Goal: Task Accomplishment & Management: Complete application form

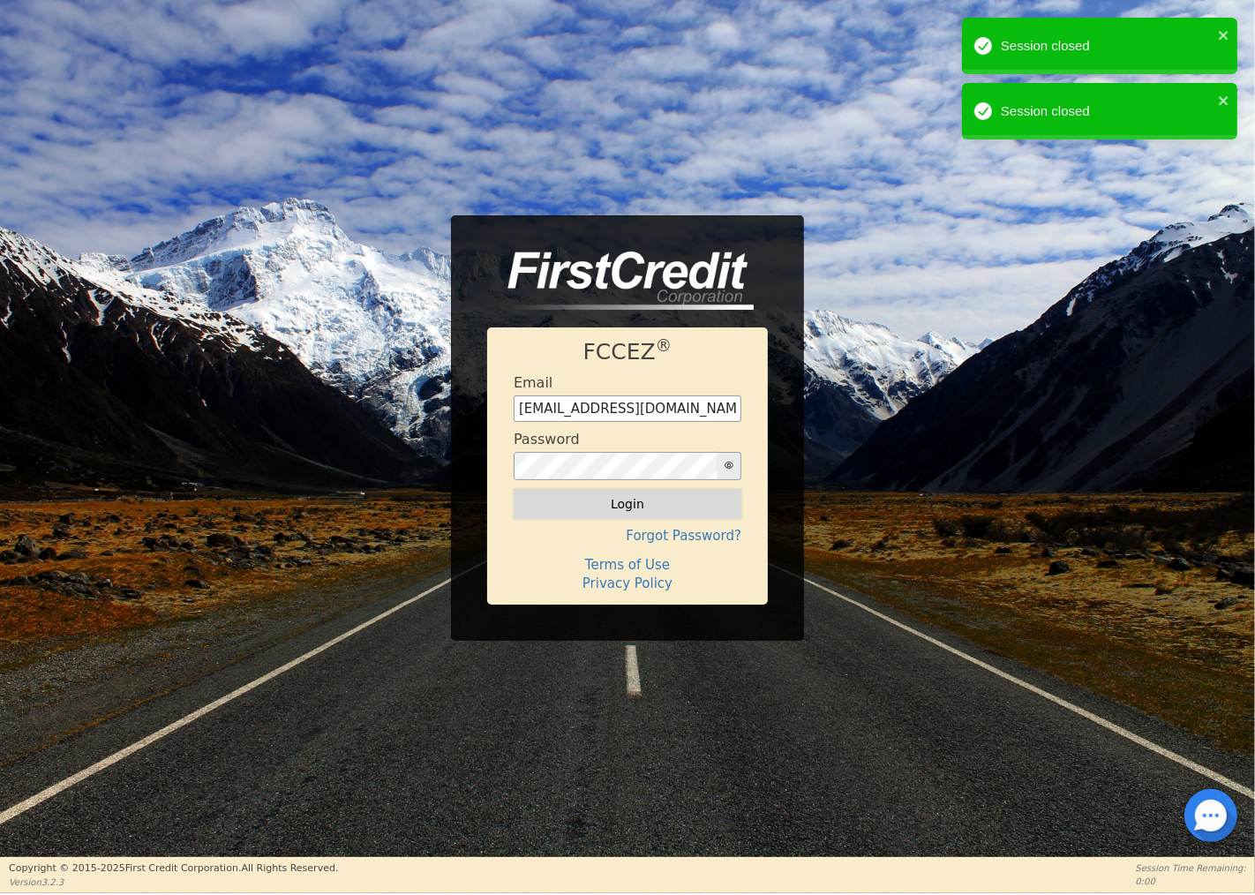
click at [649, 506] on button "Login" at bounding box center [628, 504] width 228 height 30
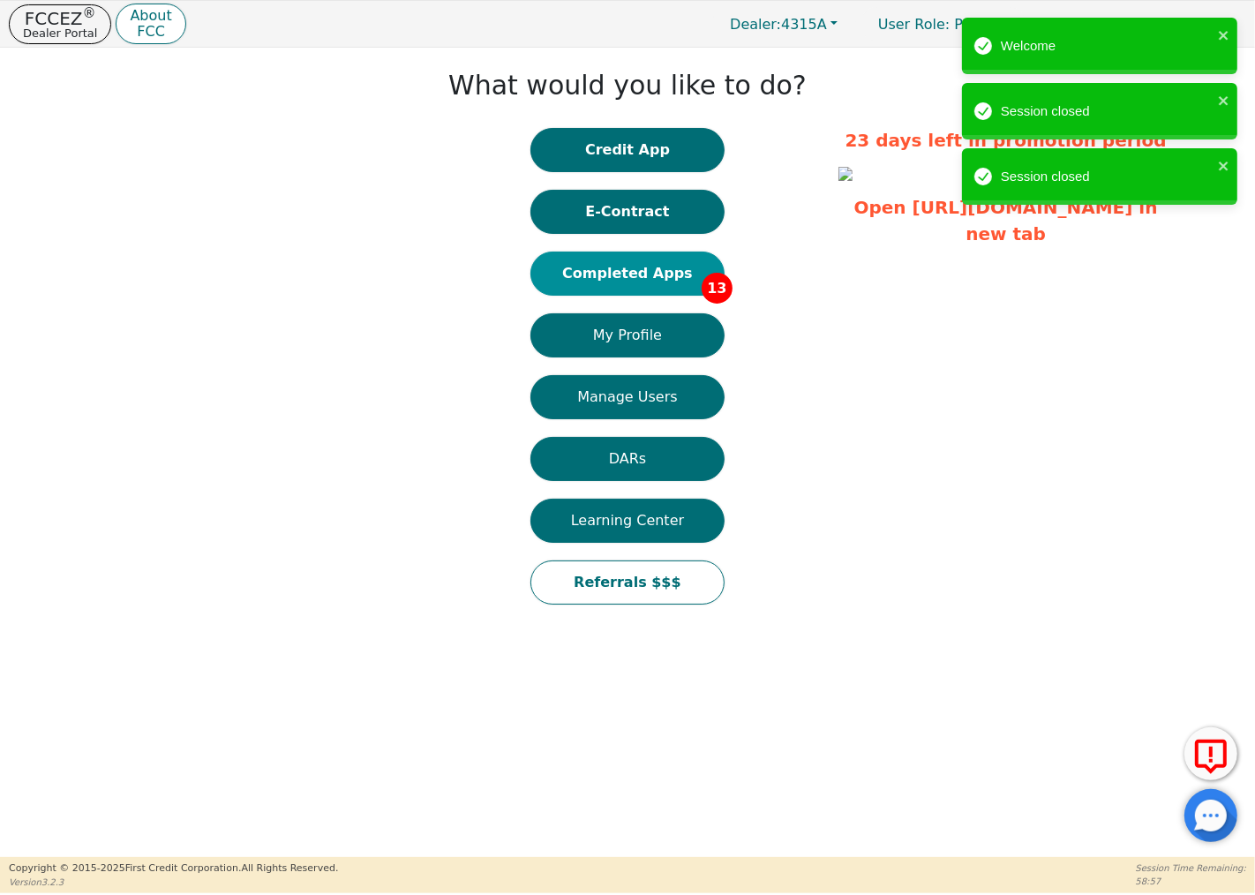
click at [644, 270] on button "Completed Apps 13" at bounding box center [627, 273] width 194 height 44
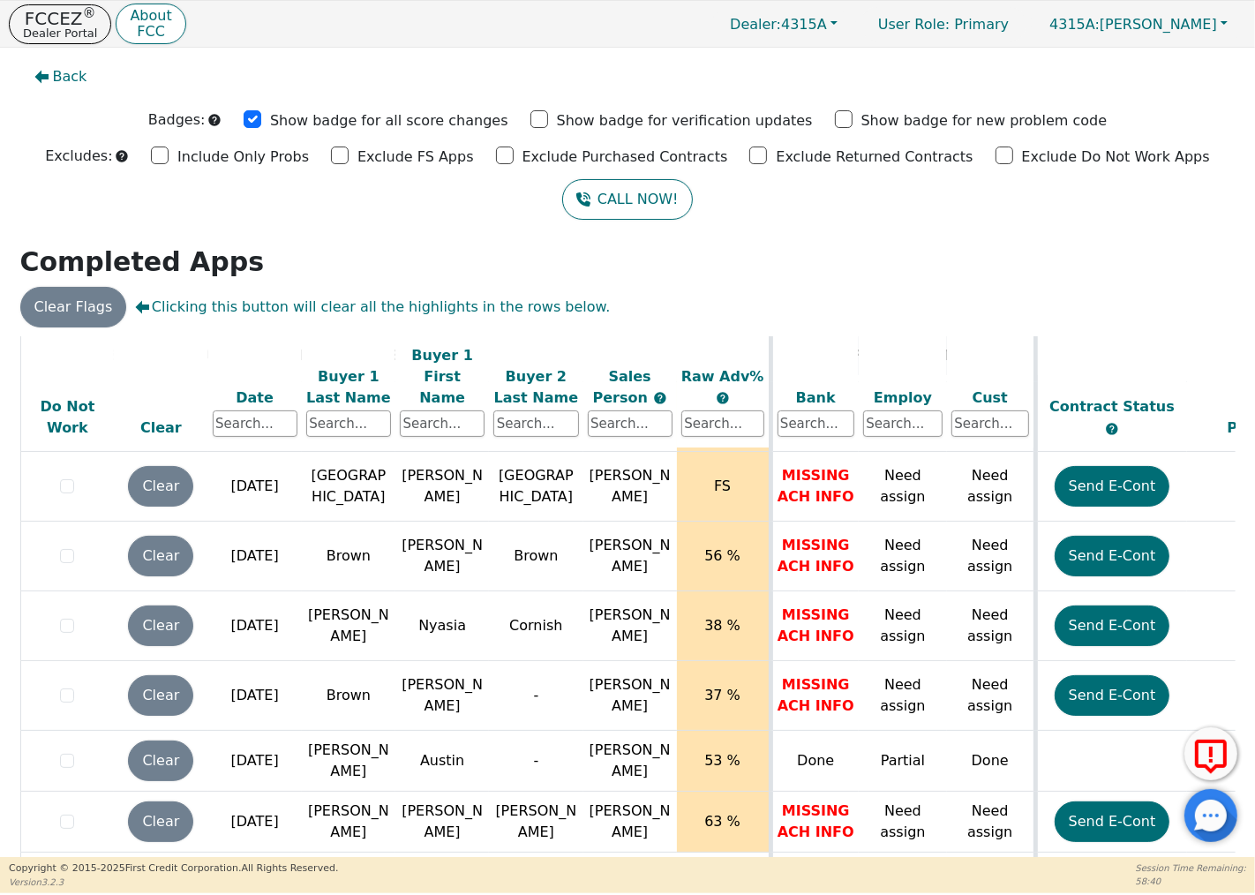
scroll to position [543, 0]
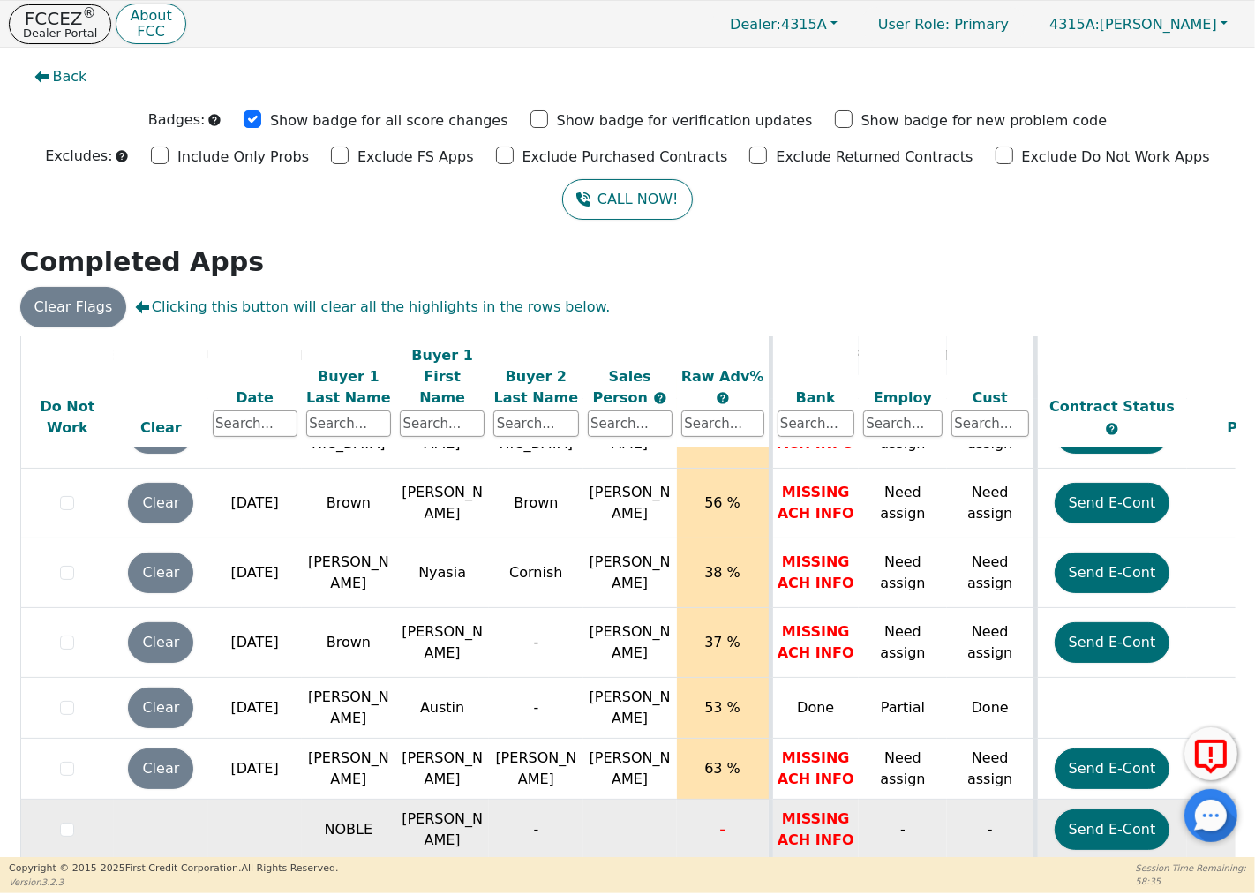
click at [222, 808] on td at bounding box center [255, 829] width 94 height 61
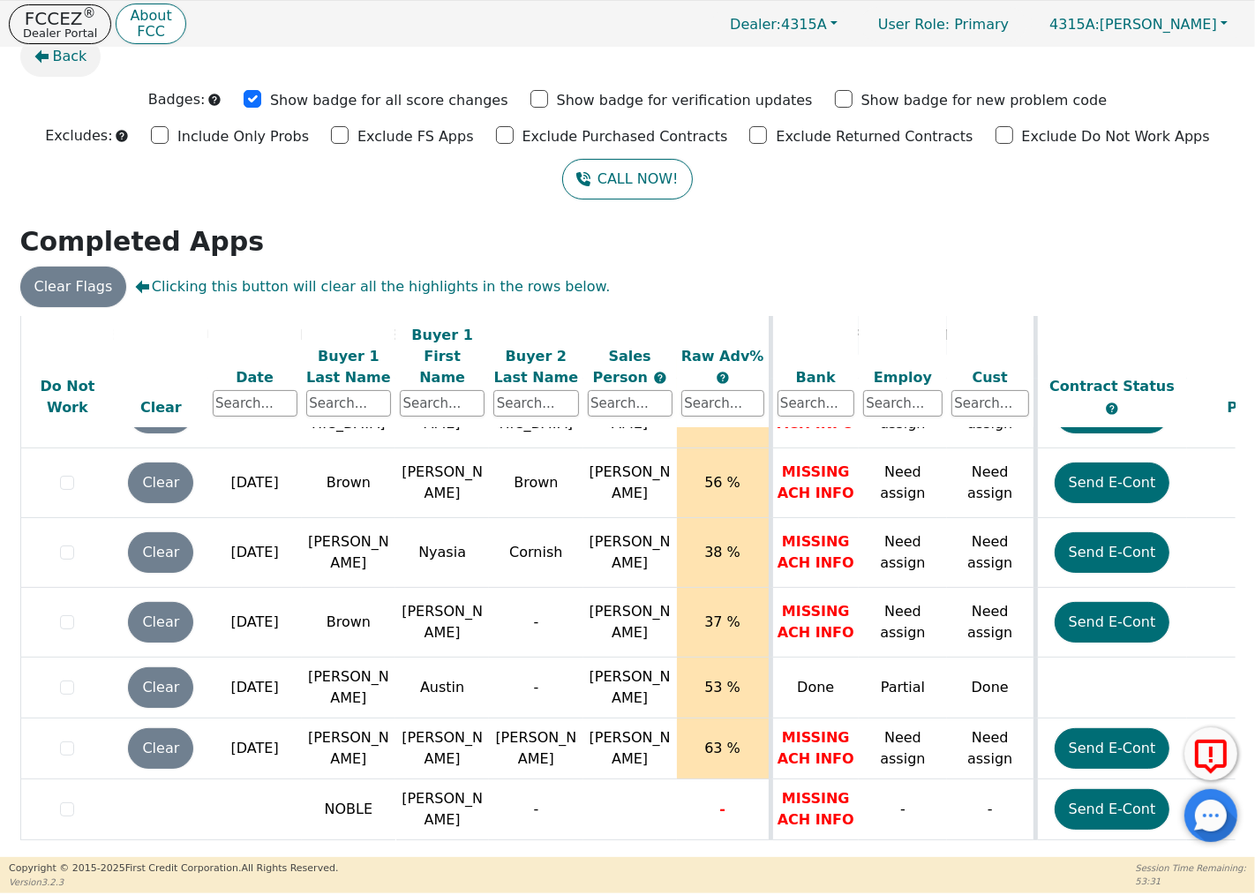
scroll to position [0, 0]
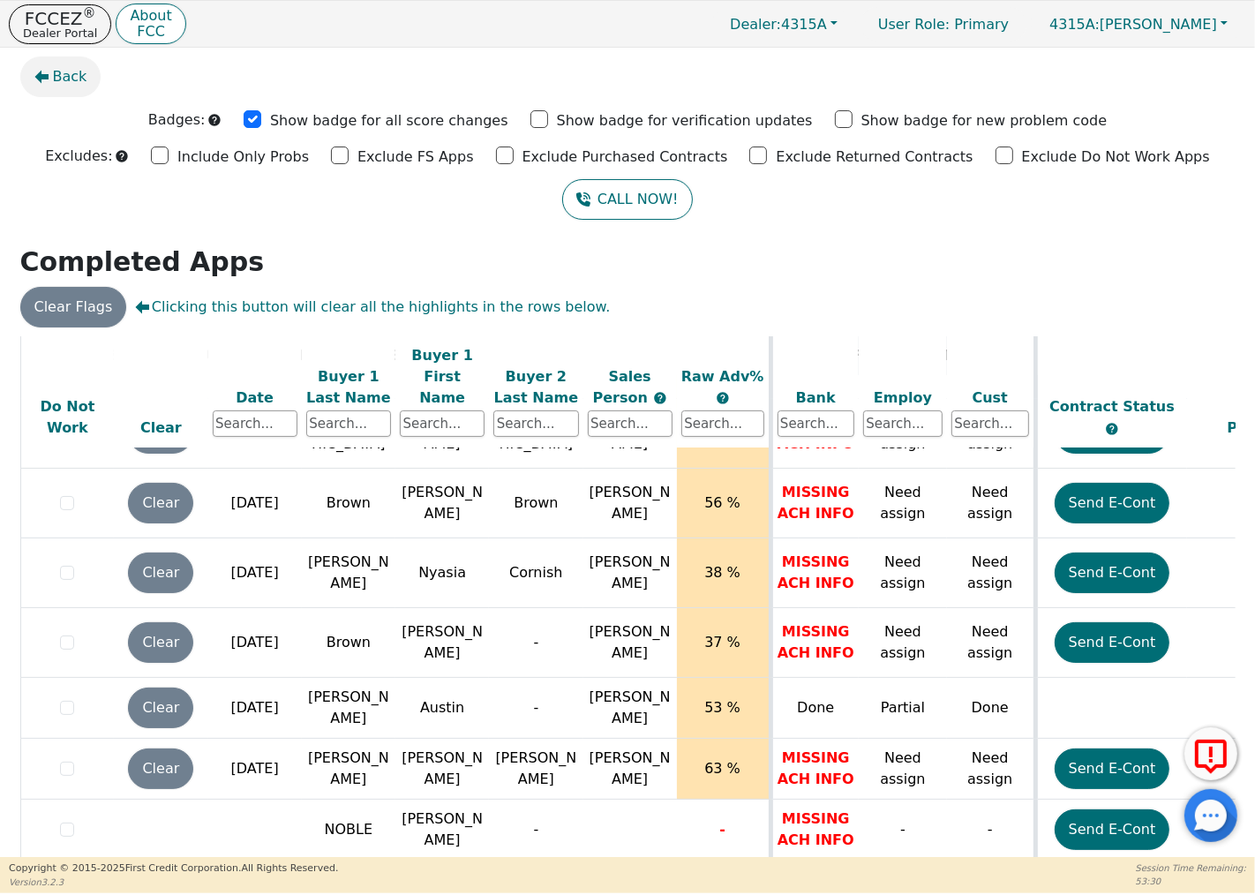
click at [67, 71] on span "Back" at bounding box center [70, 76] width 34 height 21
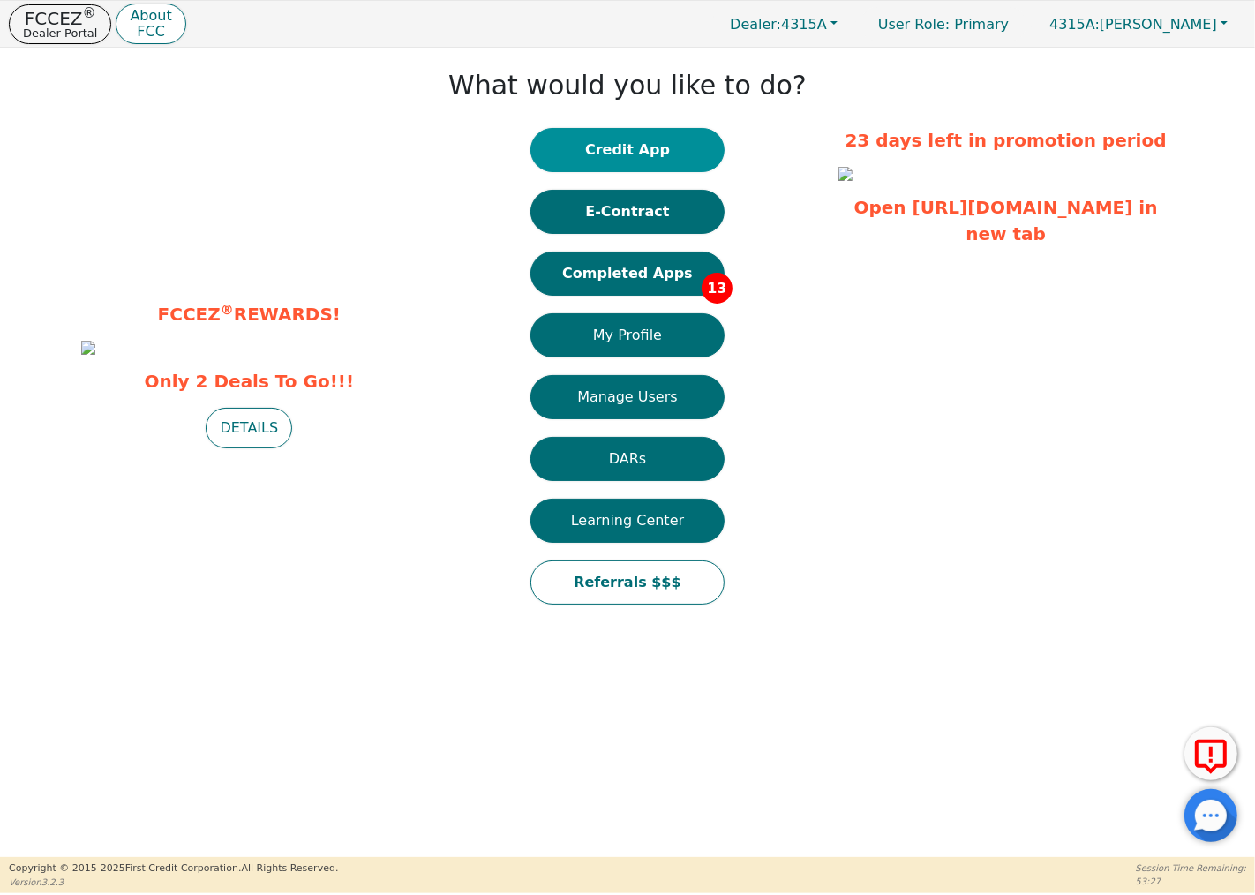
click at [622, 152] on button "Credit App" at bounding box center [627, 150] width 194 height 44
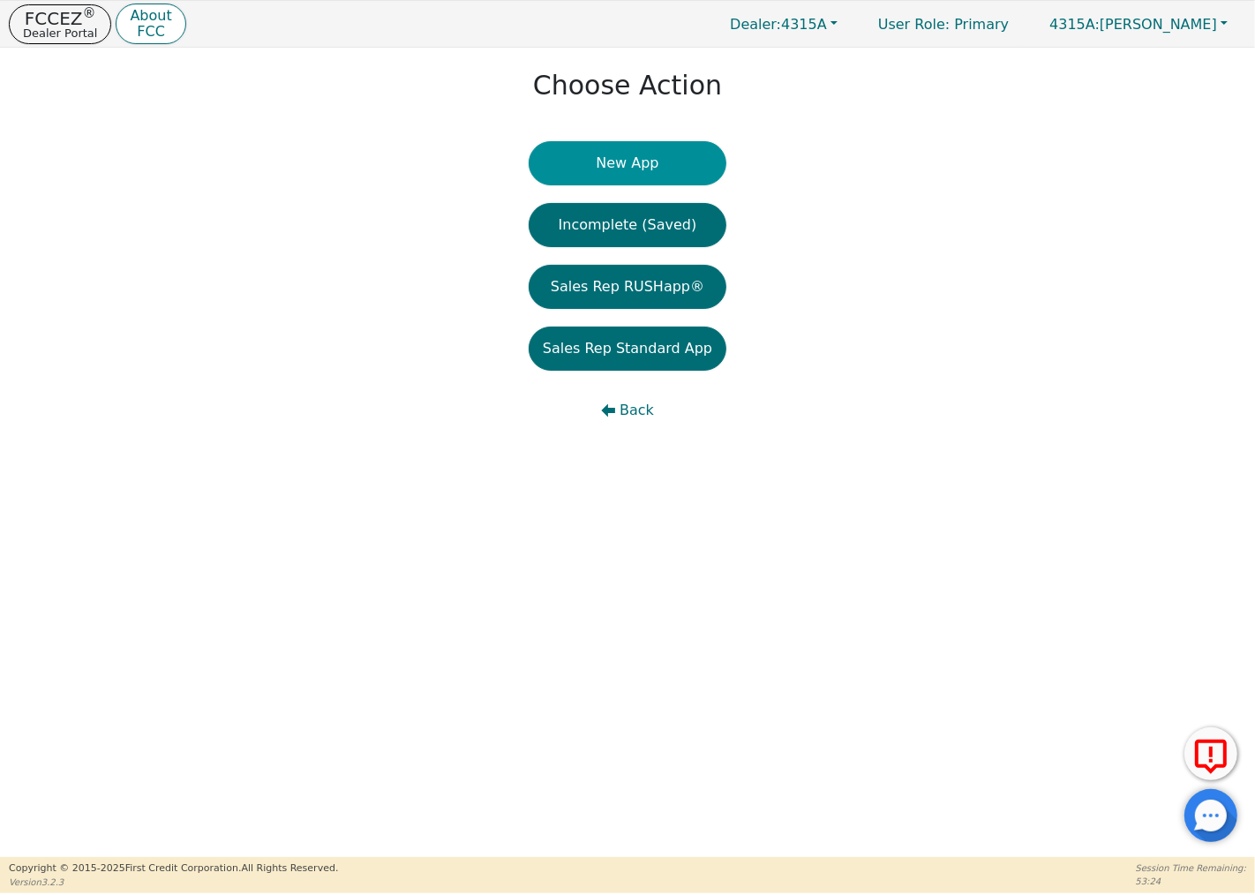
click at [611, 161] on button "New App" at bounding box center [628, 163] width 198 height 44
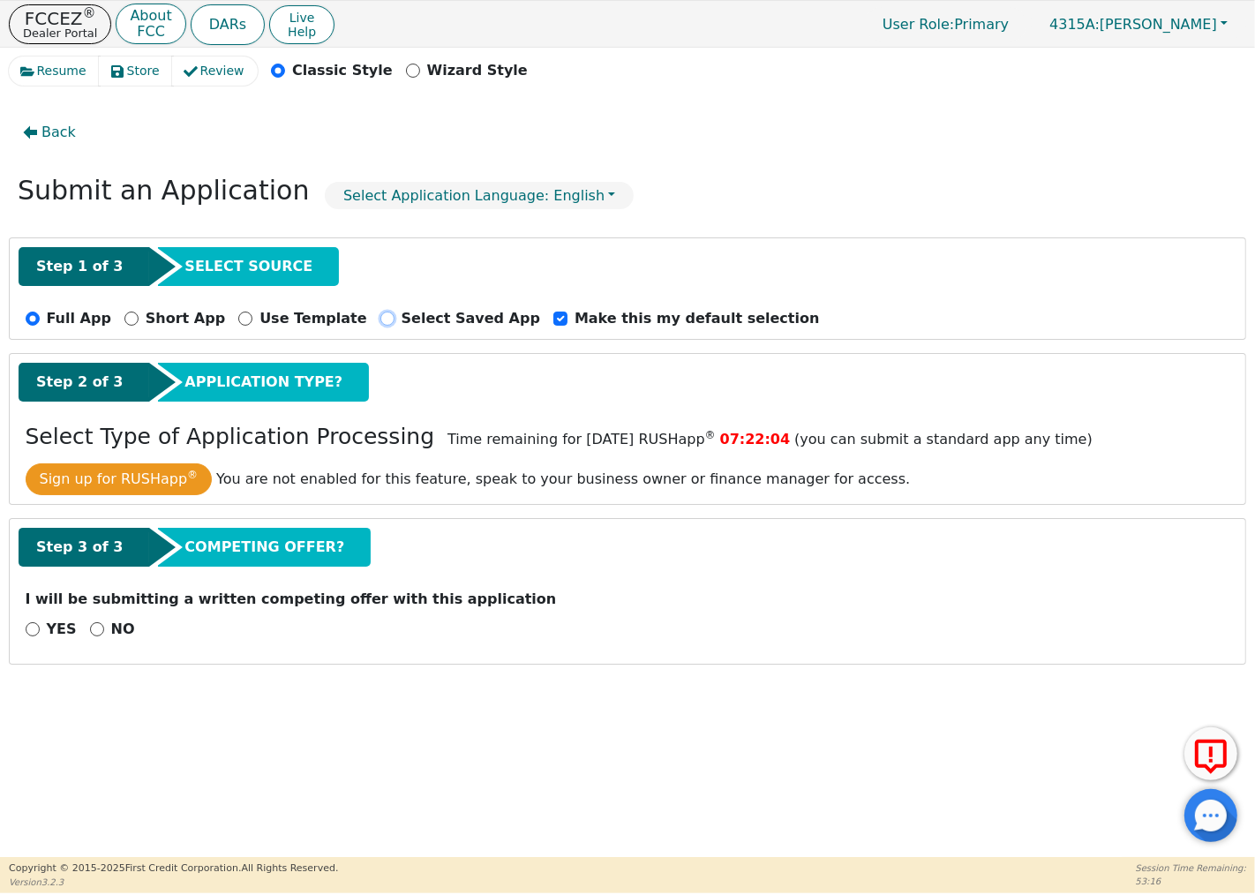
click at [380, 315] on input "Select Saved App" at bounding box center [387, 318] width 14 height 14
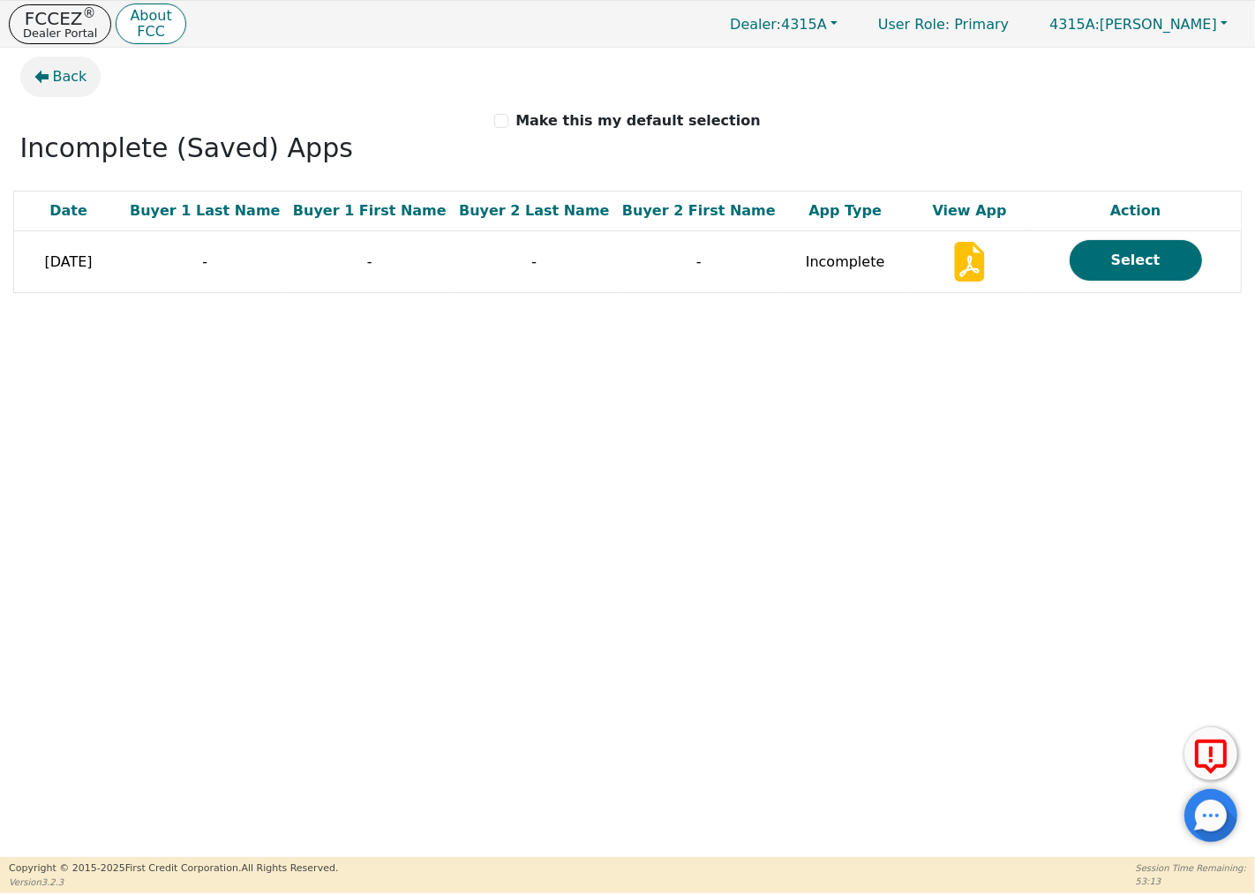
click at [42, 73] on icon "button" at bounding box center [41, 77] width 14 height 14
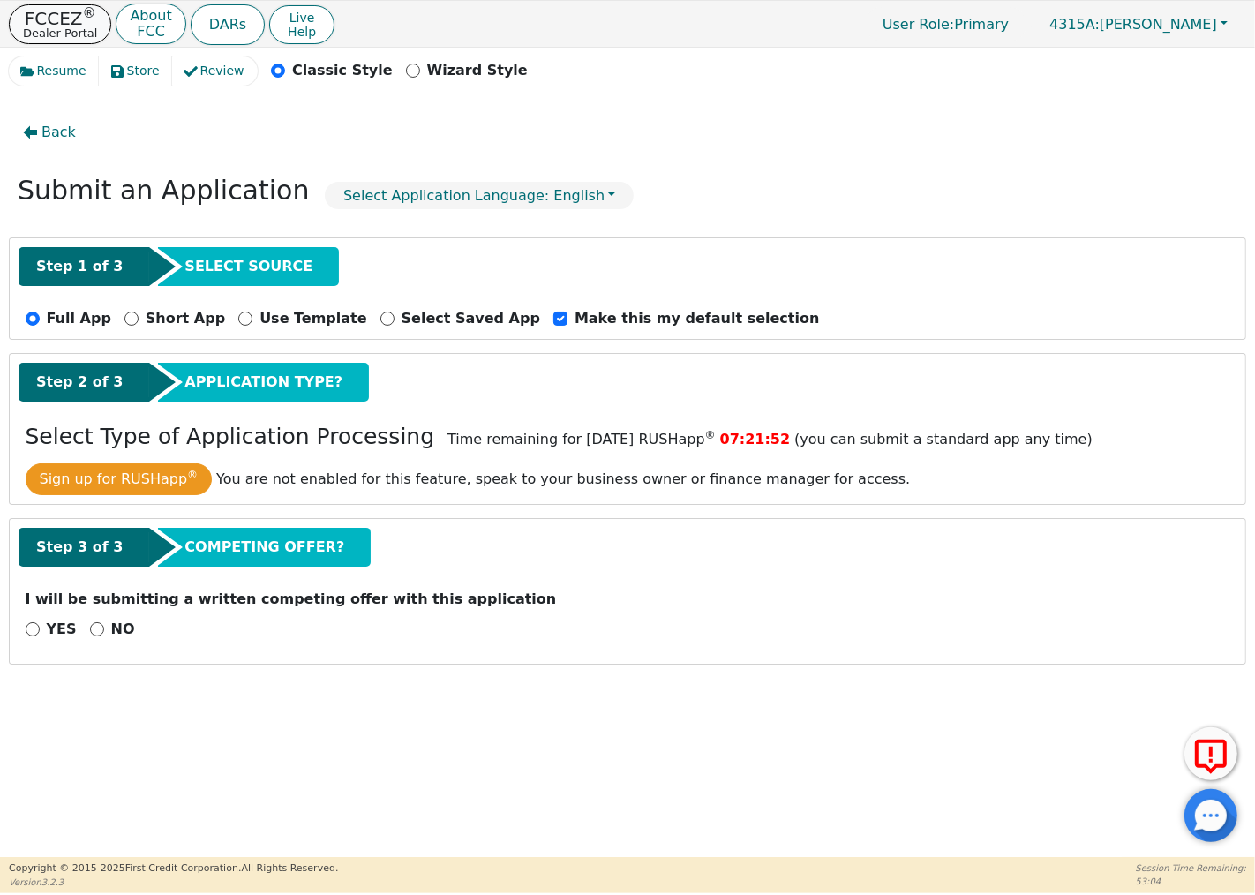
click at [65, 27] on p "Dealer Portal" at bounding box center [60, 32] width 74 height 11
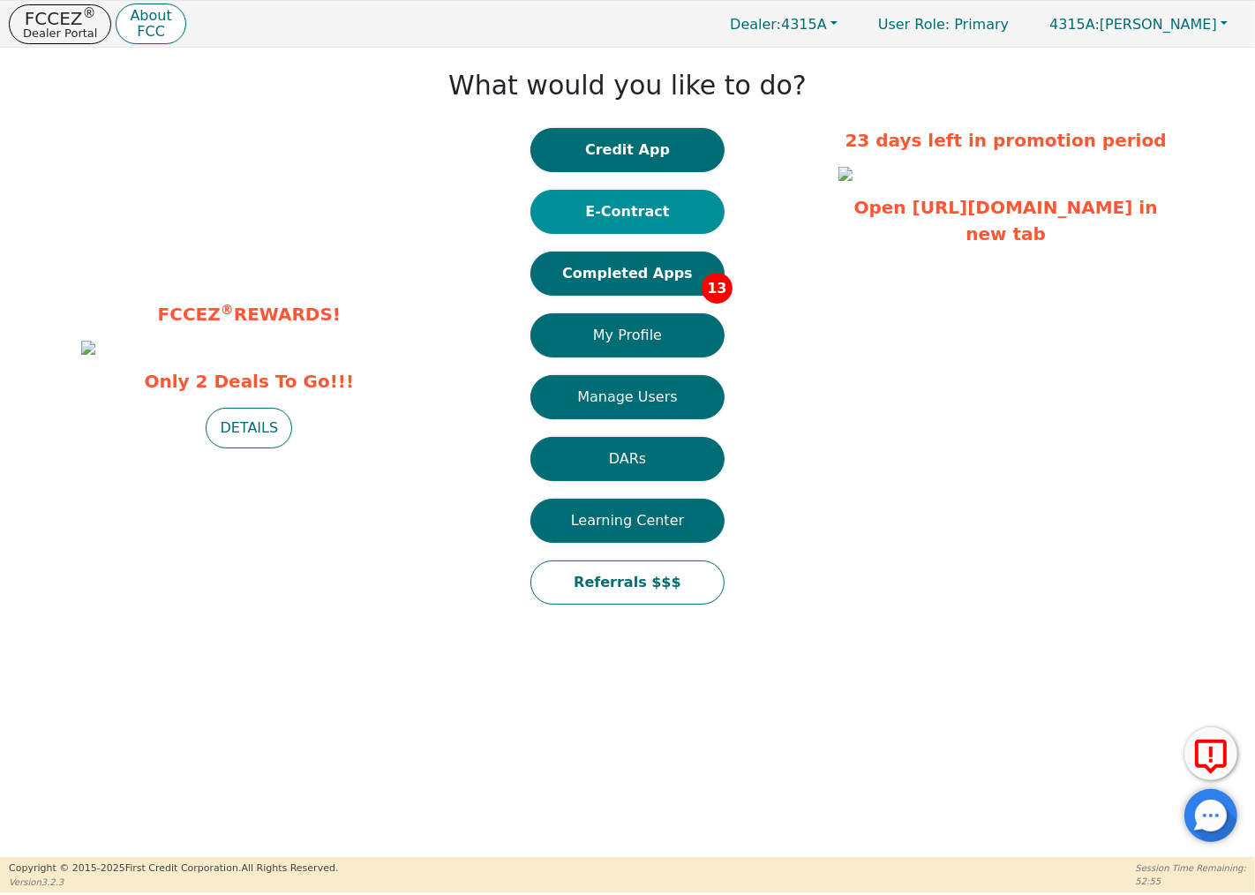
click at [638, 222] on button "E-Contract" at bounding box center [627, 212] width 194 height 44
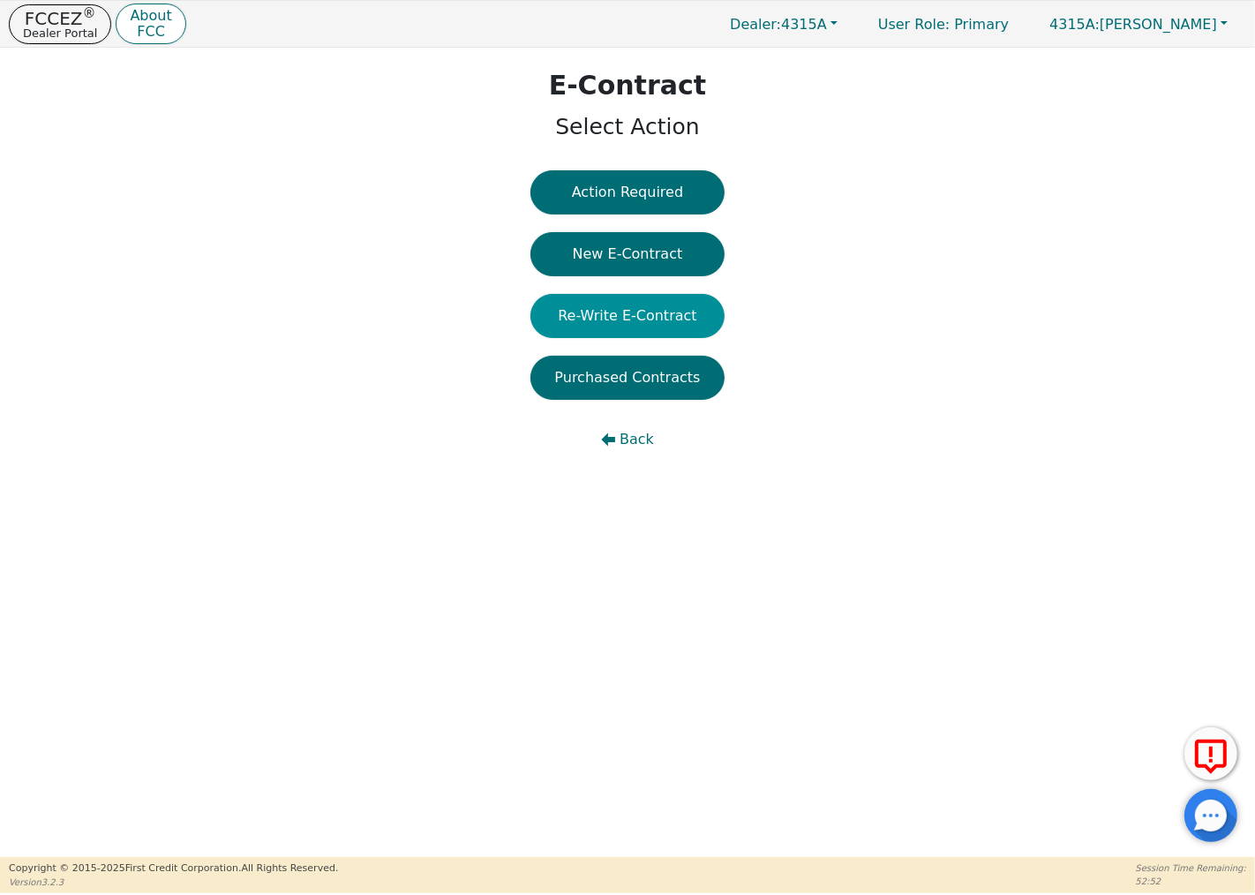
click at [619, 327] on button "Re-Write E-Contract" at bounding box center [627, 316] width 194 height 44
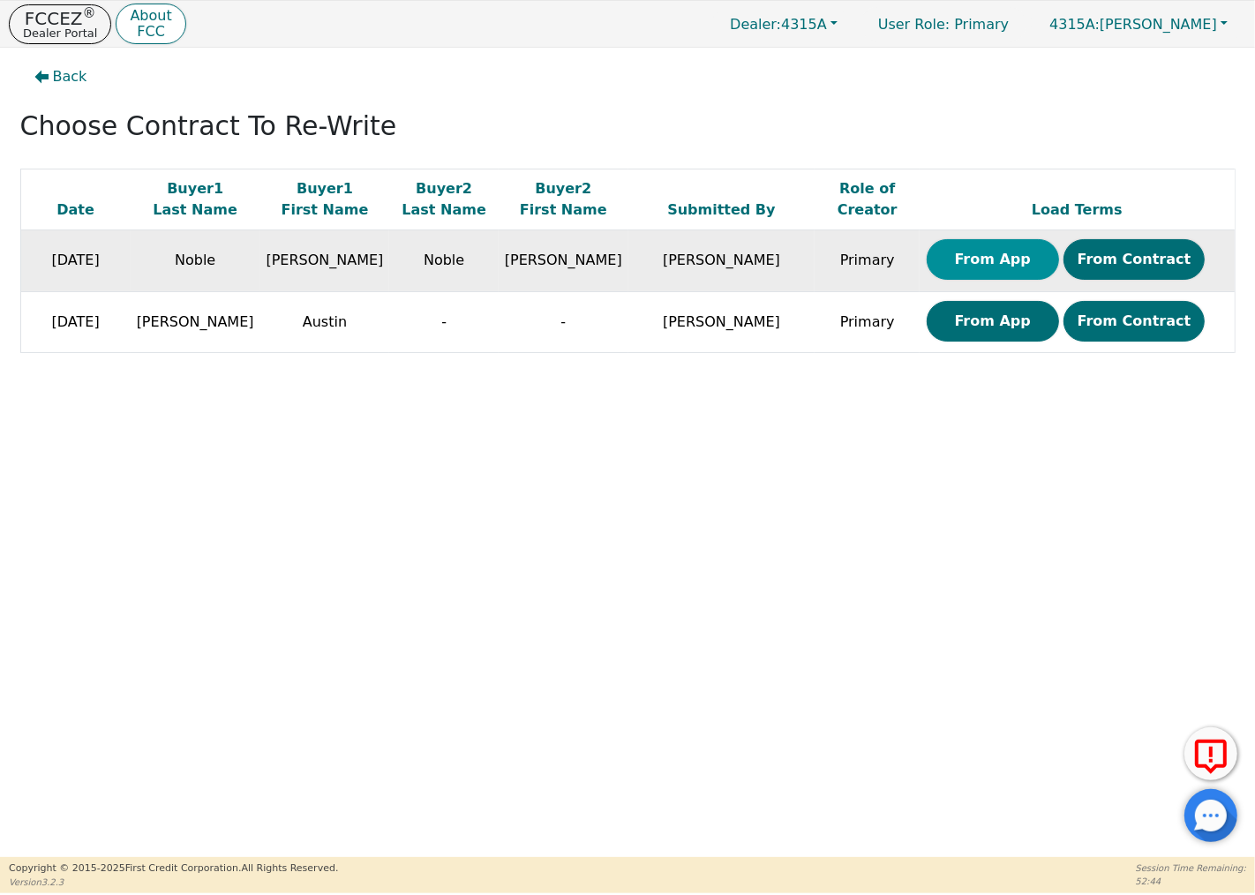
click at [979, 262] on button "From App" at bounding box center [992, 259] width 132 height 41
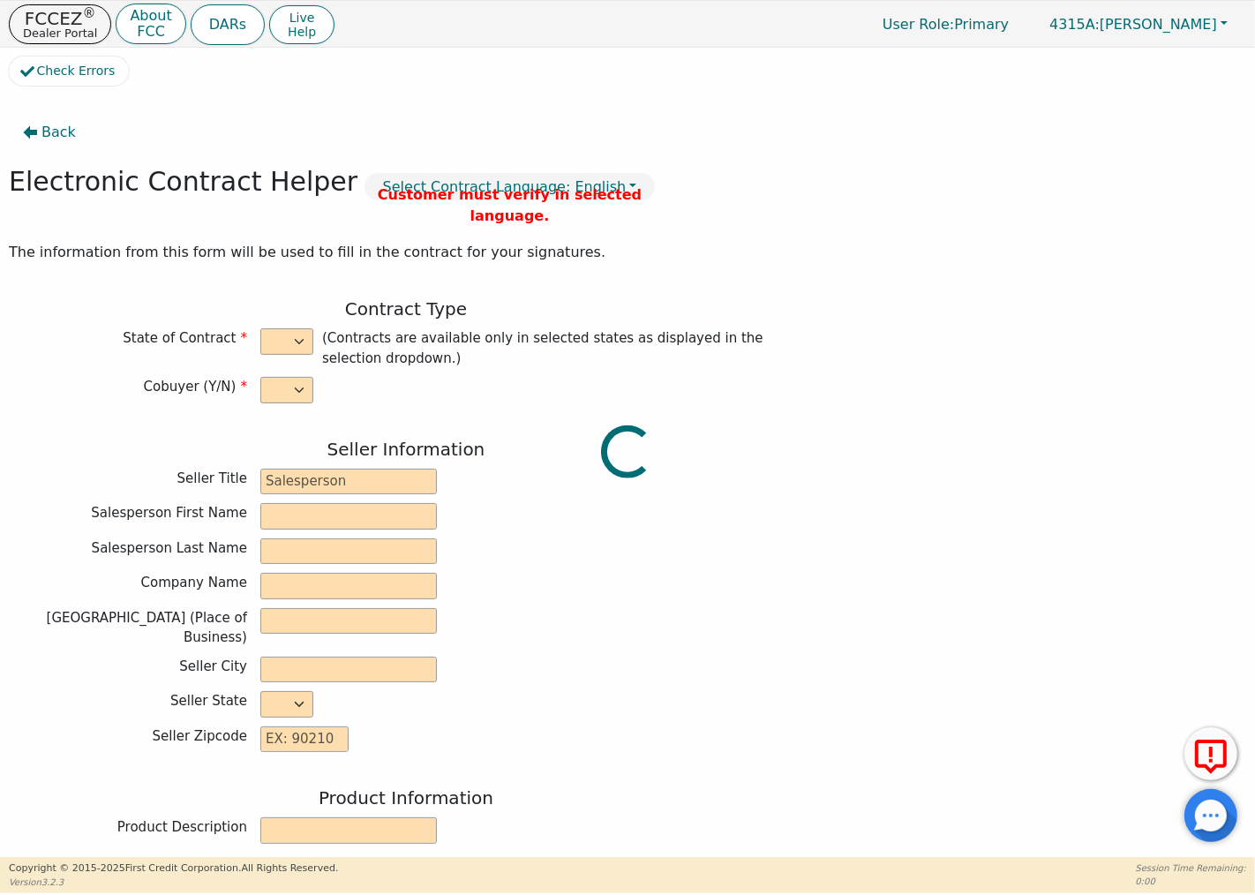
select select "y"
type input "Owner"
type input "[PERSON_NAME]"
type input "GREEN SOLUTIONS TPS INC"
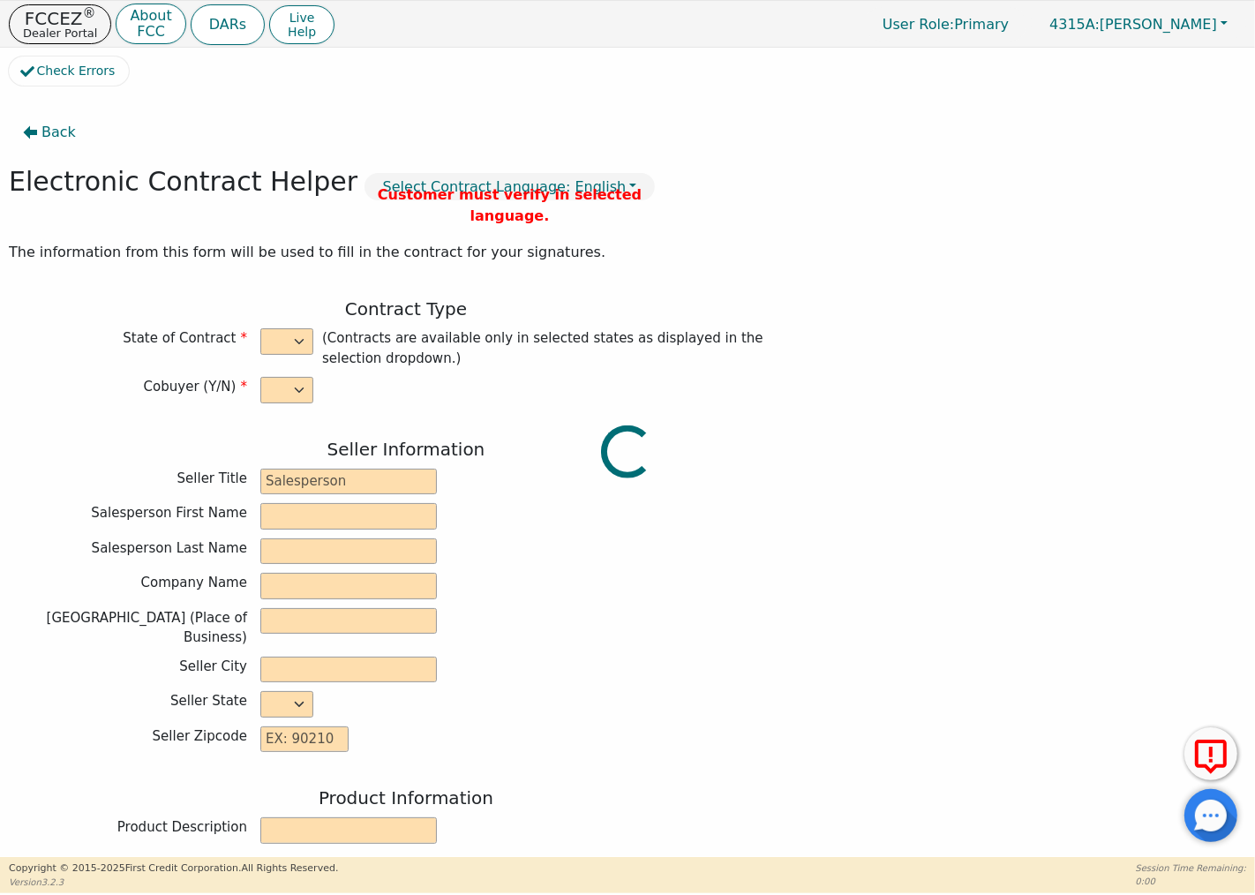
type input "[STREET_ADDRESS][PERSON_NAME]"
type input "COLUMBIA"
select select "SC"
type input "29212"
type input "[PERSON_NAME]"
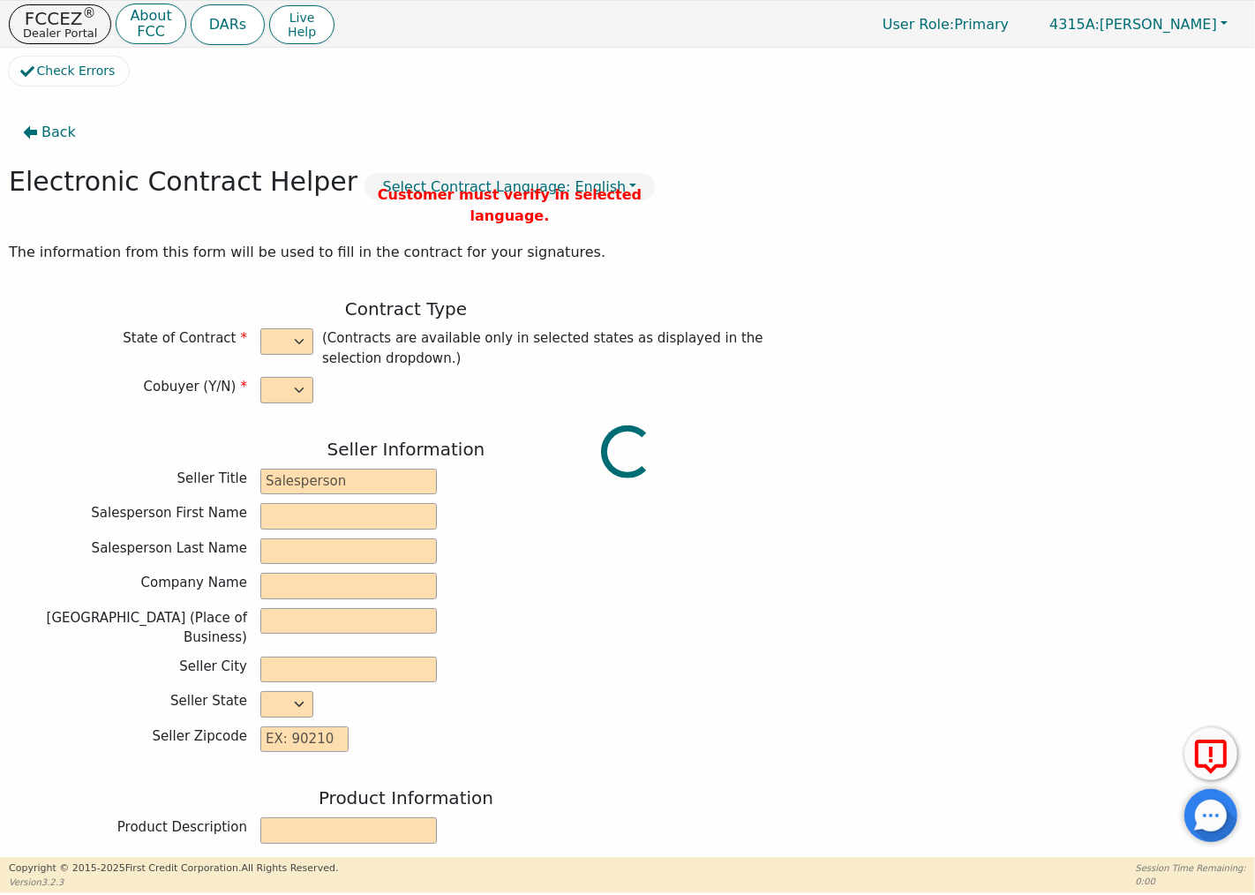
type input "Noble"
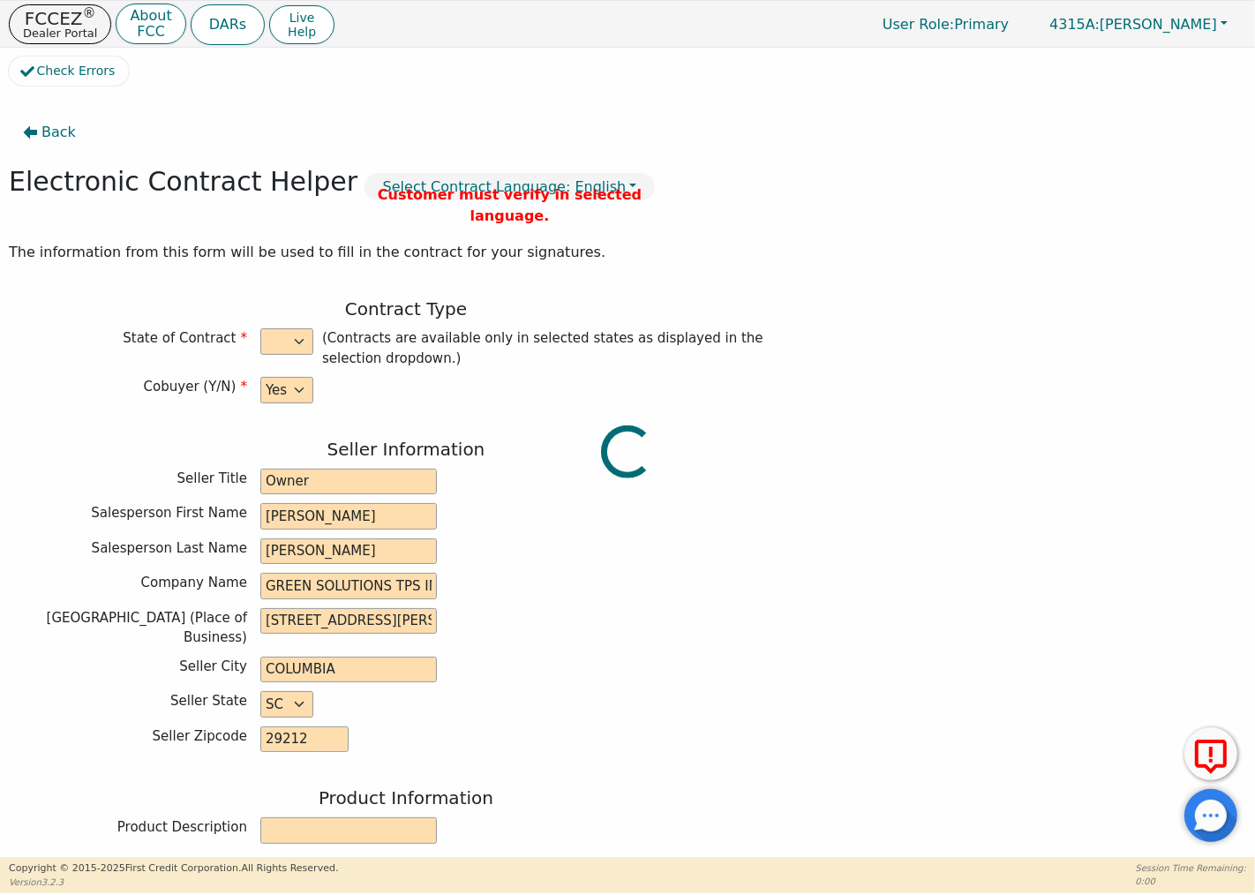
type input "[EMAIL_ADDRESS][DOMAIN_NAME]"
type input "[PERSON_NAME]"
type input "Noble"
type input "[EMAIL_ADDRESS][DOMAIN_NAME]"
type input "[STREET_ADDRESS][PERSON_NAME]"
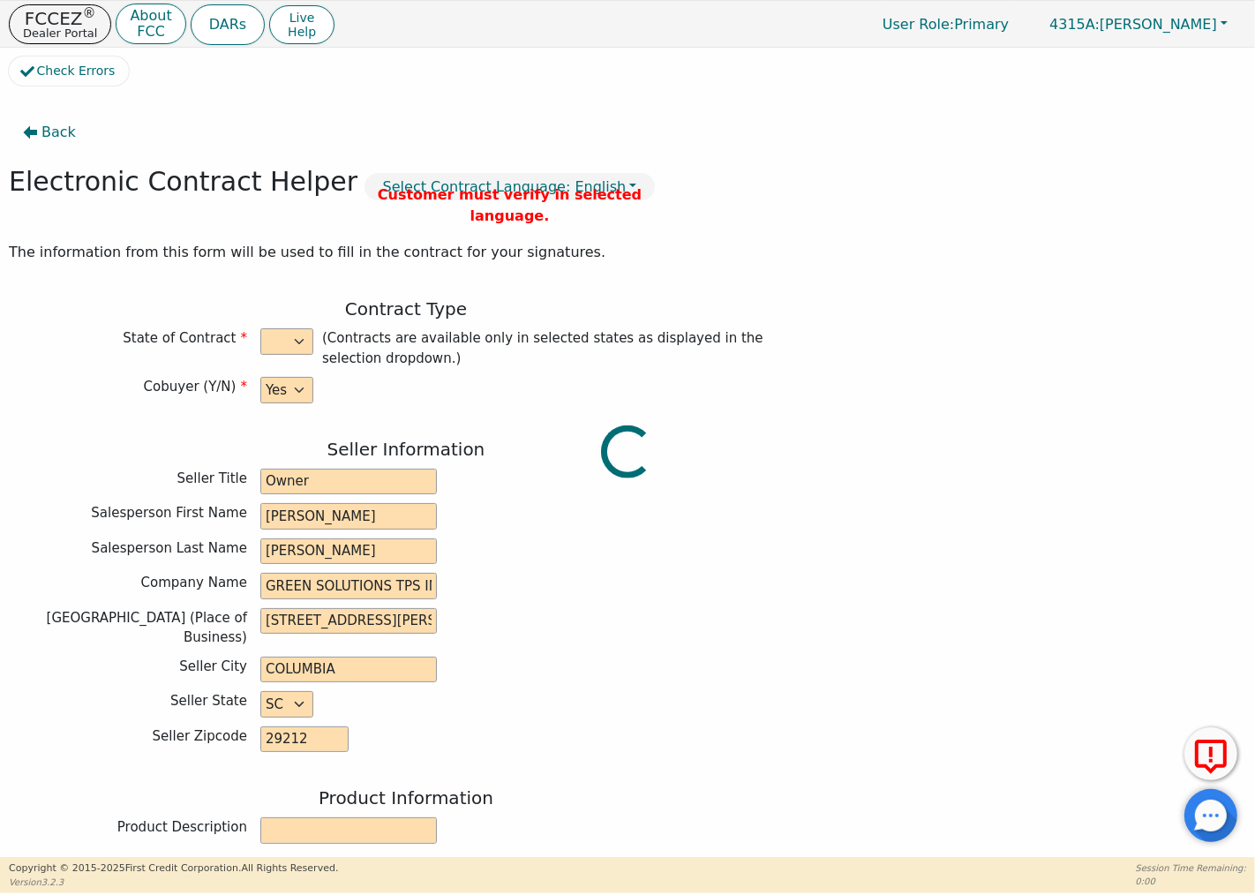
type input "Columbia"
select select "SC"
type input "29212"
type input "[DATE]"
type input "7.00"
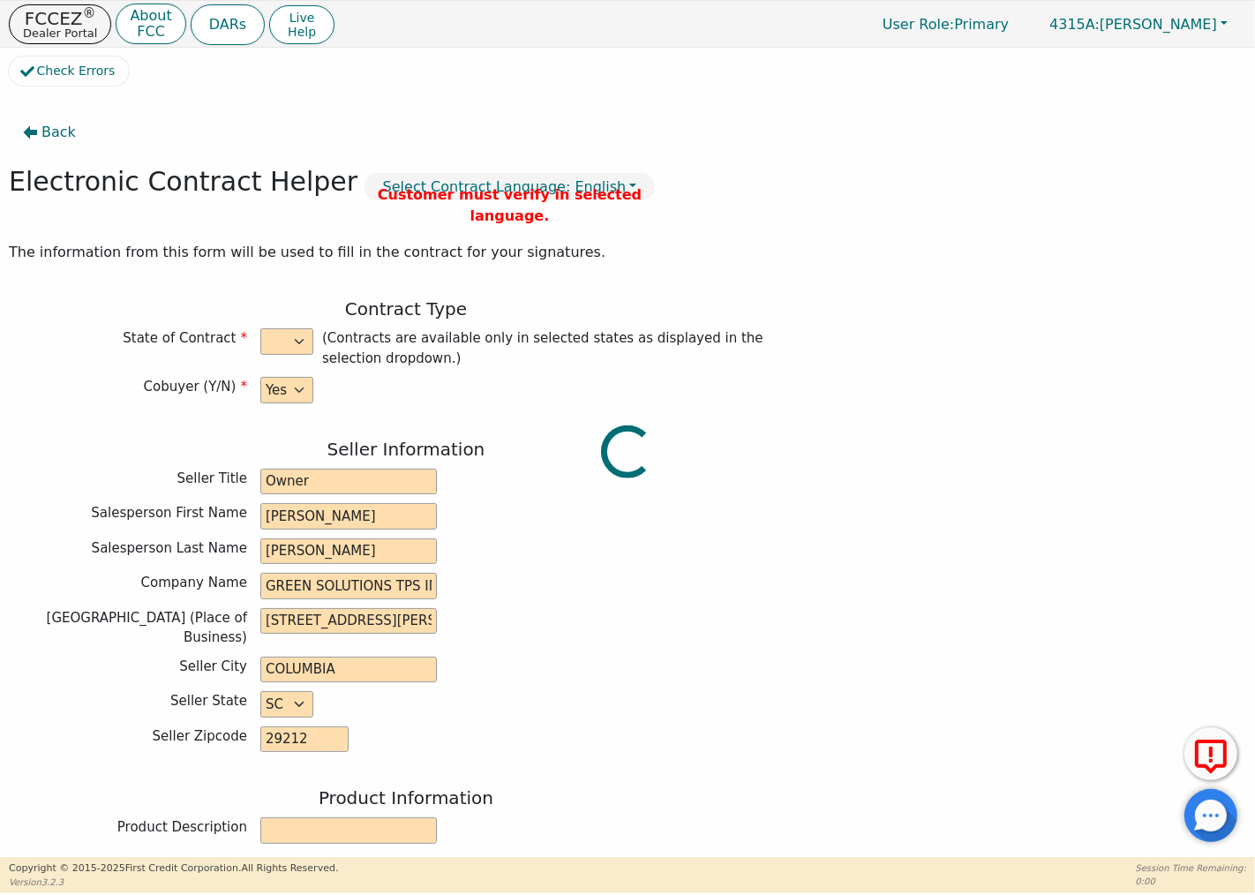
type input "[DATE]"
type input "48"
type input "0"
type input "9490.00"
type input "0.00"
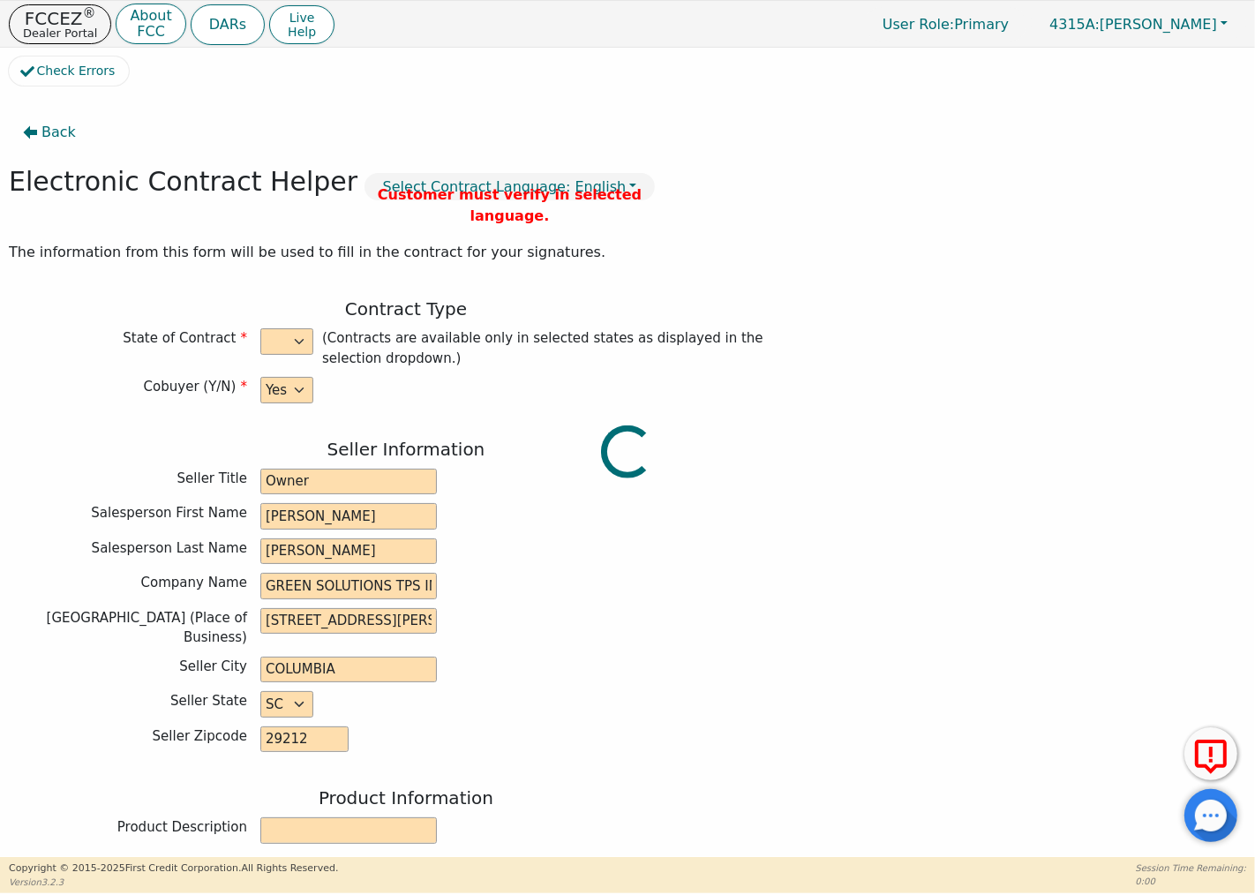
type input "9490.00"
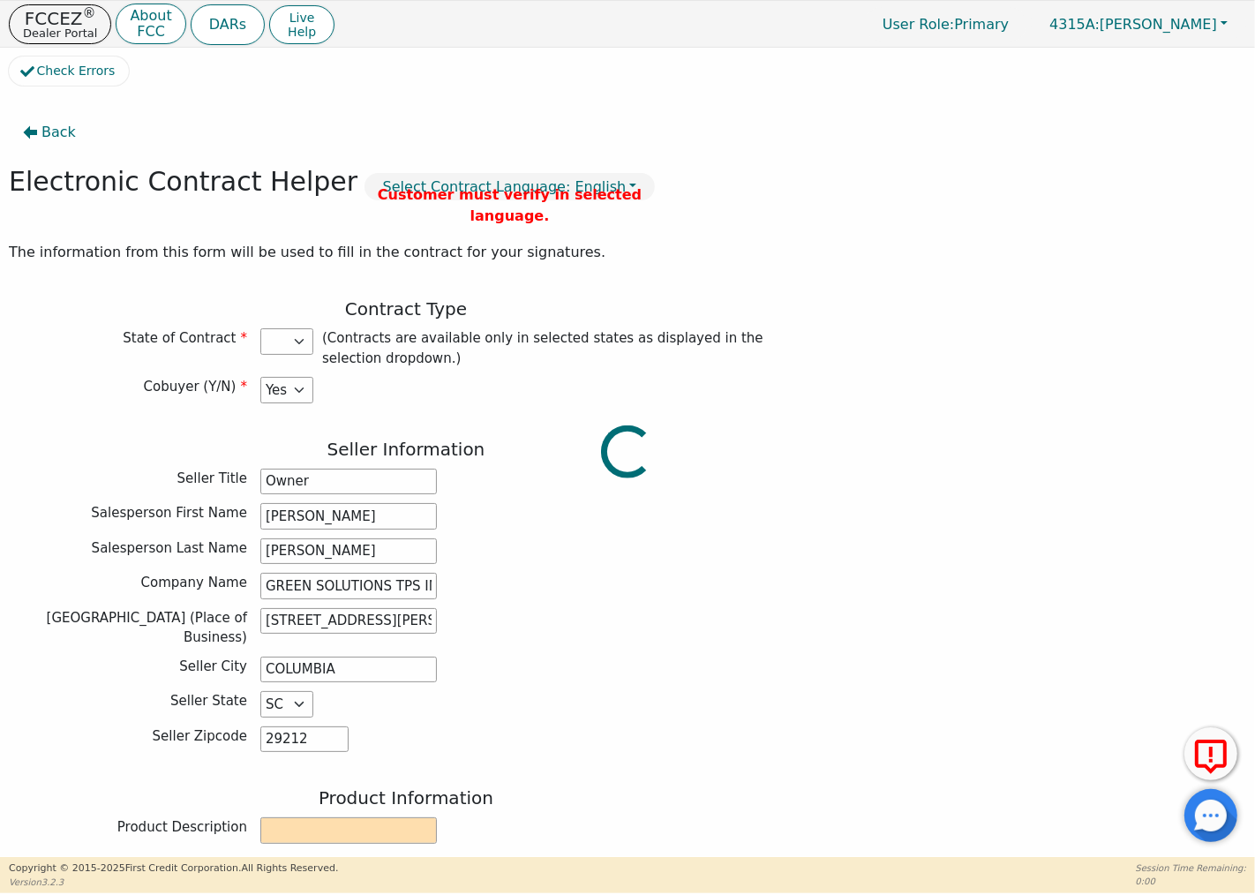
select select "SC"
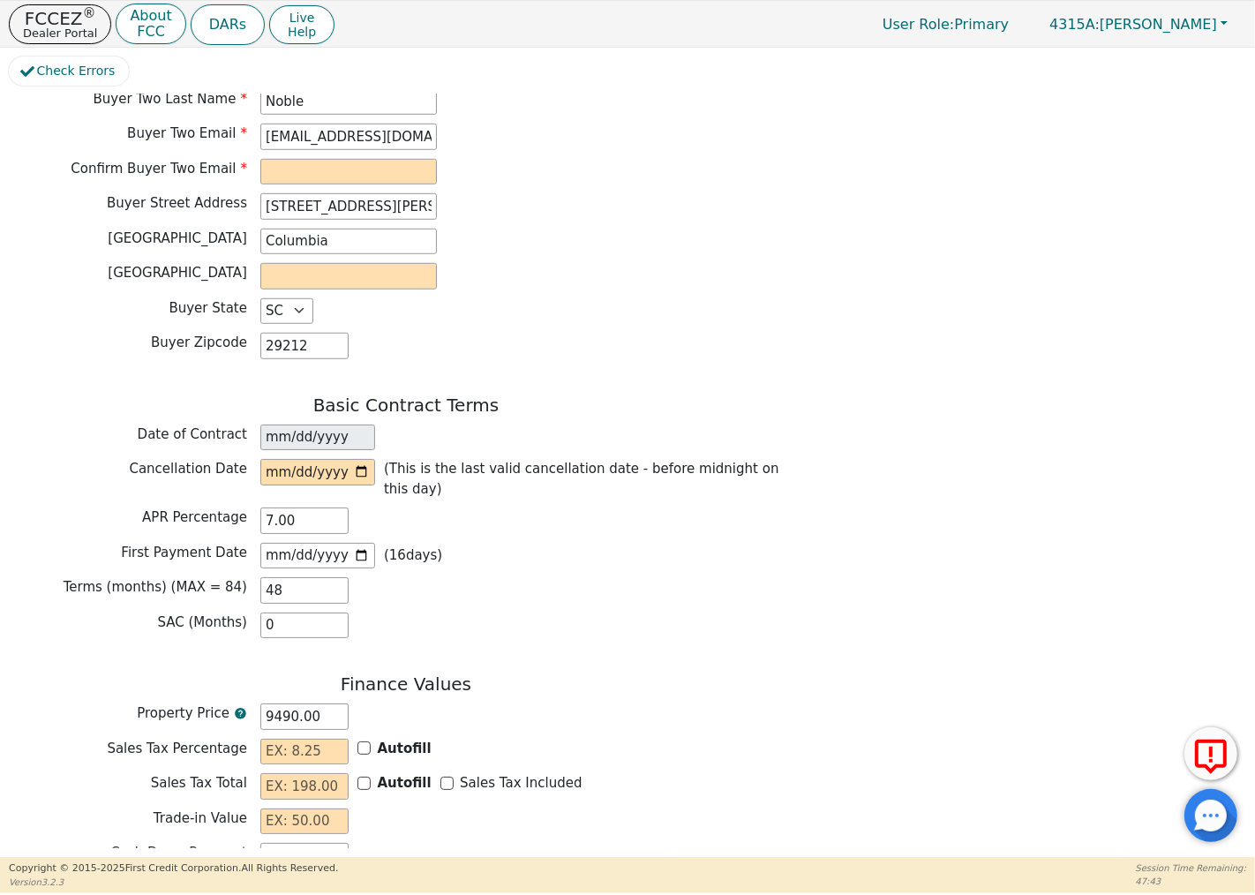
scroll to position [1289, 0]
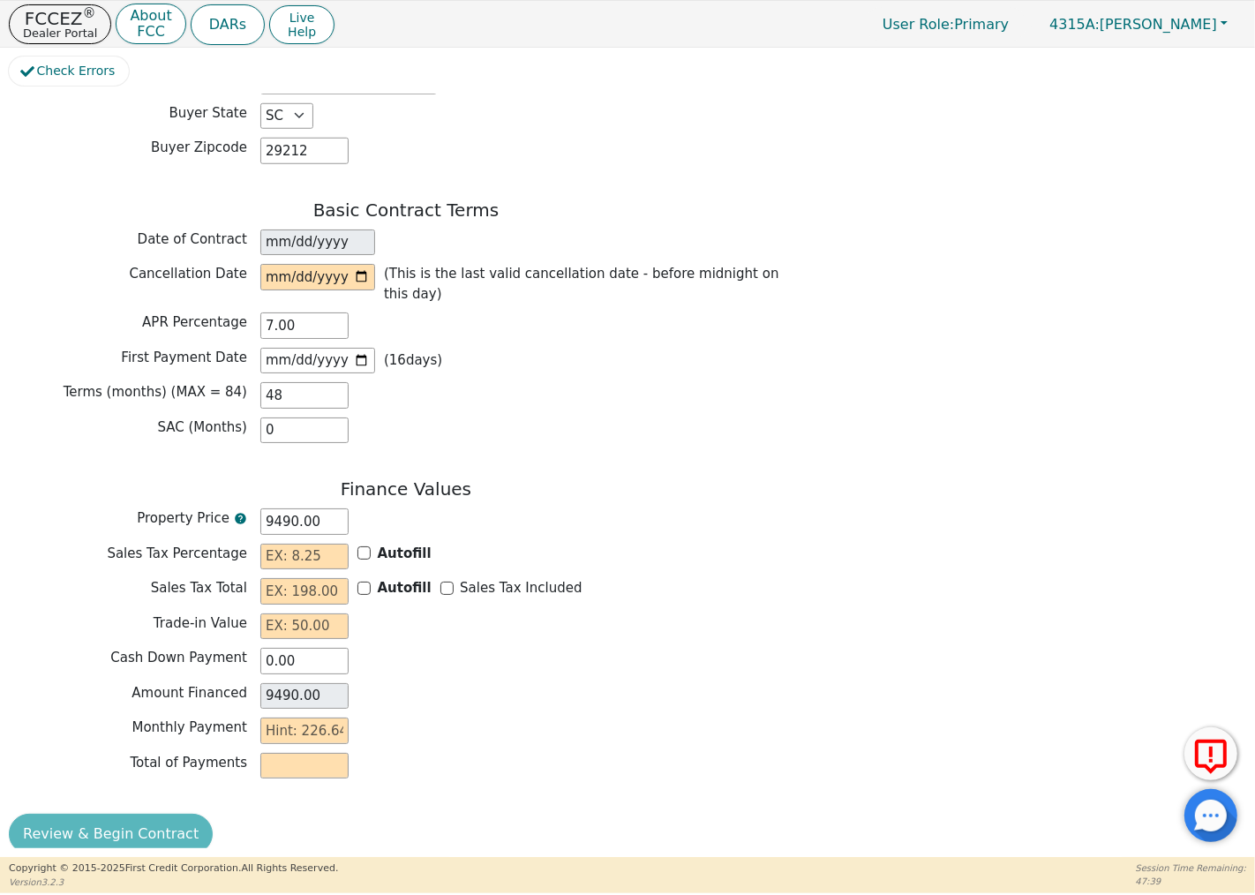
click at [139, 814] on div "Review & Begin Contract" at bounding box center [406, 834] width 794 height 41
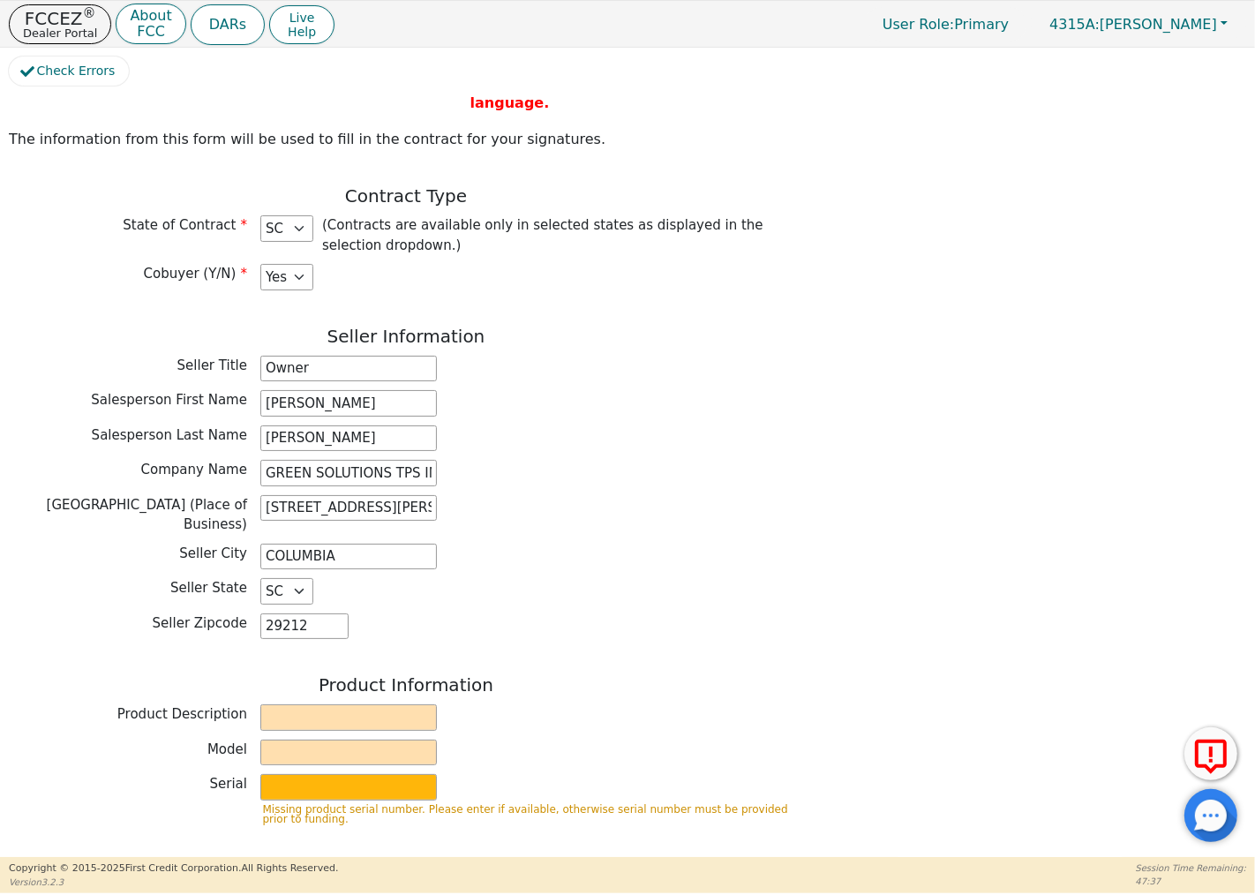
scroll to position [0, 0]
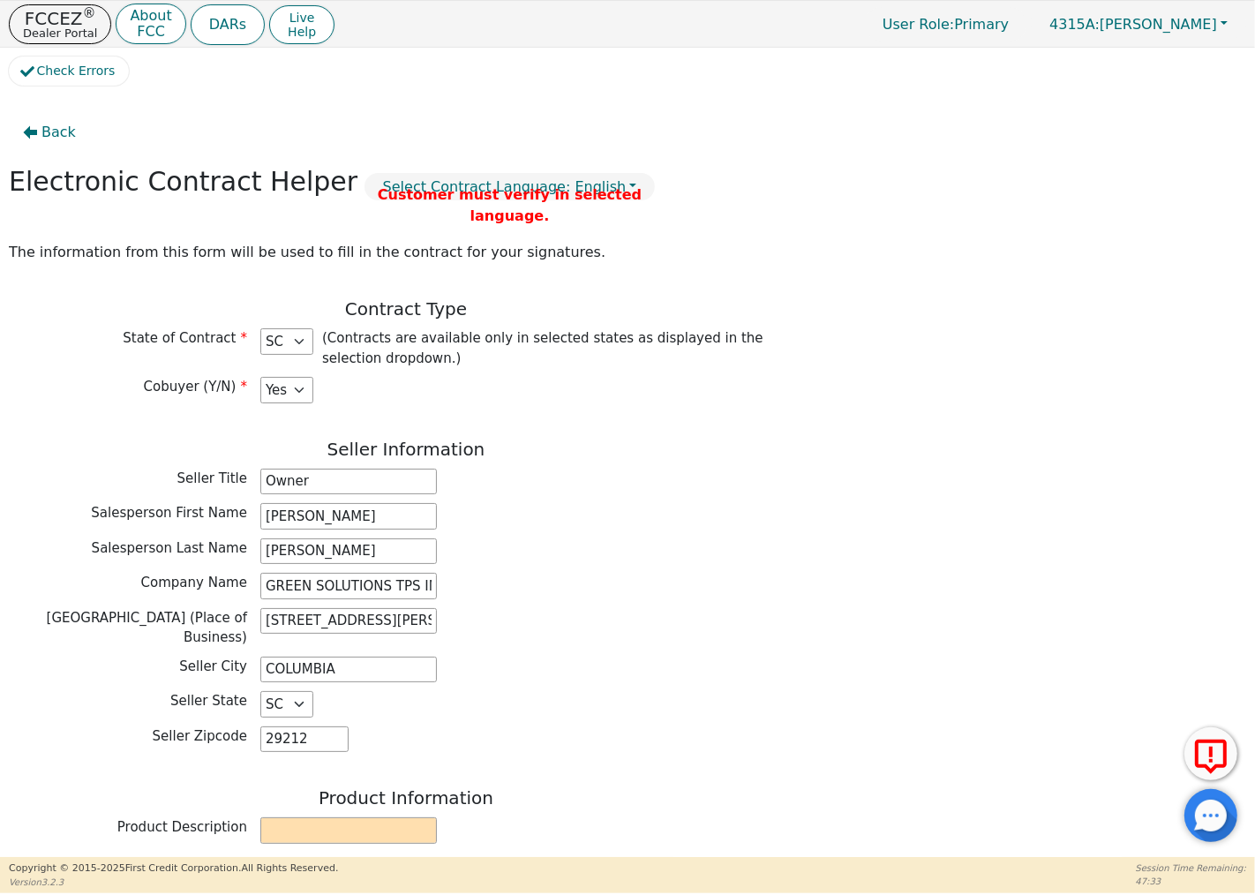
click at [551, 186] on div "Customer must verify in selected language." at bounding box center [509, 205] width 291 height 42
click at [485, 183] on button "Select Contract Language: English" at bounding box center [509, 186] width 291 height 27
click at [410, 228] on link "English" at bounding box center [434, 226] width 139 height 24
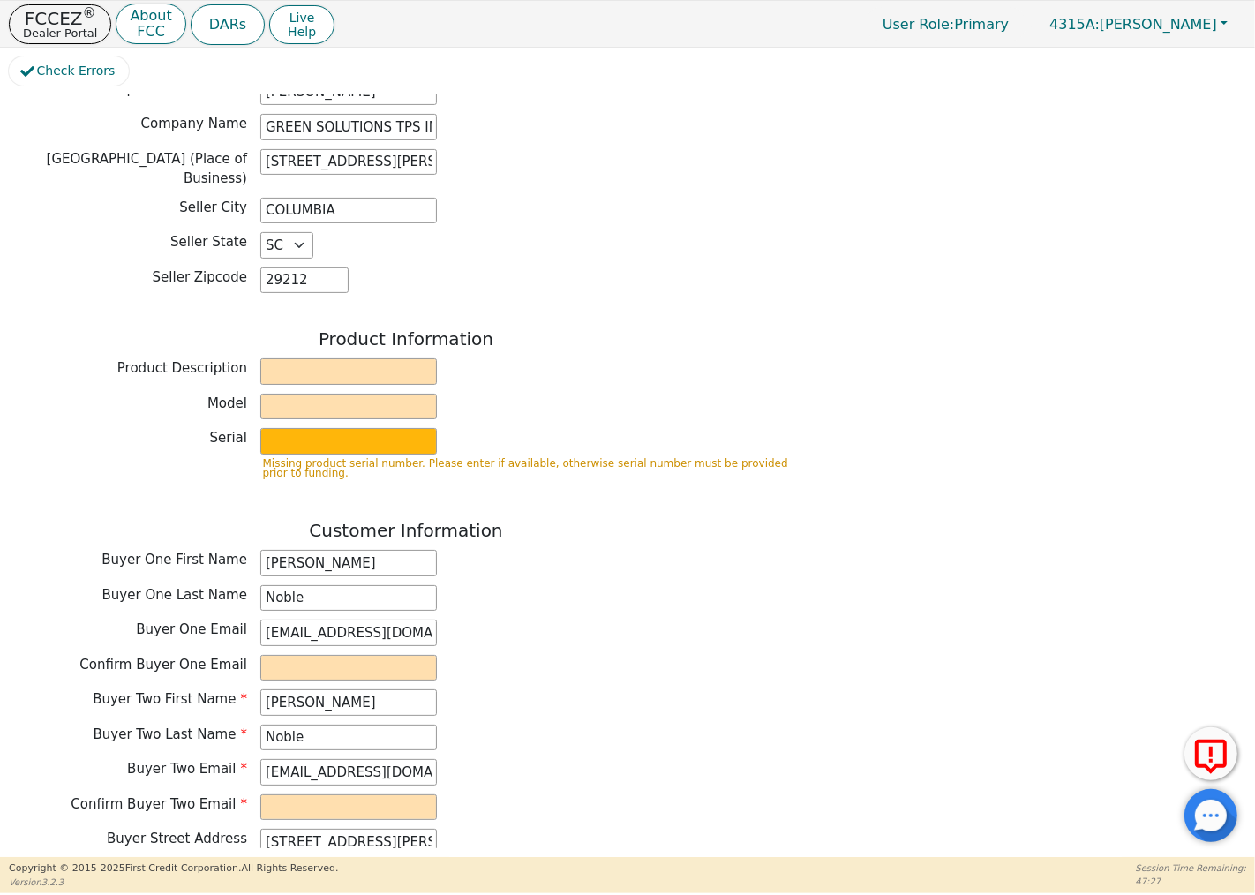
scroll to position [490, 0]
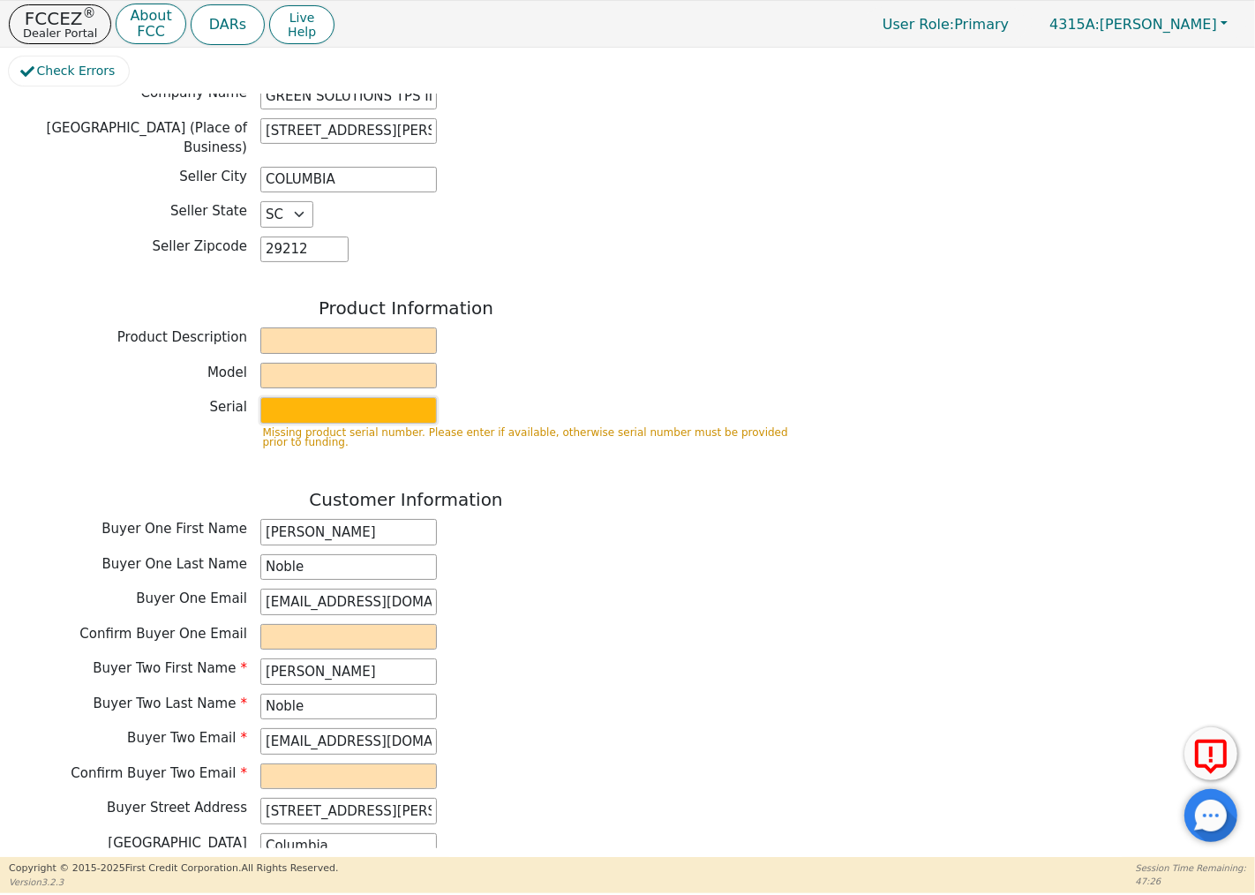
click at [394, 407] on input "text" at bounding box center [348, 410] width 176 height 26
click at [495, 363] on div "Model" at bounding box center [406, 376] width 794 height 26
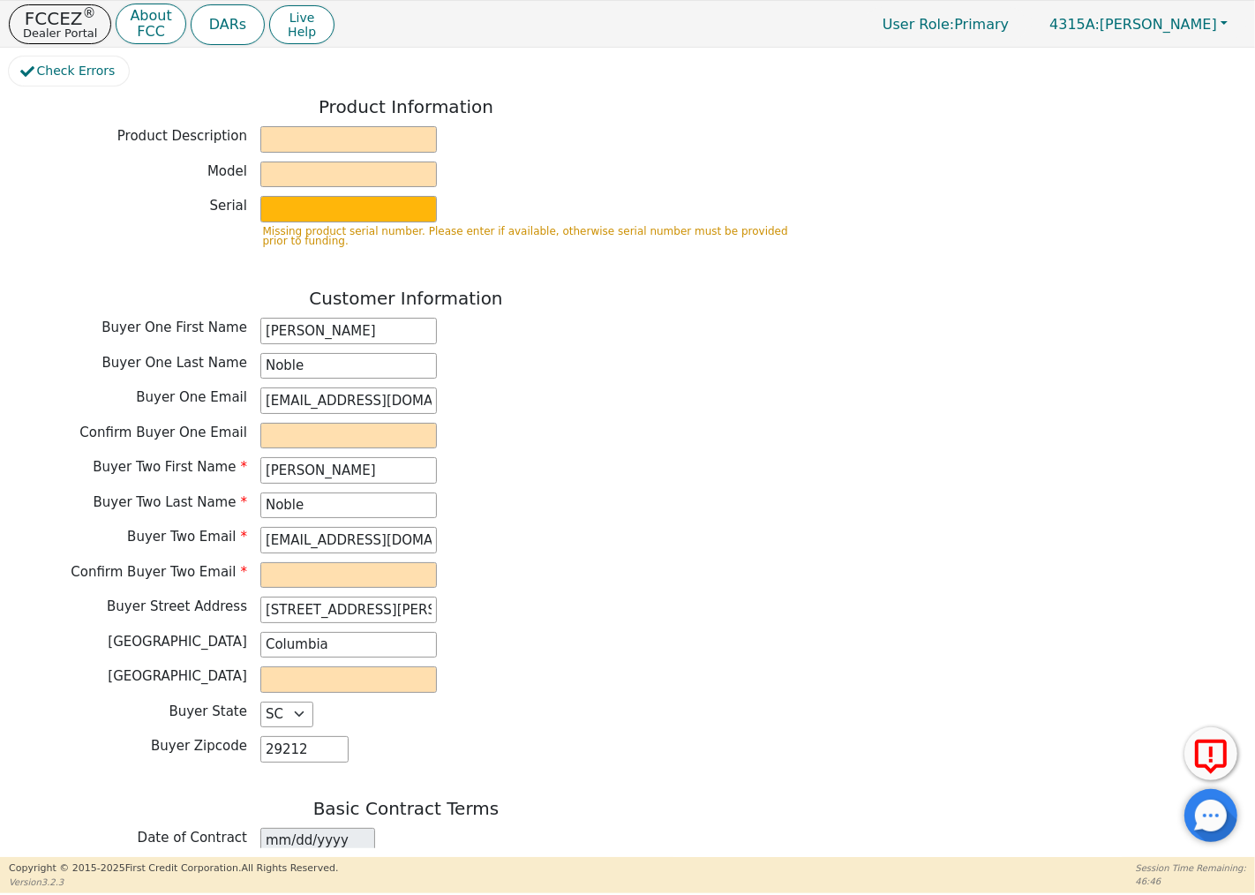
scroll to position [799, 0]
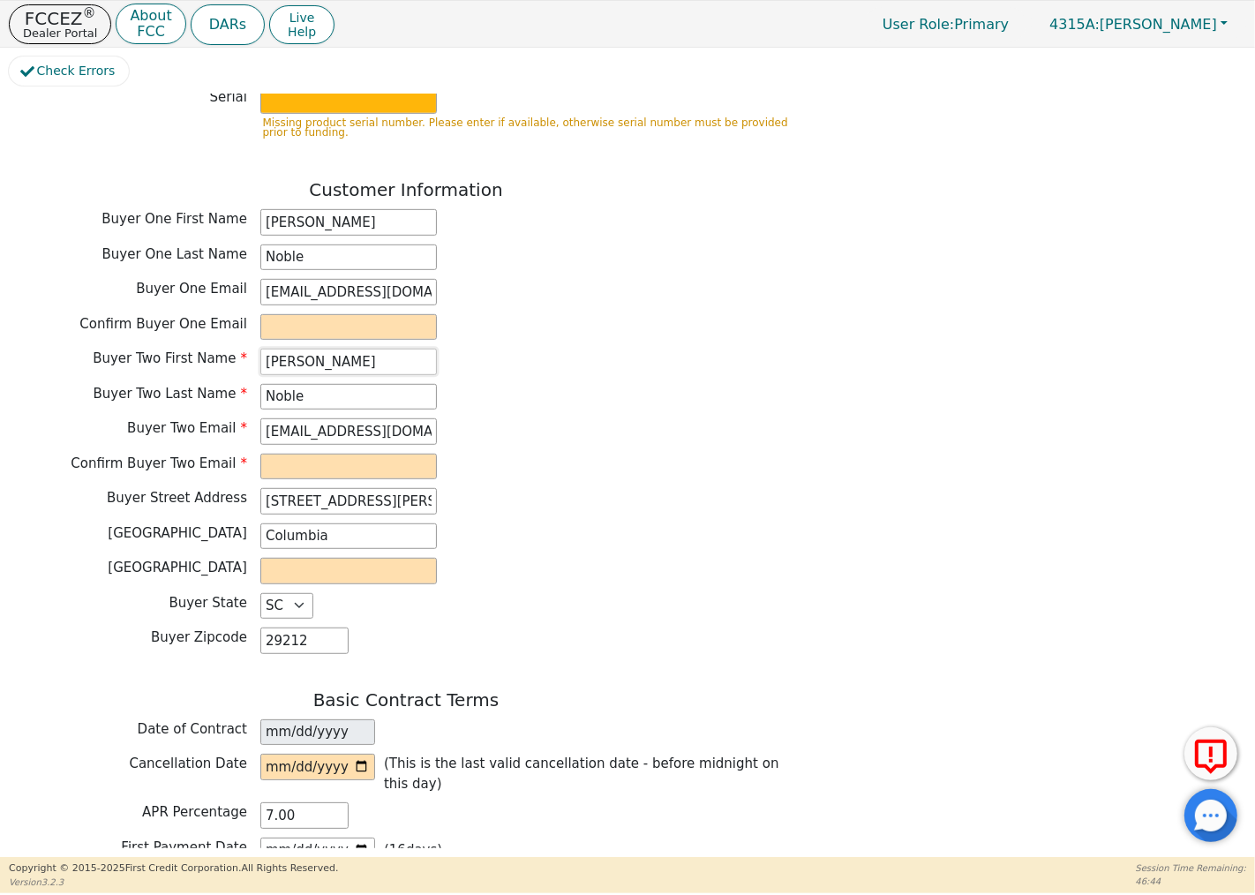
drag, startPoint x: 331, startPoint y: 353, endPoint x: 245, endPoint y: 340, distance: 86.6
click at [245, 349] on div "Buyer Two First Name [PERSON_NAME]" at bounding box center [406, 362] width 794 height 26
drag, startPoint x: 334, startPoint y: 384, endPoint x: 272, endPoint y: 384, distance: 61.8
click at [266, 384] on input "Noble" at bounding box center [348, 397] width 176 height 26
drag, startPoint x: 401, startPoint y: 417, endPoint x: 240, endPoint y: 416, distance: 161.5
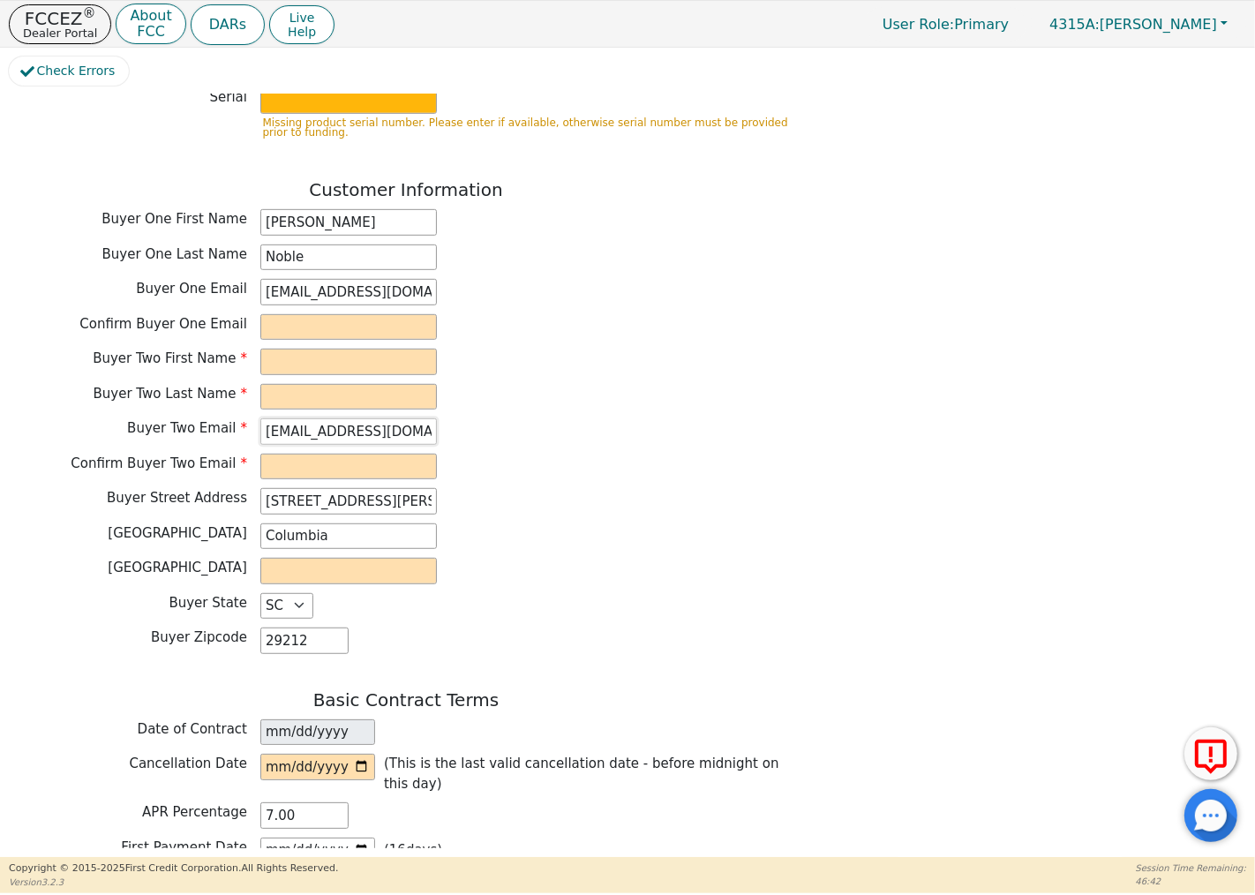
click at [240, 418] on div "Buyer Two Email [EMAIL_ADDRESS][DOMAIN_NAME]" at bounding box center [406, 431] width 794 height 26
type input "[DOMAIN_NAME]"
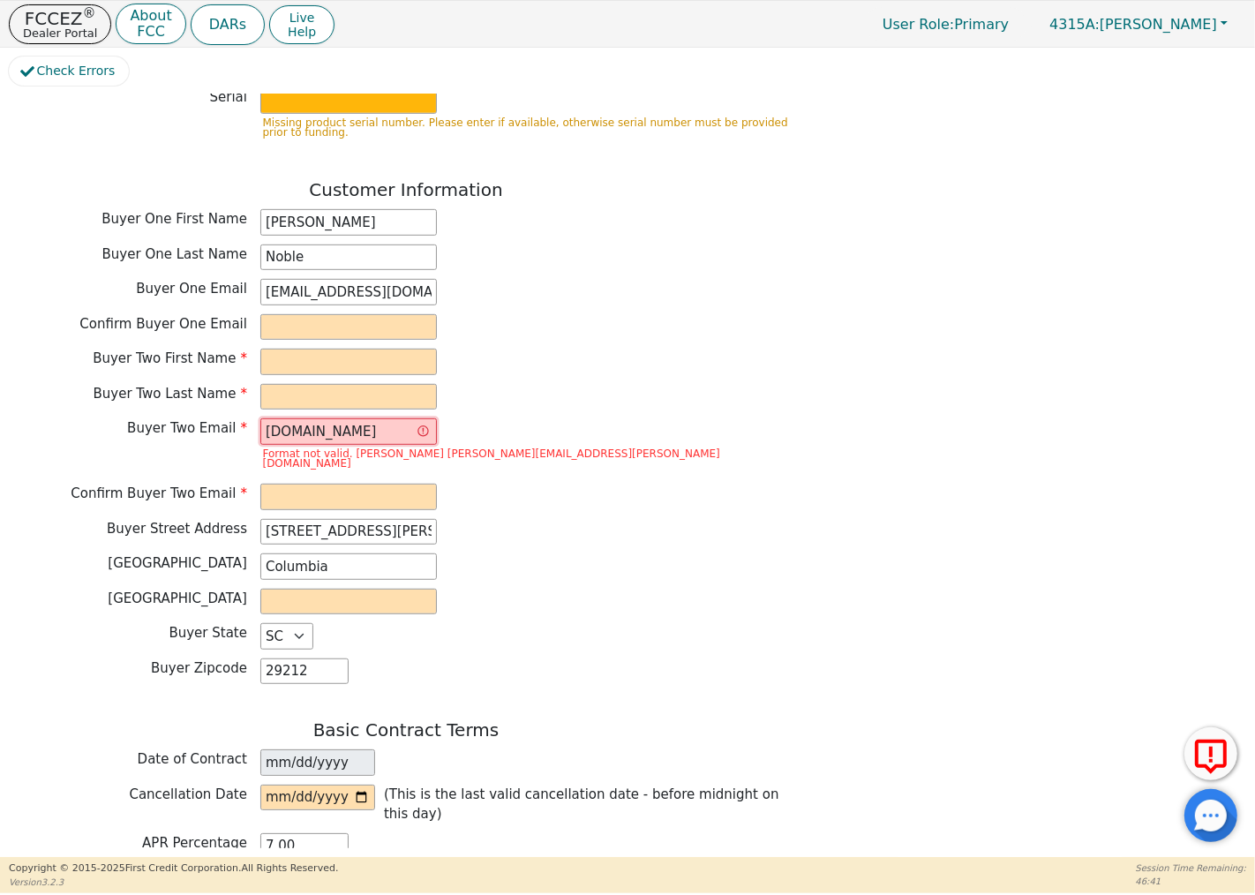
drag, startPoint x: 393, startPoint y: 420, endPoint x: 234, endPoint y: 416, distance: 158.9
click at [234, 418] on div "Buyer Two Email [DOMAIN_NAME] Format not valid. [PERSON_NAME] [PERSON_NAME][EMA…" at bounding box center [406, 446] width 794 height 56
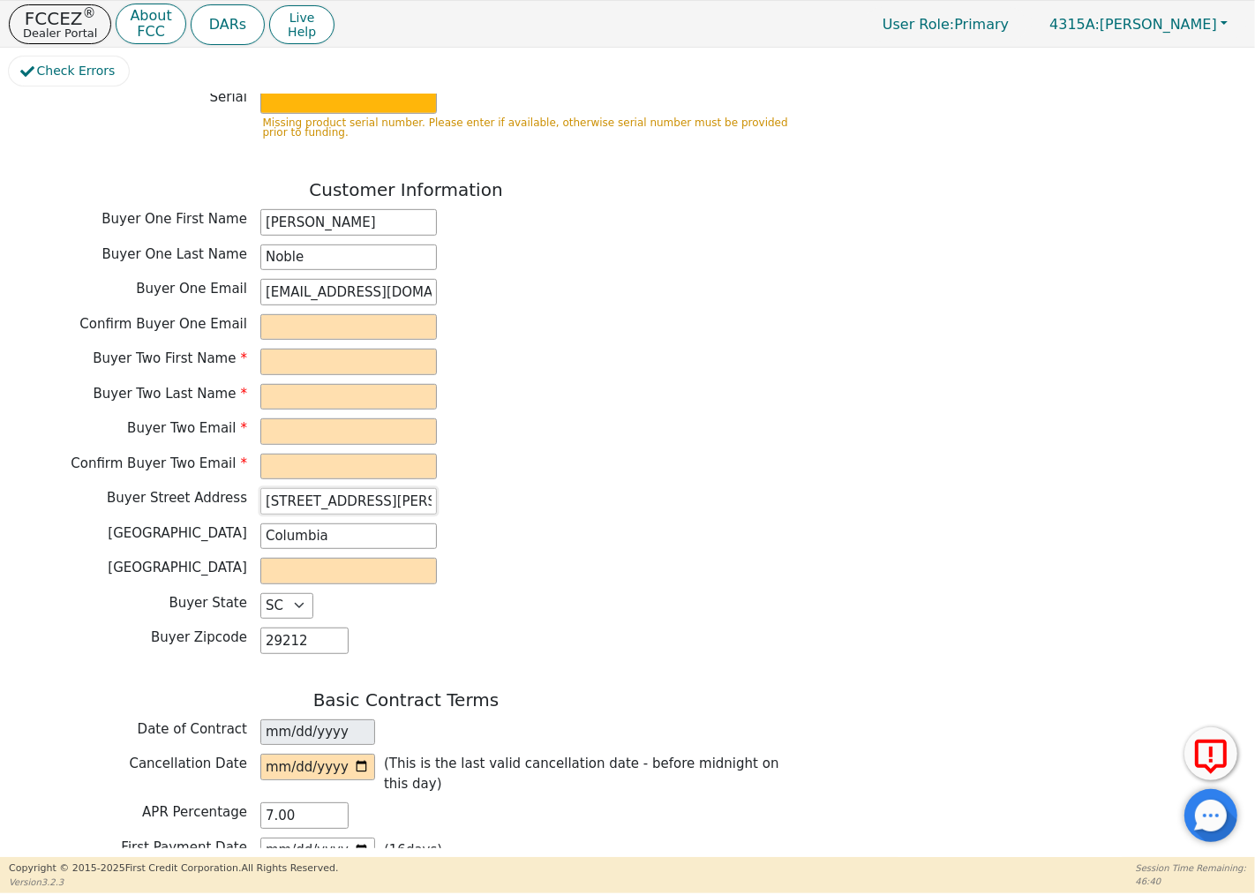
drag, startPoint x: 416, startPoint y: 490, endPoint x: 253, endPoint y: 499, distance: 162.6
click at [254, 498] on div "[GEOGRAPHIC_DATA] Address [STREET_ADDRESS][PERSON_NAME]" at bounding box center [406, 501] width 794 height 26
drag, startPoint x: 320, startPoint y: 525, endPoint x: 272, endPoint y: 552, distance: 55.7
click at [233, 523] on div "Buyer [GEOGRAPHIC_DATA]" at bounding box center [406, 536] width 794 height 26
drag, startPoint x: 315, startPoint y: 624, endPoint x: 235, endPoint y: 627, distance: 80.4
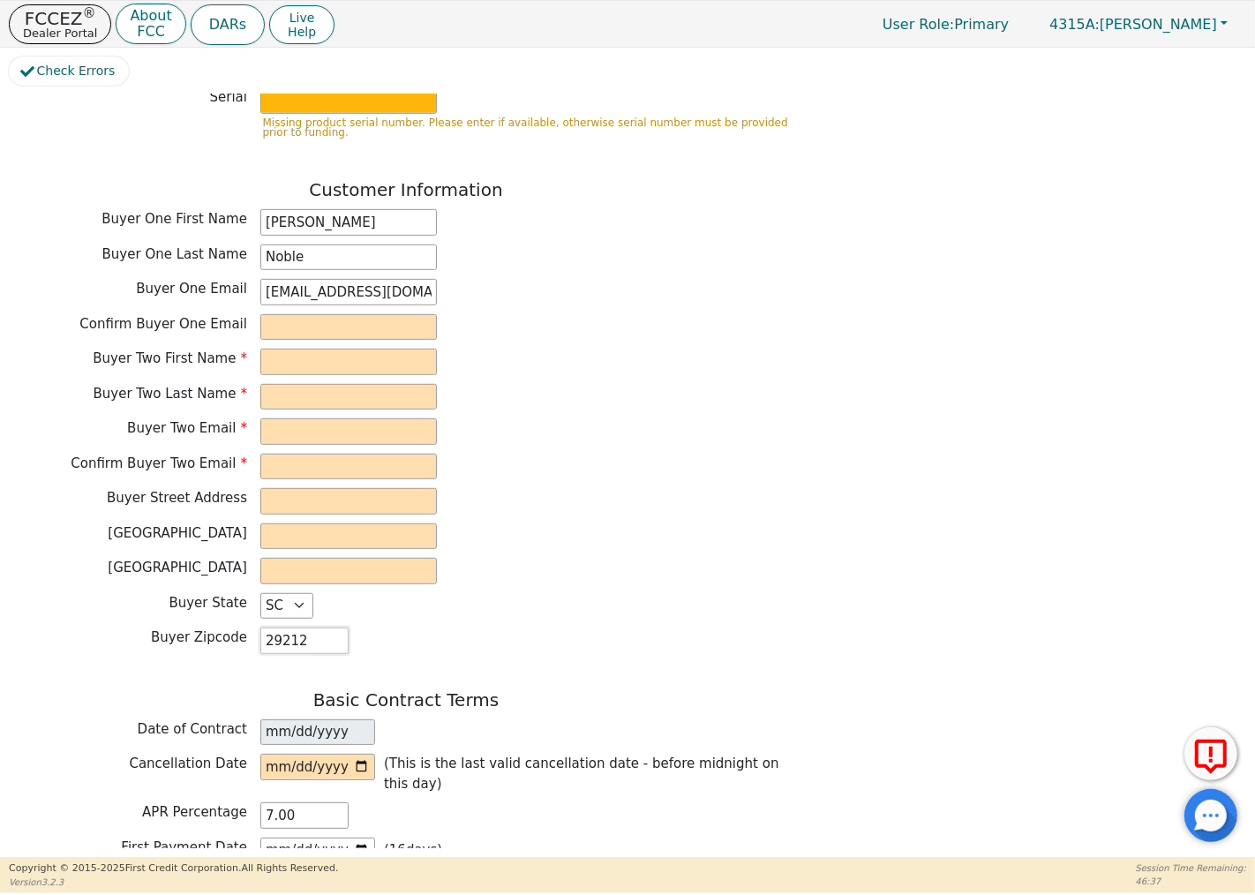
click at [235, 627] on div "Buyer Zipcode 29212" at bounding box center [406, 640] width 794 height 26
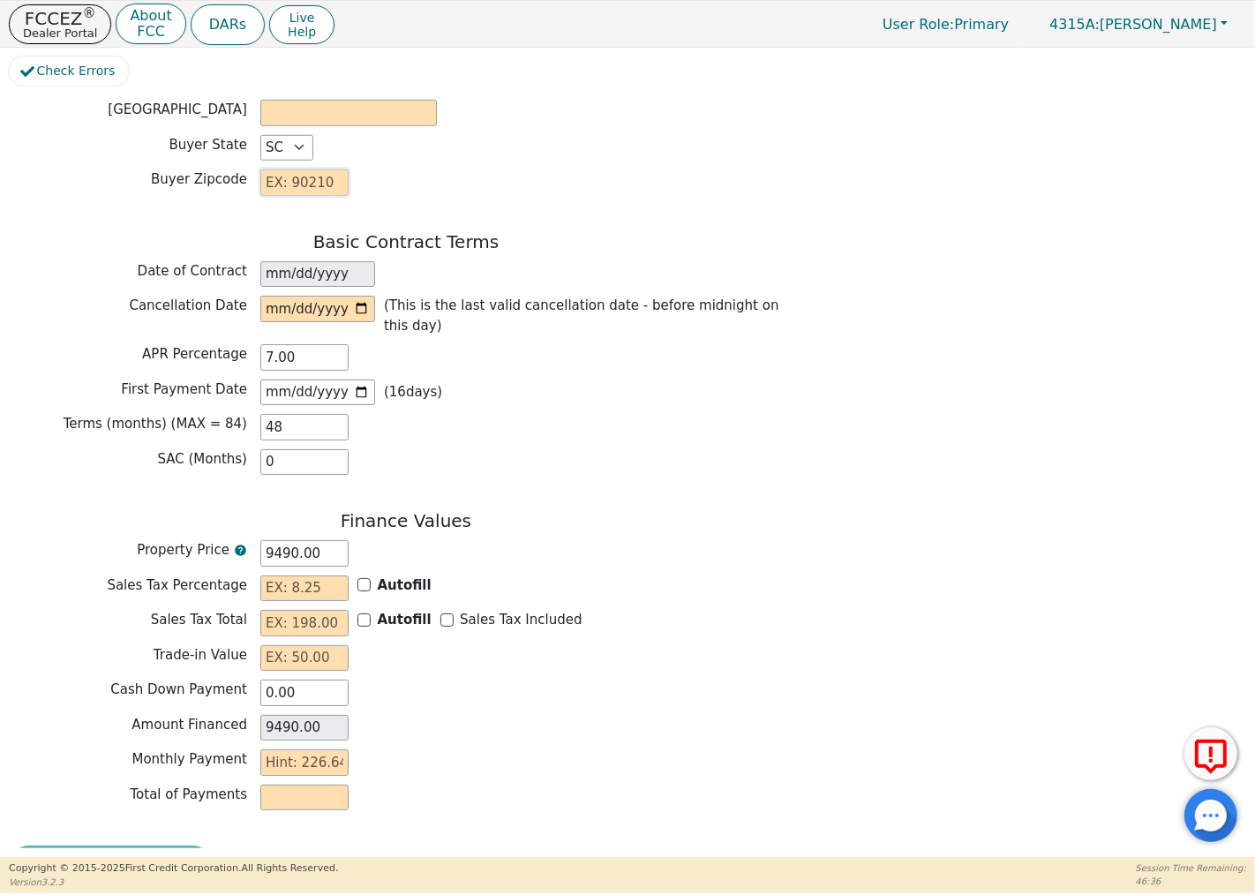
scroll to position [1289, 0]
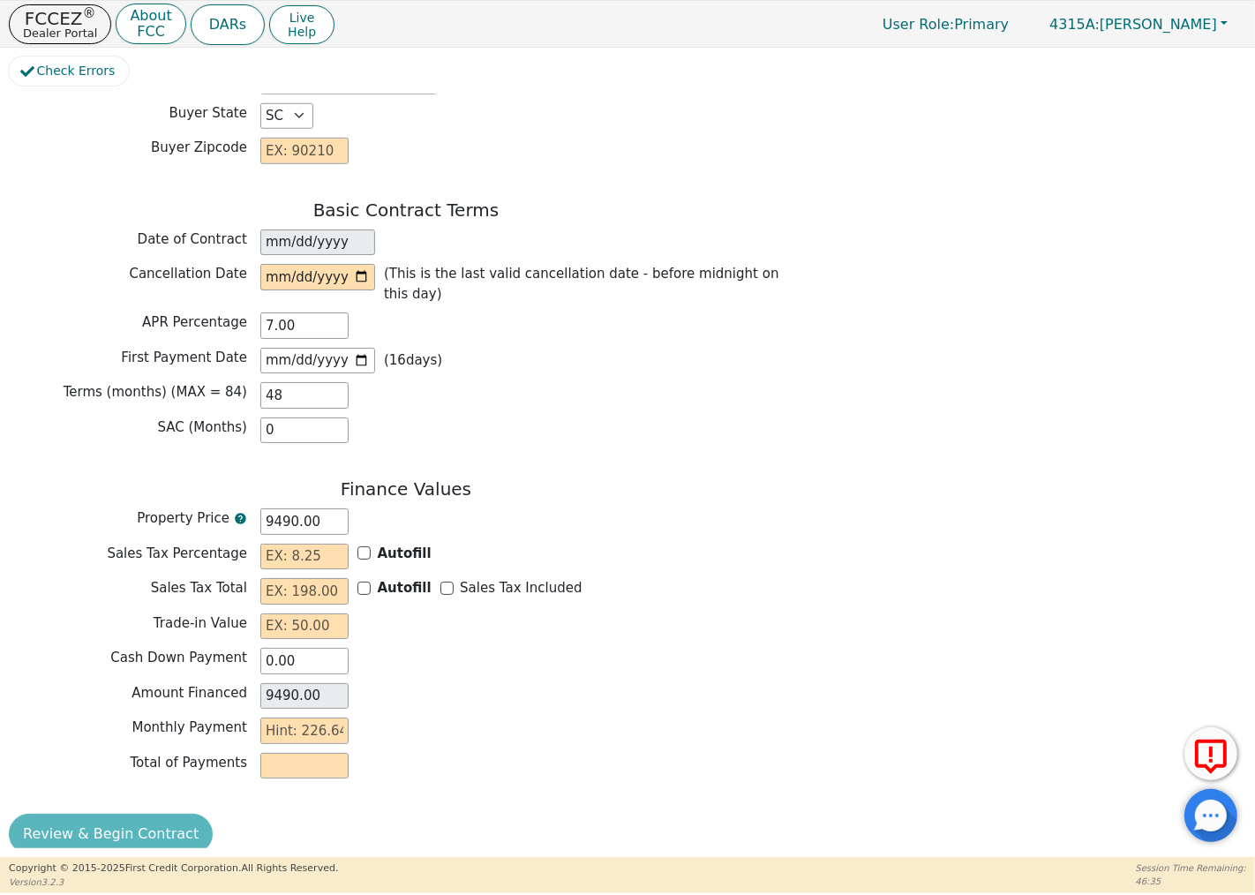
click at [116, 814] on div "Review & Begin Contract" at bounding box center [406, 834] width 794 height 41
click at [364, 546] on input "Autofill" at bounding box center [363, 552] width 13 height 13
checkbox input "true"
type input "0.00"
click at [364, 546] on input "Autofill" at bounding box center [363, 552] width 13 height 13
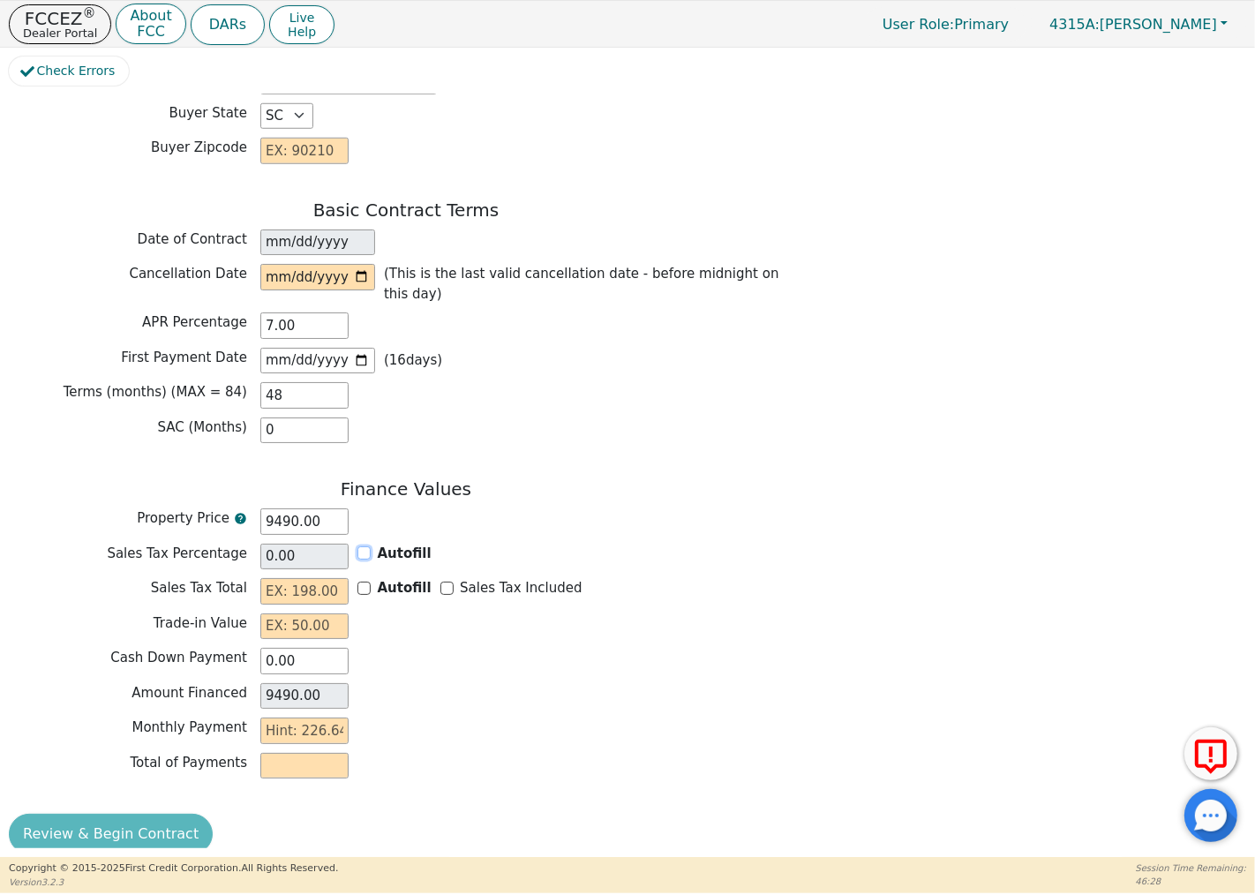
checkbox input "false"
type input "0.00"
click at [303, 683] on input "0.00" at bounding box center [304, 696] width 88 height 26
click at [286, 683] on input "0.00" at bounding box center [304, 696] width 88 height 26
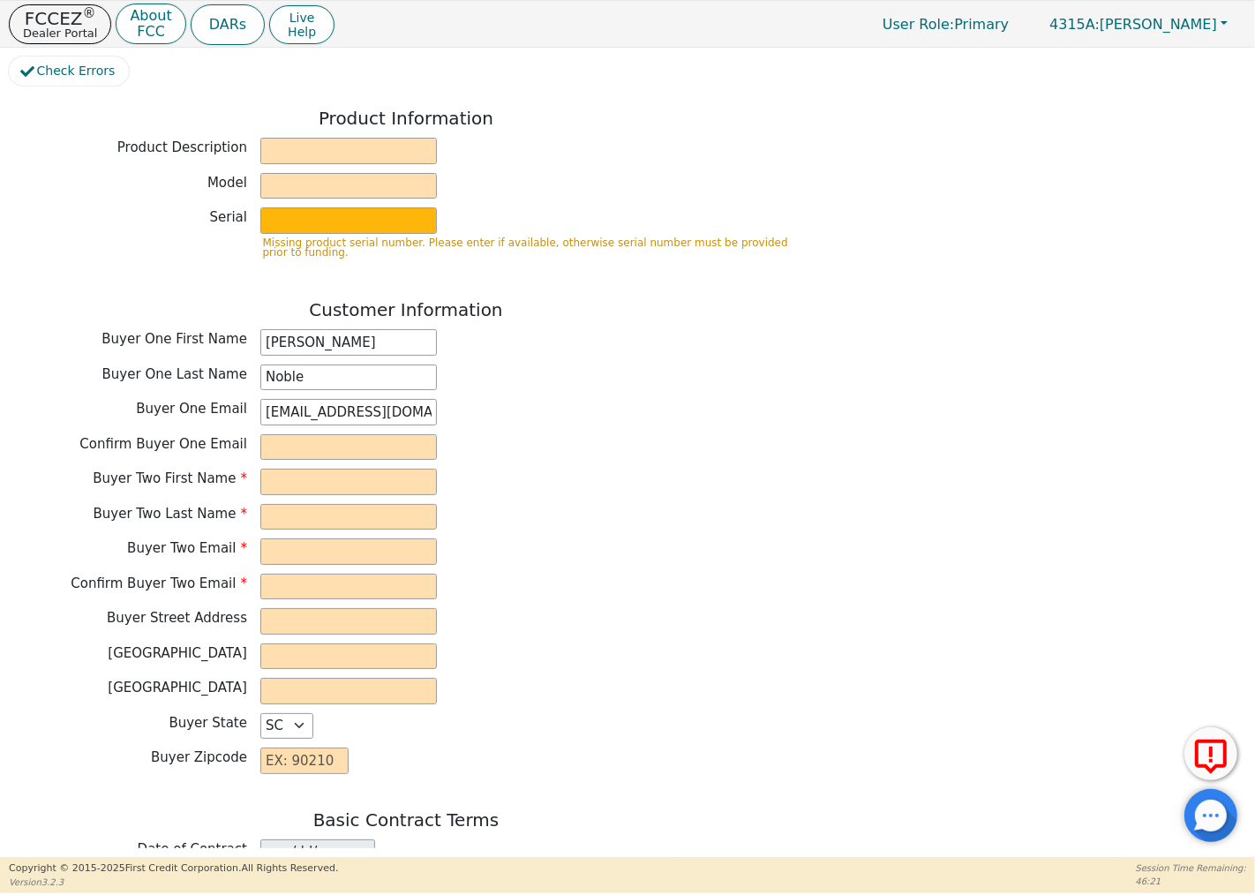
scroll to position [603, 0]
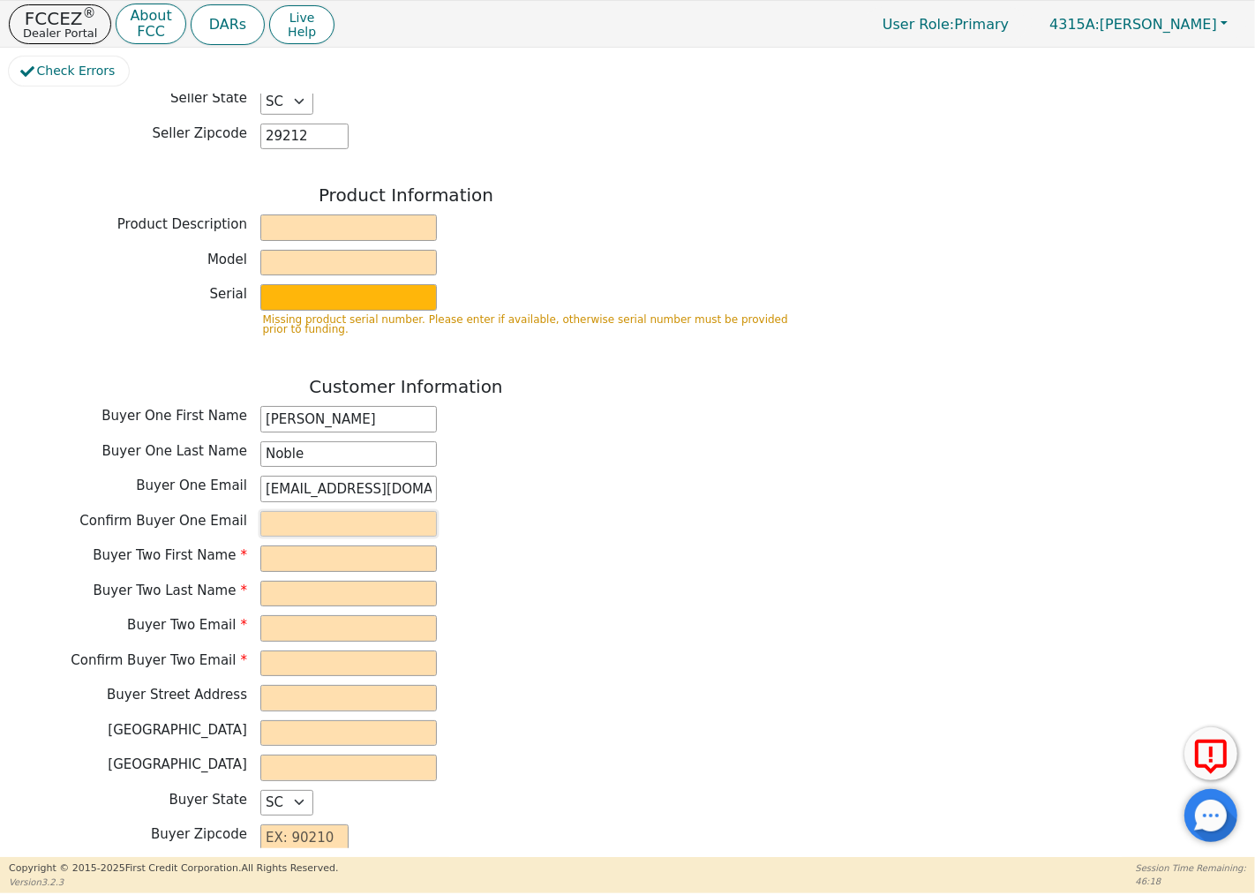
click at [292, 514] on input "email" at bounding box center [348, 524] width 176 height 26
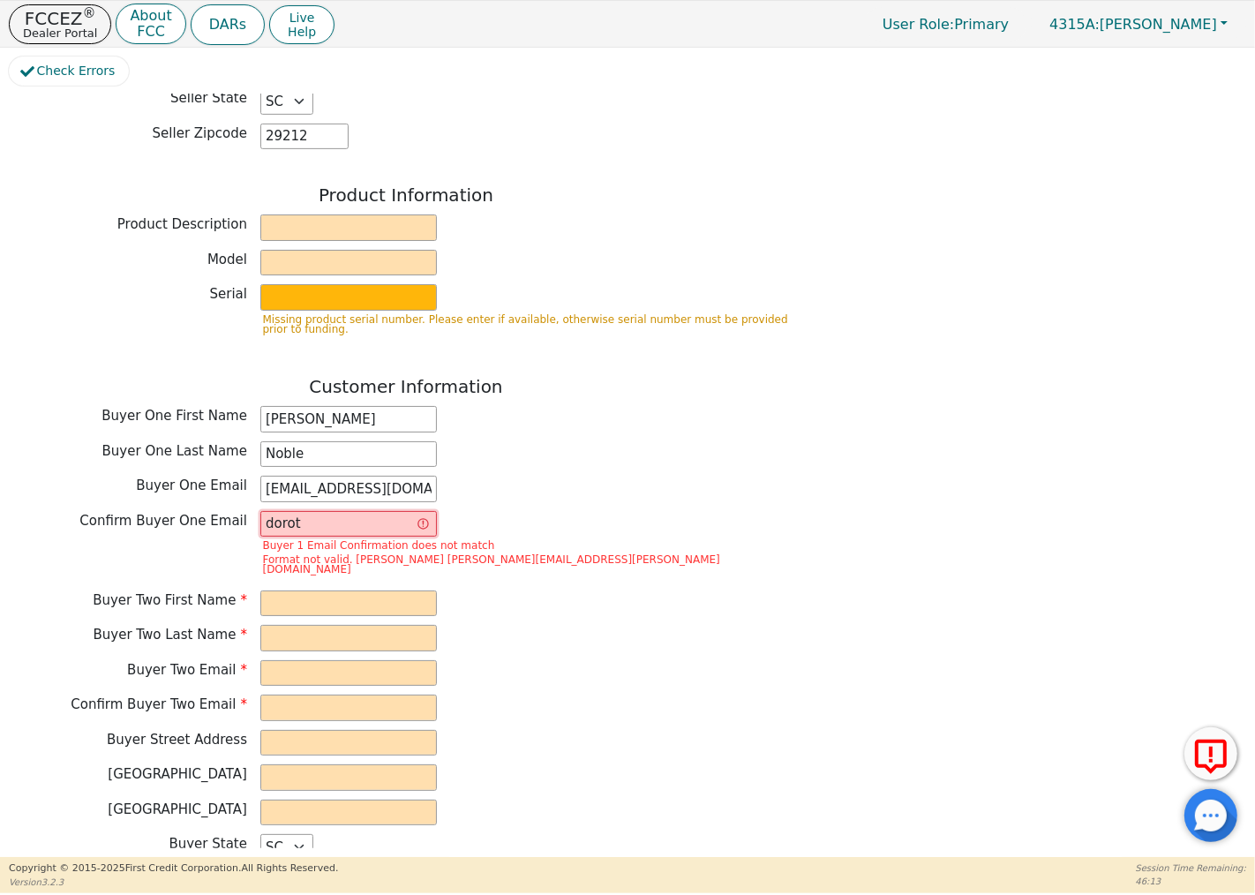
type input "[EMAIL_ADDRESS][DOMAIN_NAME]"
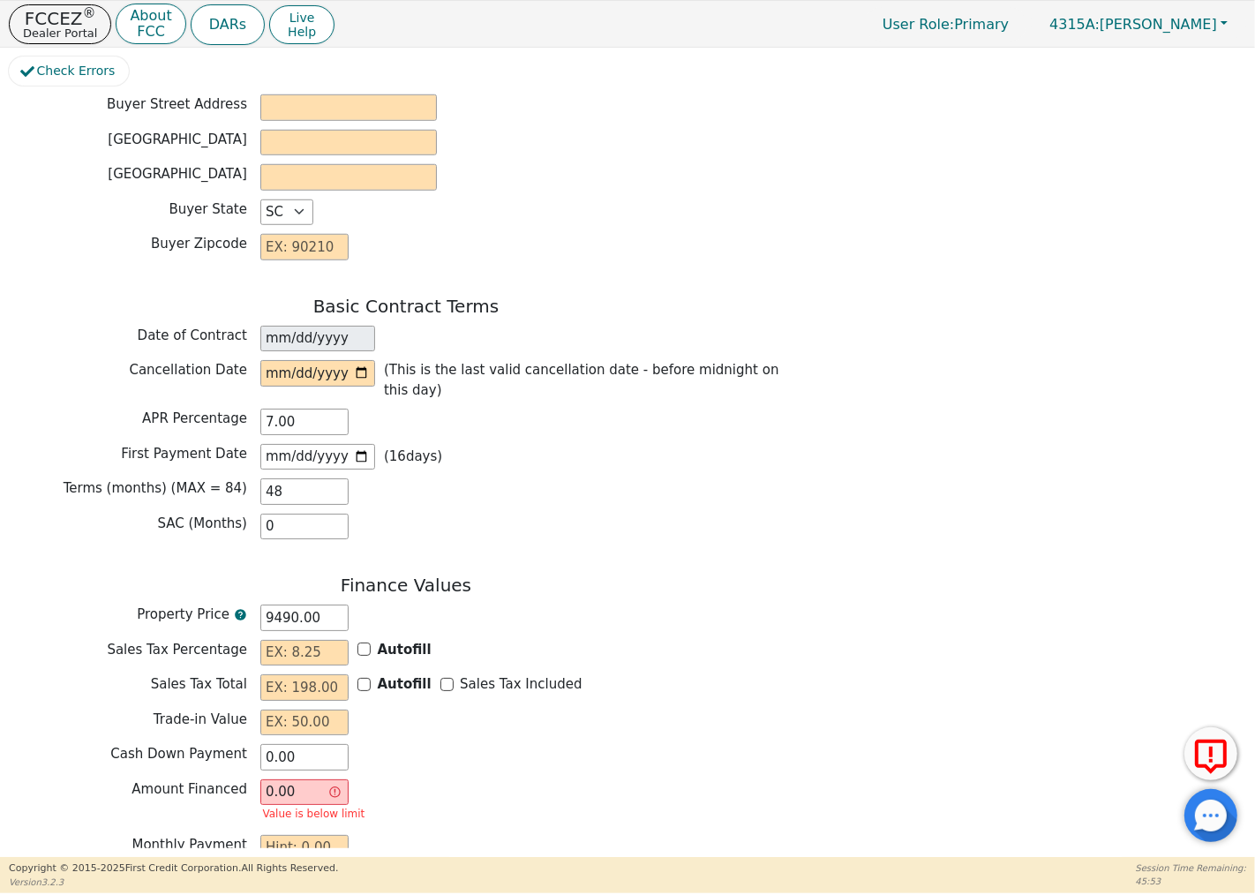
scroll to position [1310, 0]
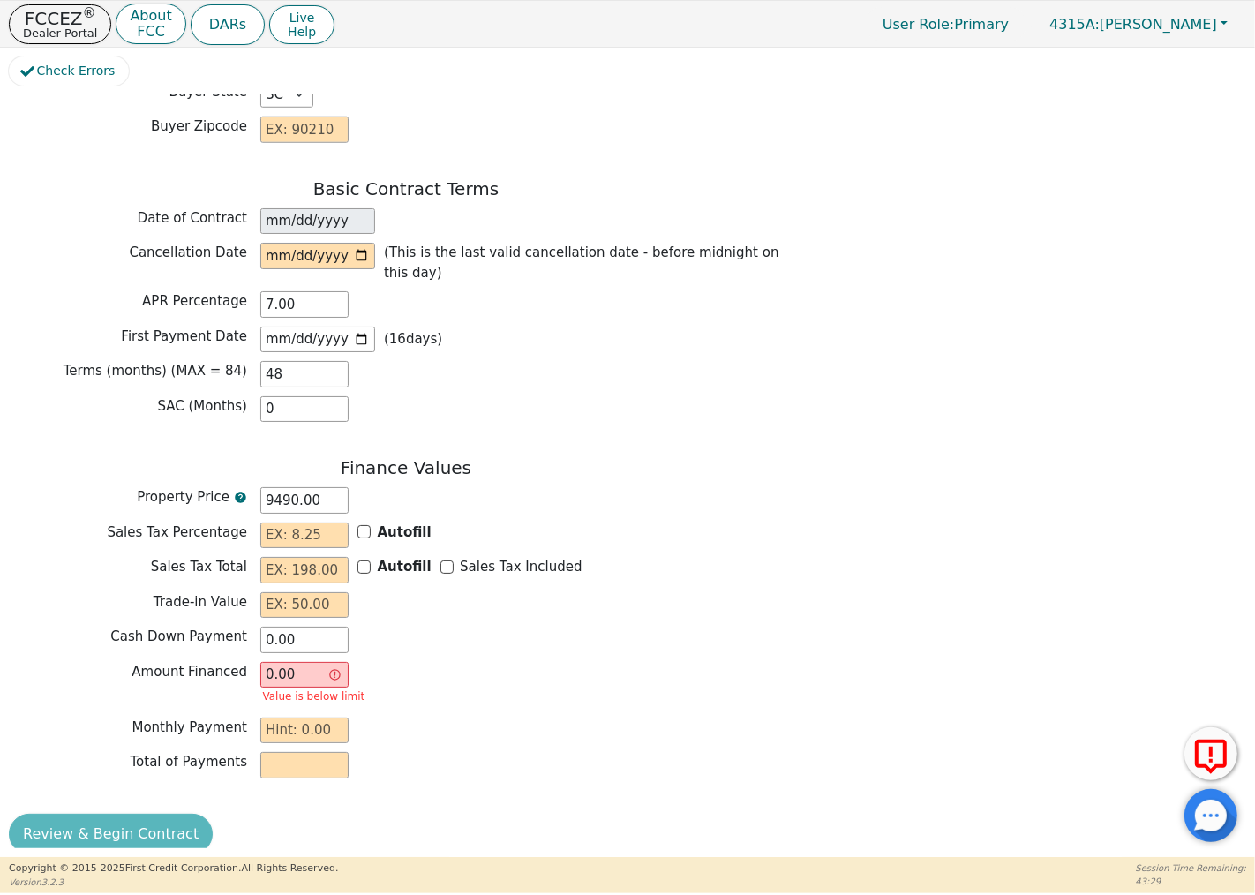
click at [302, 662] on input "0.00" at bounding box center [304, 675] width 88 height 26
click at [295, 522] on input "text" at bounding box center [304, 535] width 88 height 26
type input "0.00"
click at [275, 557] on input "text" at bounding box center [304, 570] width 88 height 26
type input "0"
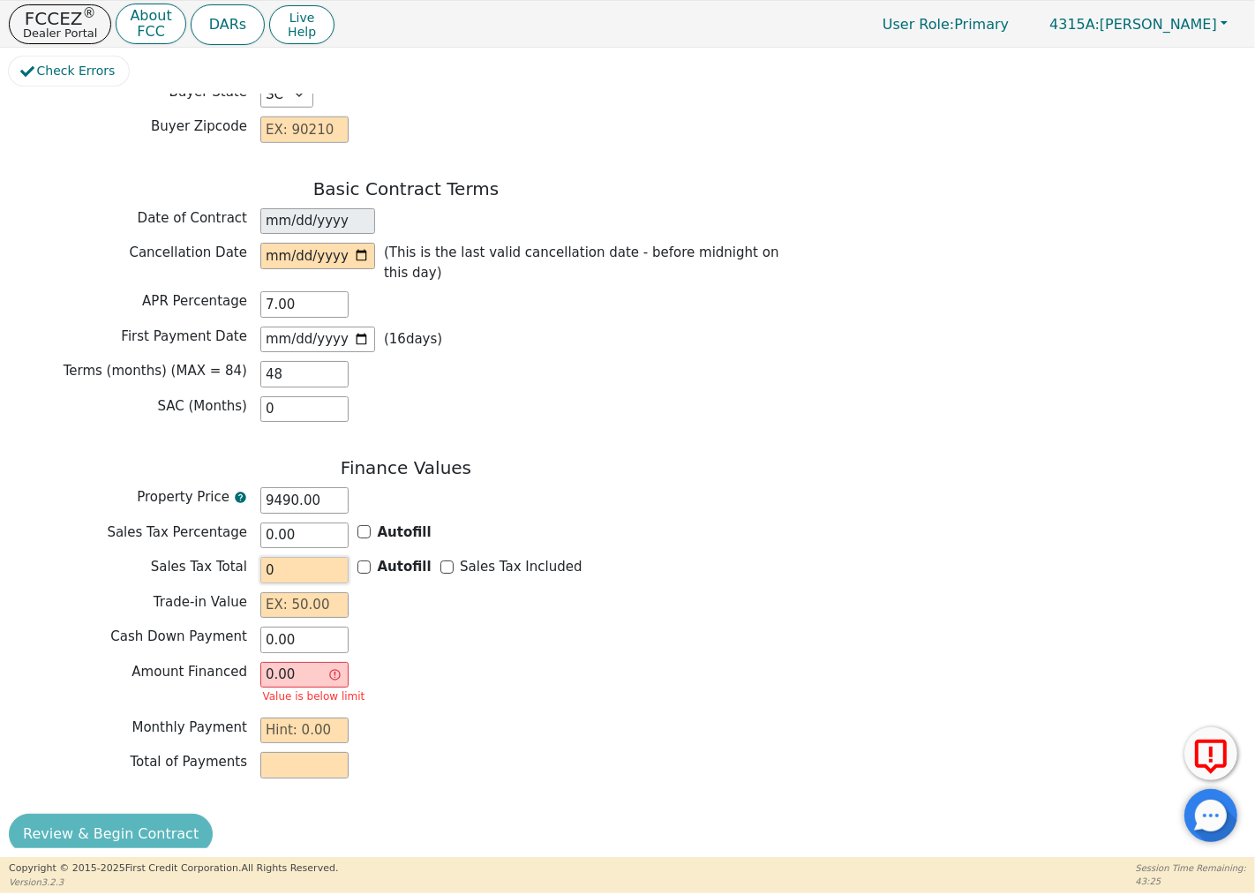
type input "9490.00"
click at [275, 576] on div "Finance Values Property Price 9490.00 Sales Tax Percentage 0.00 Autofill Sales …" at bounding box center [406, 622] width 794 height 330
type input "0.00"
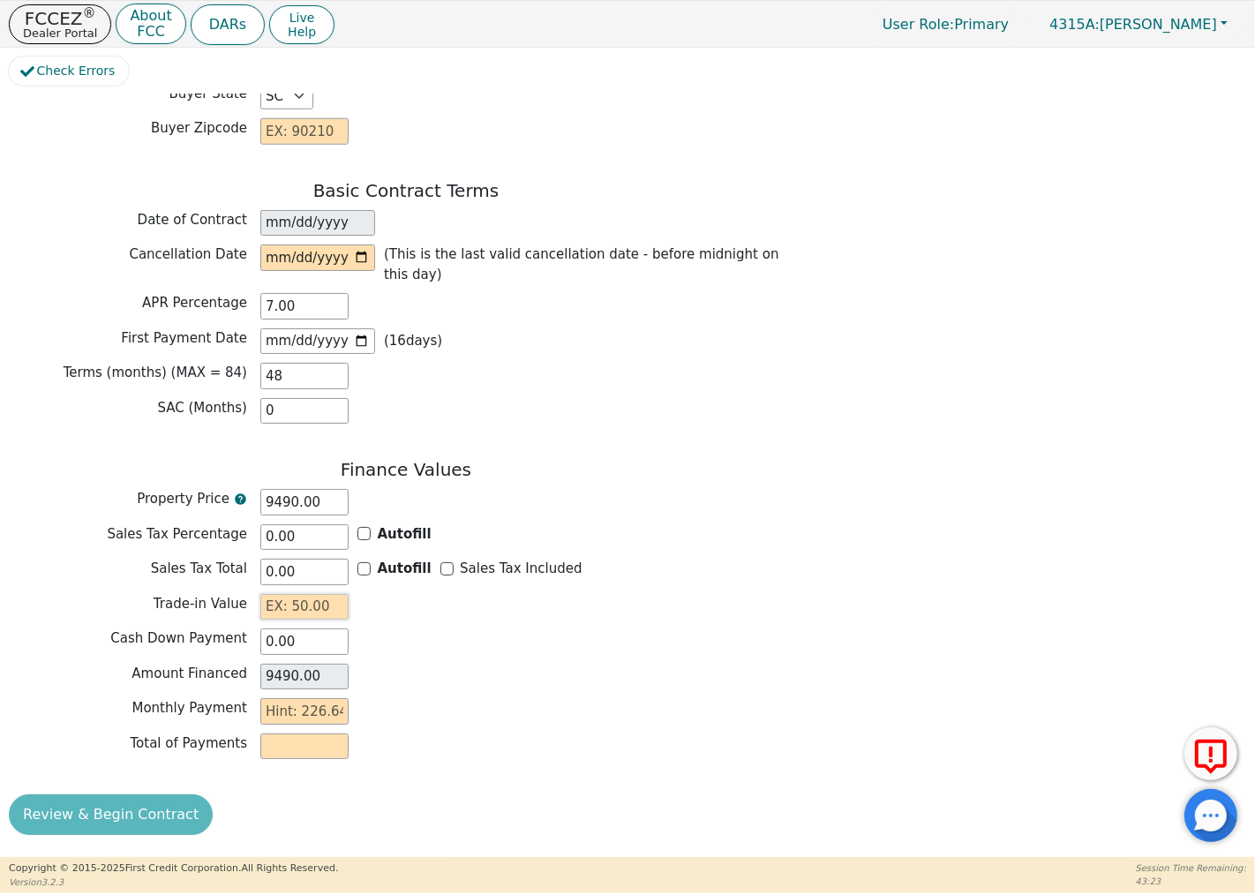
scroll to position [1289, 0]
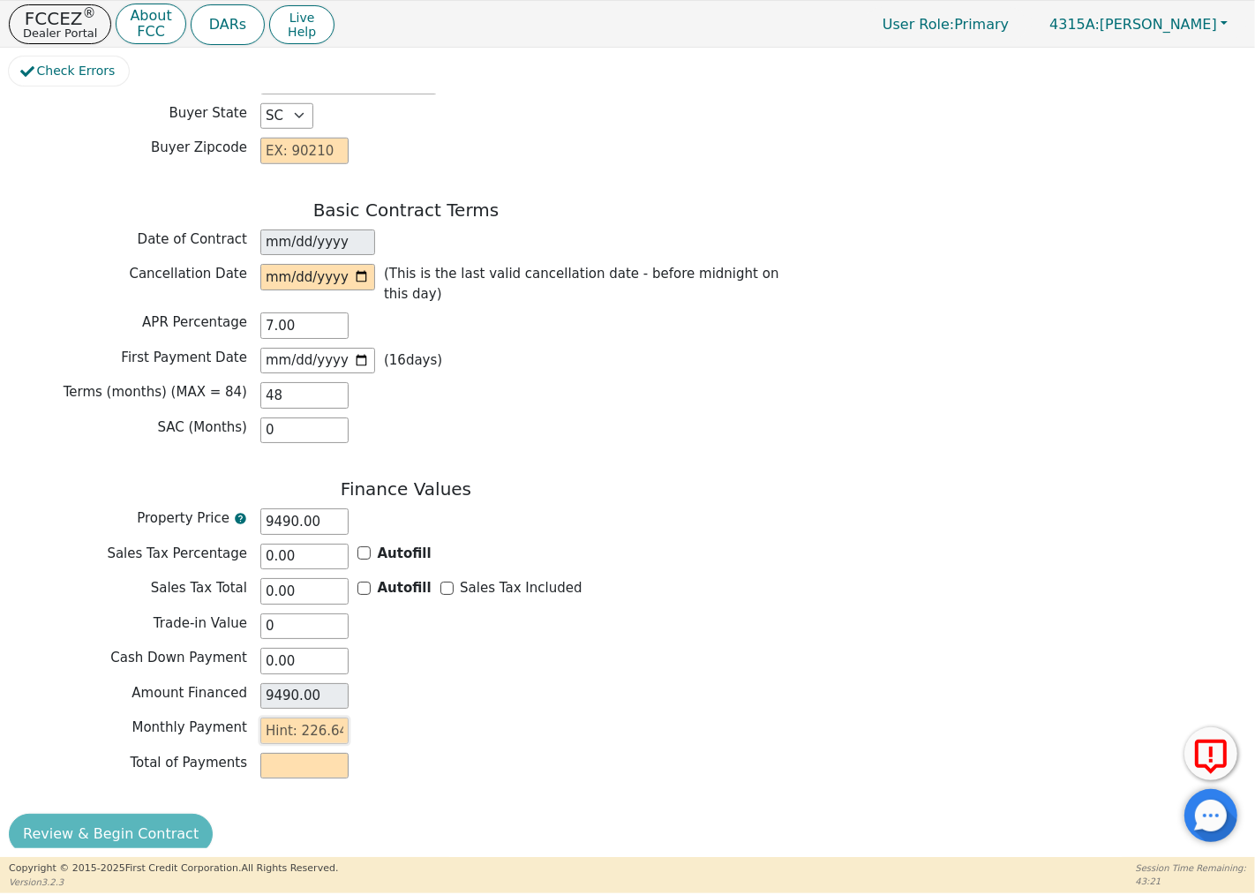
click at [296, 717] on input "text" at bounding box center [304, 730] width 88 height 26
type input "0.00"
type input "1"
type input "48.00"
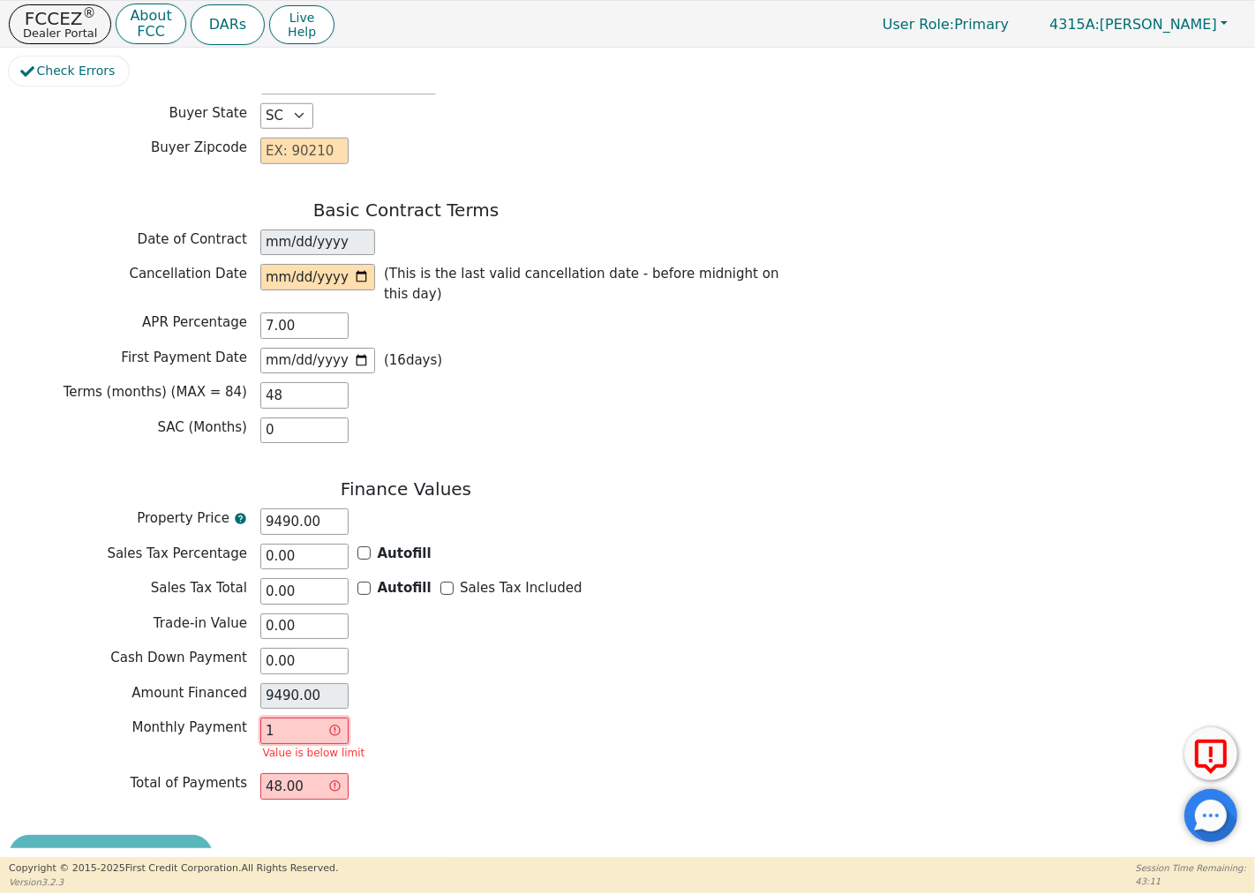
type input "17"
type input "816.00"
type input "175"
type input "8400.00"
click at [436, 717] on div "Monthly Payment 175 Value is below limit" at bounding box center [406, 740] width 794 height 47
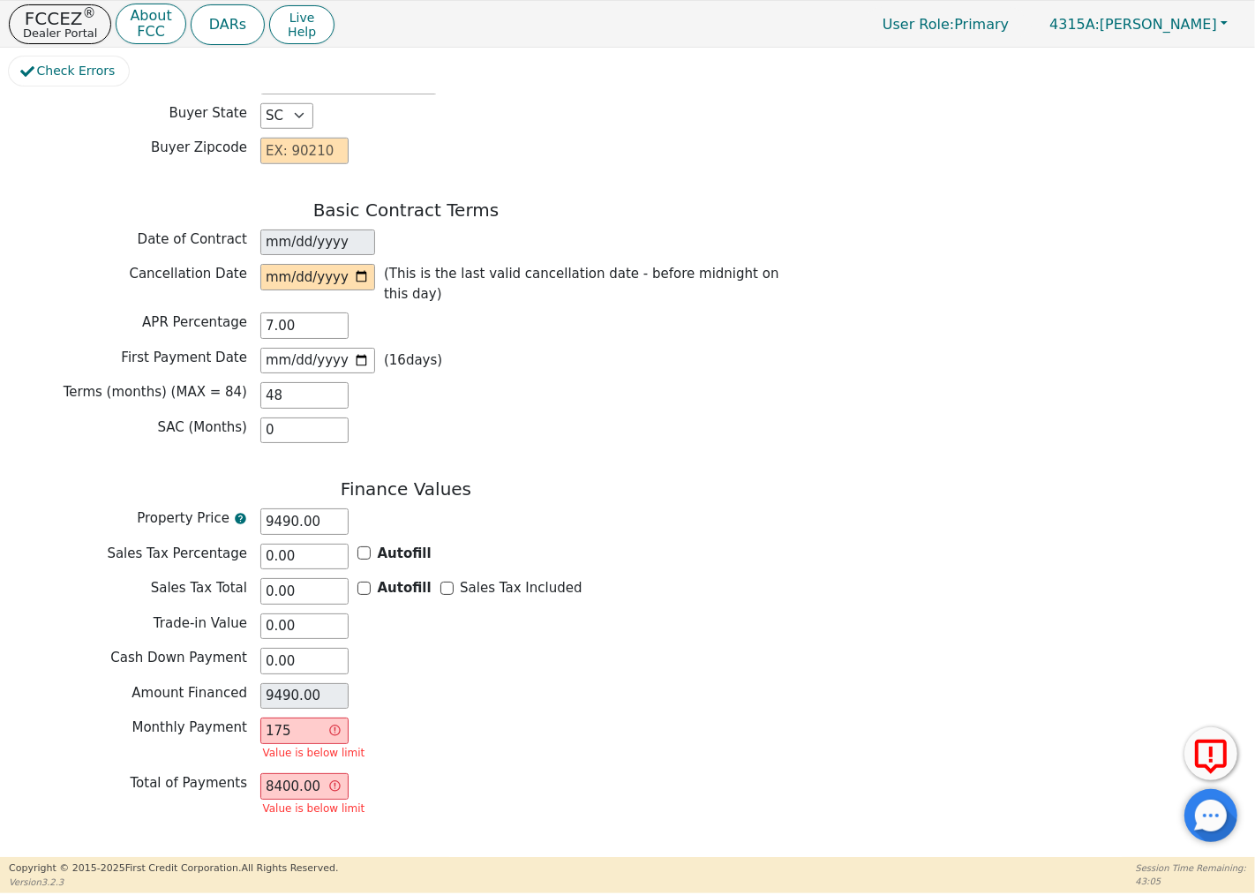
type input "175.00"
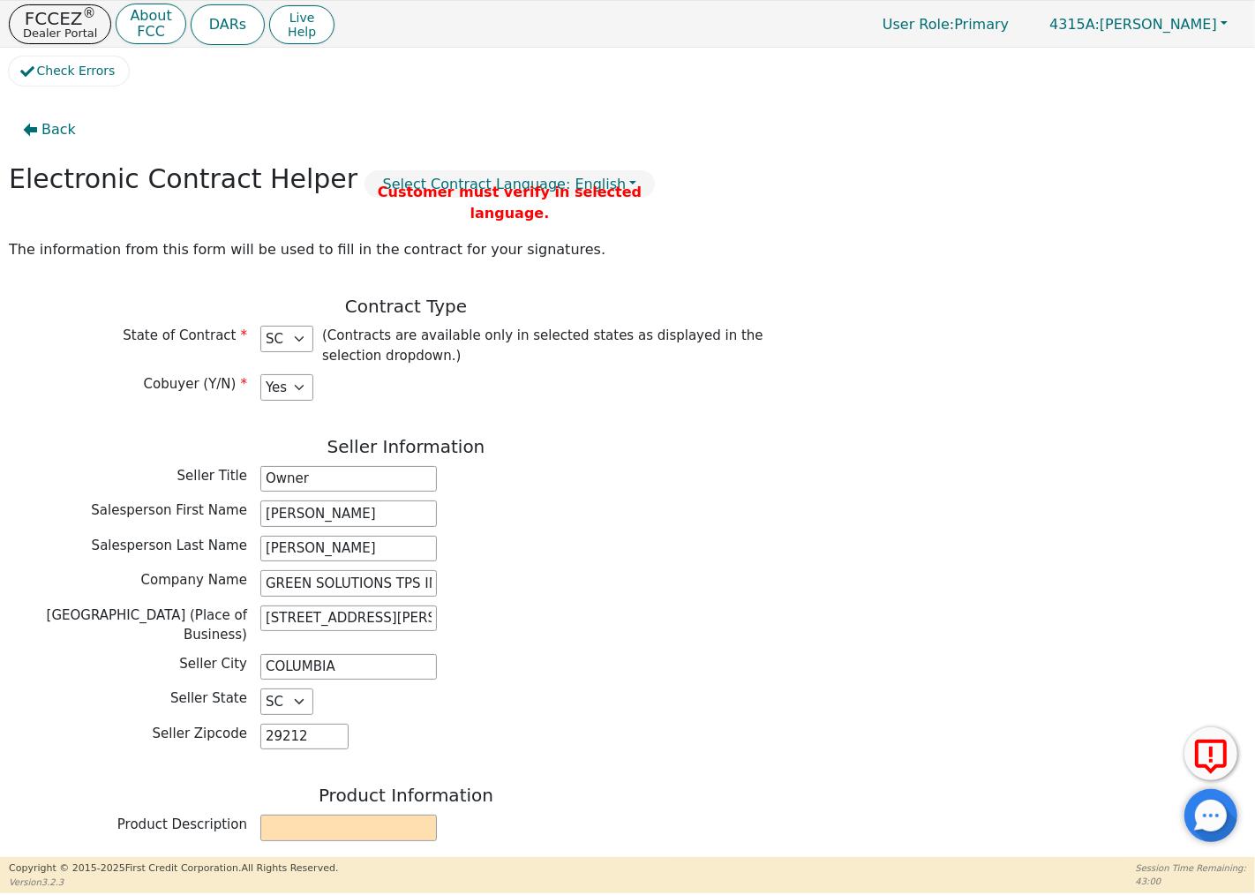
scroll to position [0, 0]
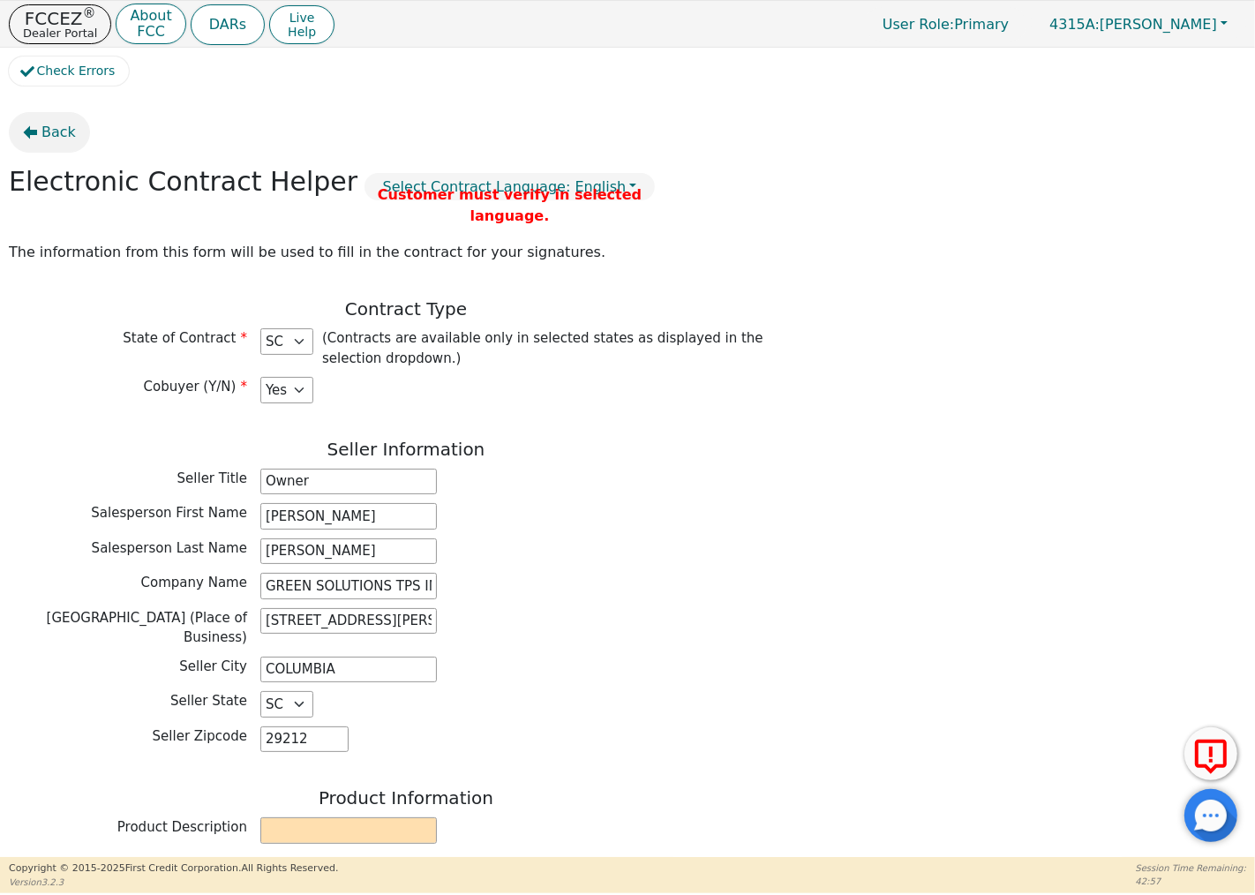
click at [46, 137] on span "Back" at bounding box center [58, 132] width 34 height 21
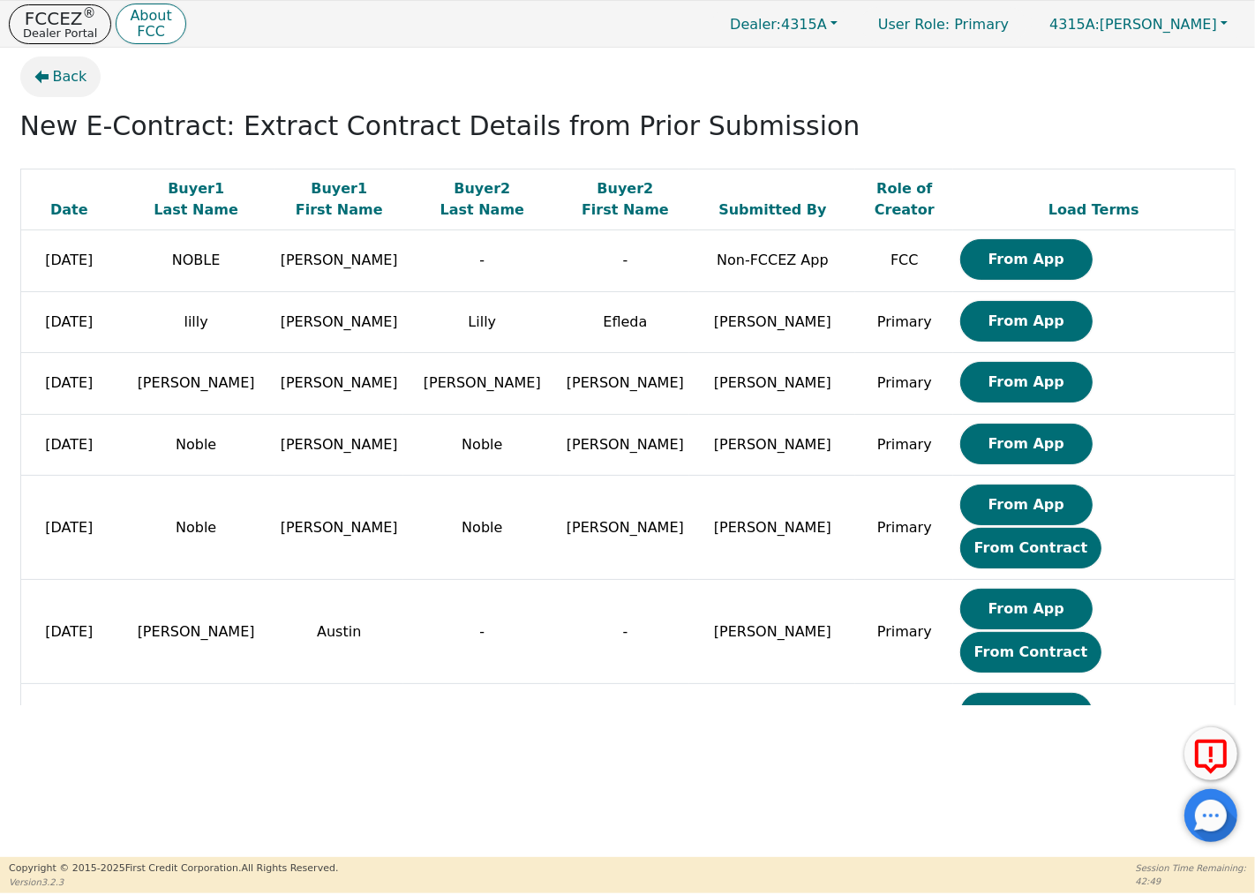
click at [63, 76] on span "Back" at bounding box center [70, 76] width 34 height 21
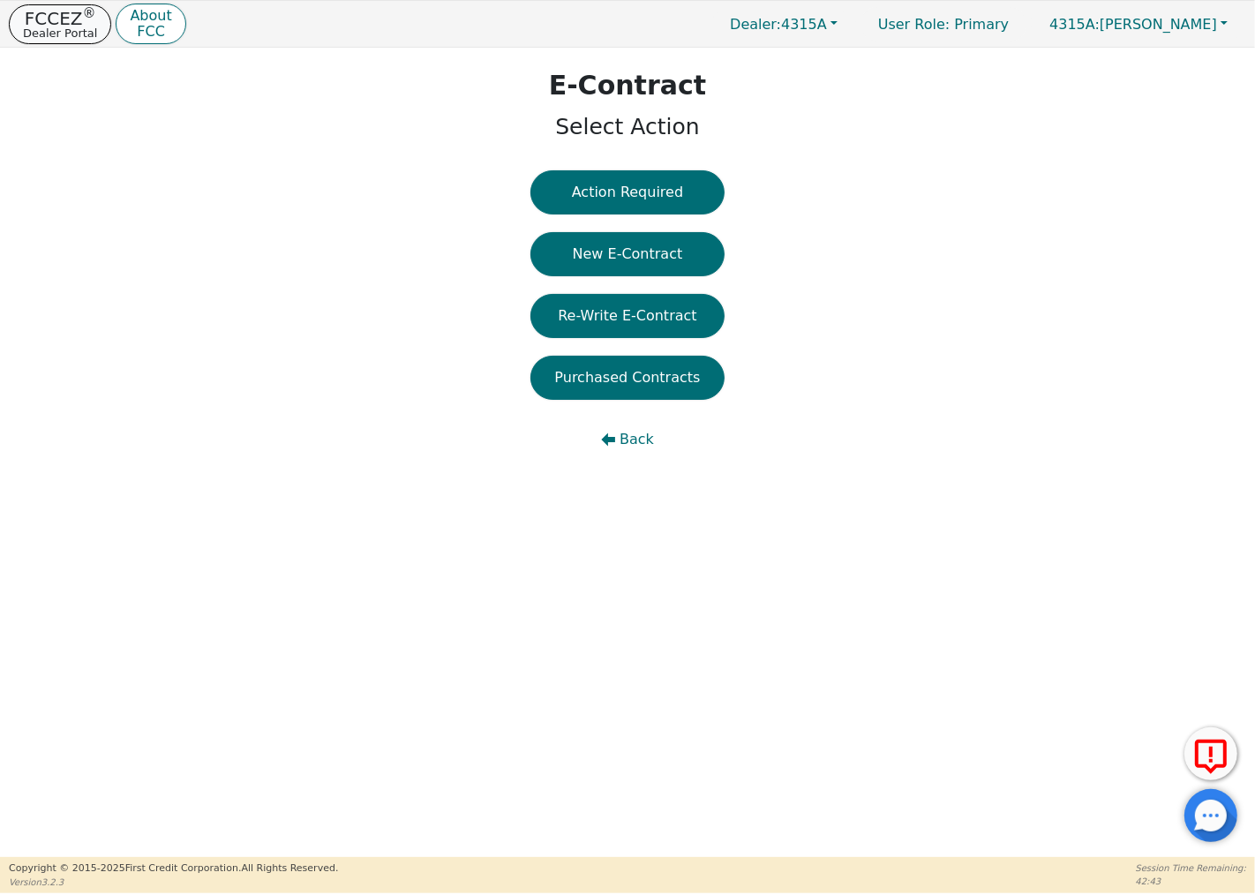
click at [78, 27] on p "Dealer Portal" at bounding box center [60, 32] width 74 height 11
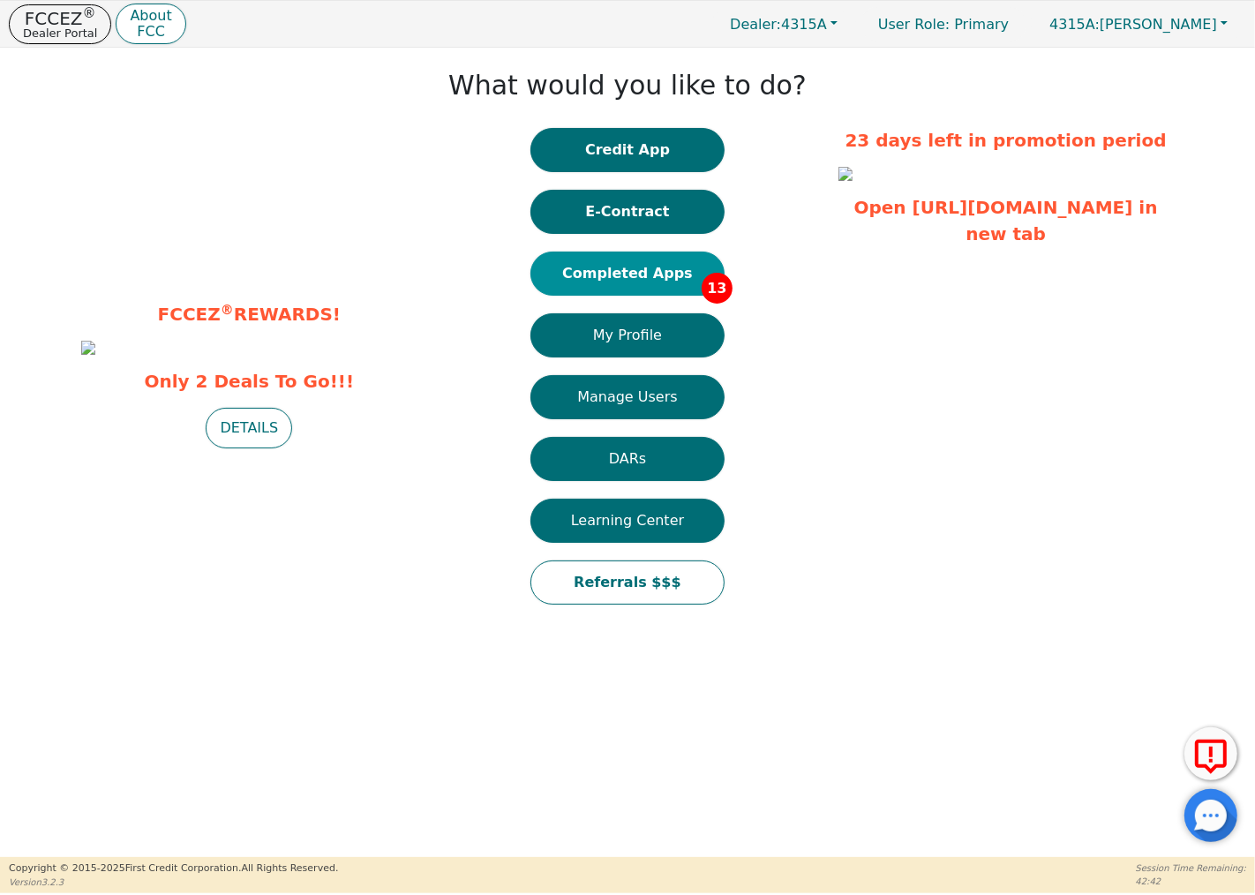
click at [627, 267] on button "Completed Apps 13" at bounding box center [627, 273] width 194 height 44
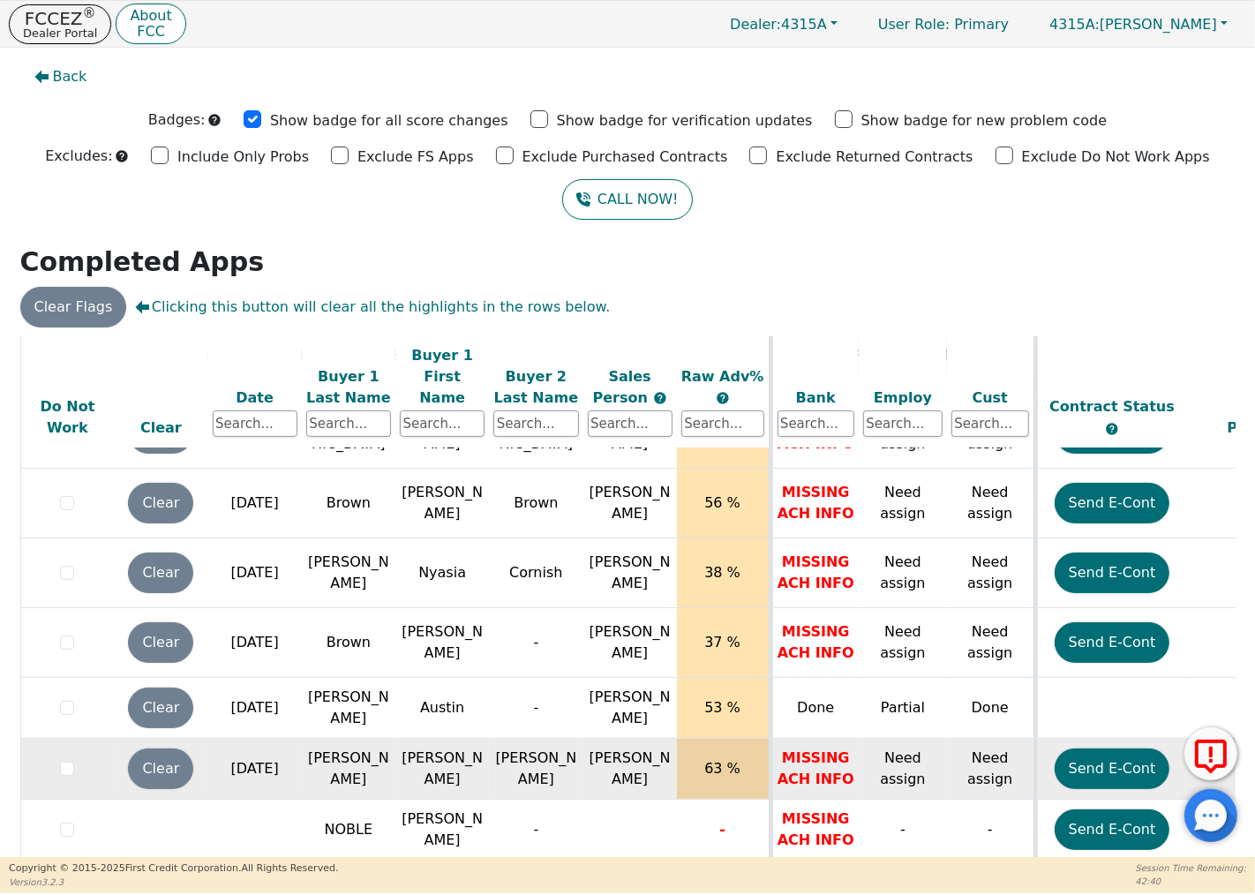
scroll to position [22, 0]
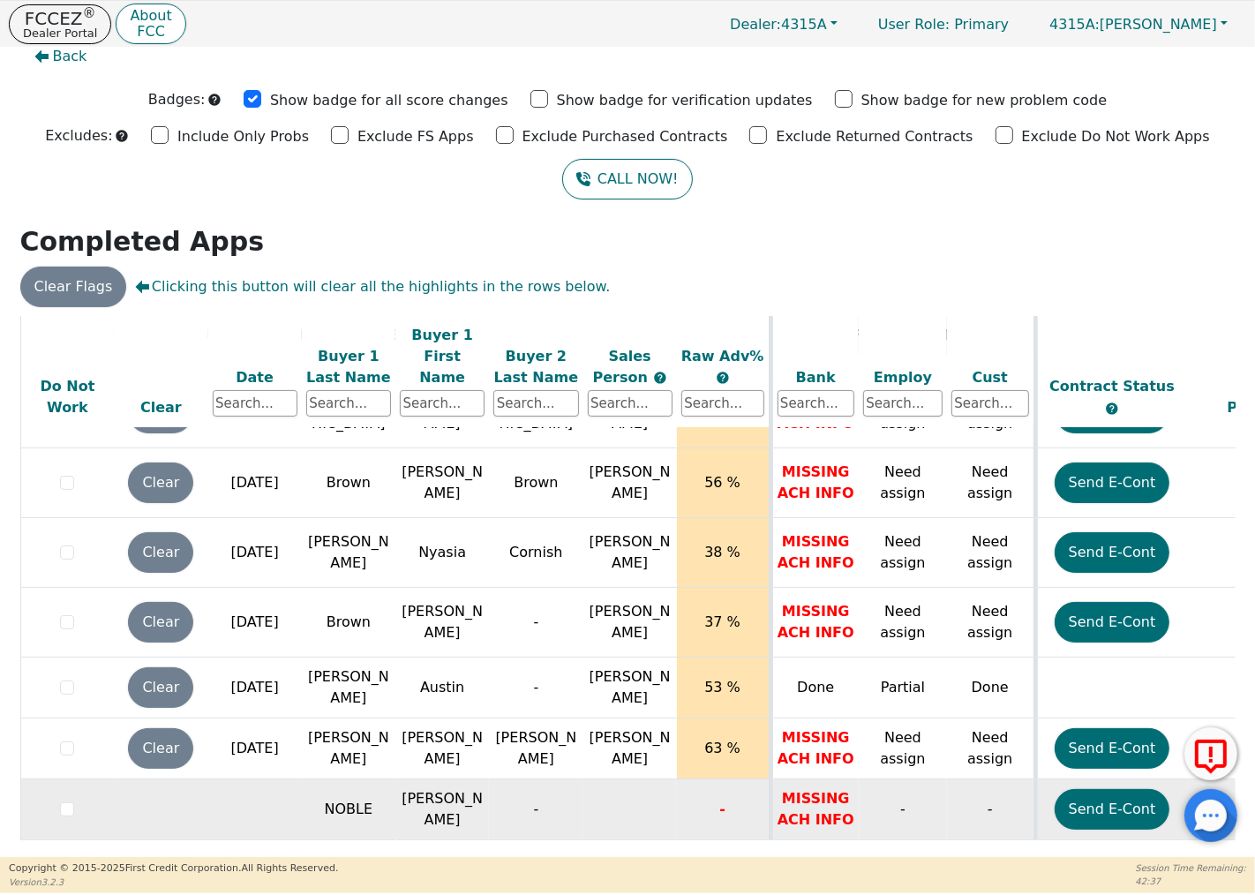
drag, startPoint x: 280, startPoint y: 786, endPoint x: 300, endPoint y: 785, distance: 20.3
click at [280, 785] on td at bounding box center [255, 809] width 94 height 61
click at [427, 786] on td "[PERSON_NAME]" at bounding box center [442, 809] width 94 height 61
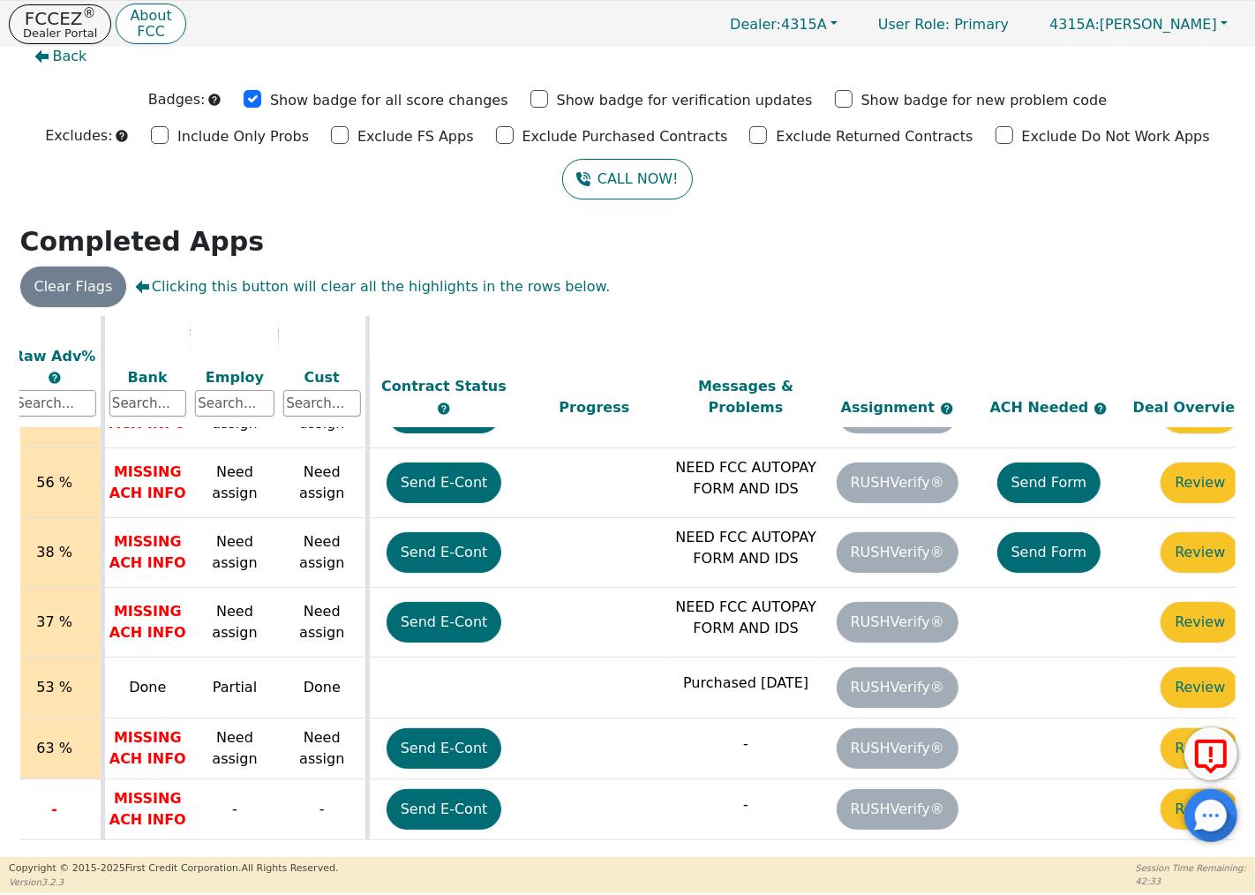
scroll to position [543, 718]
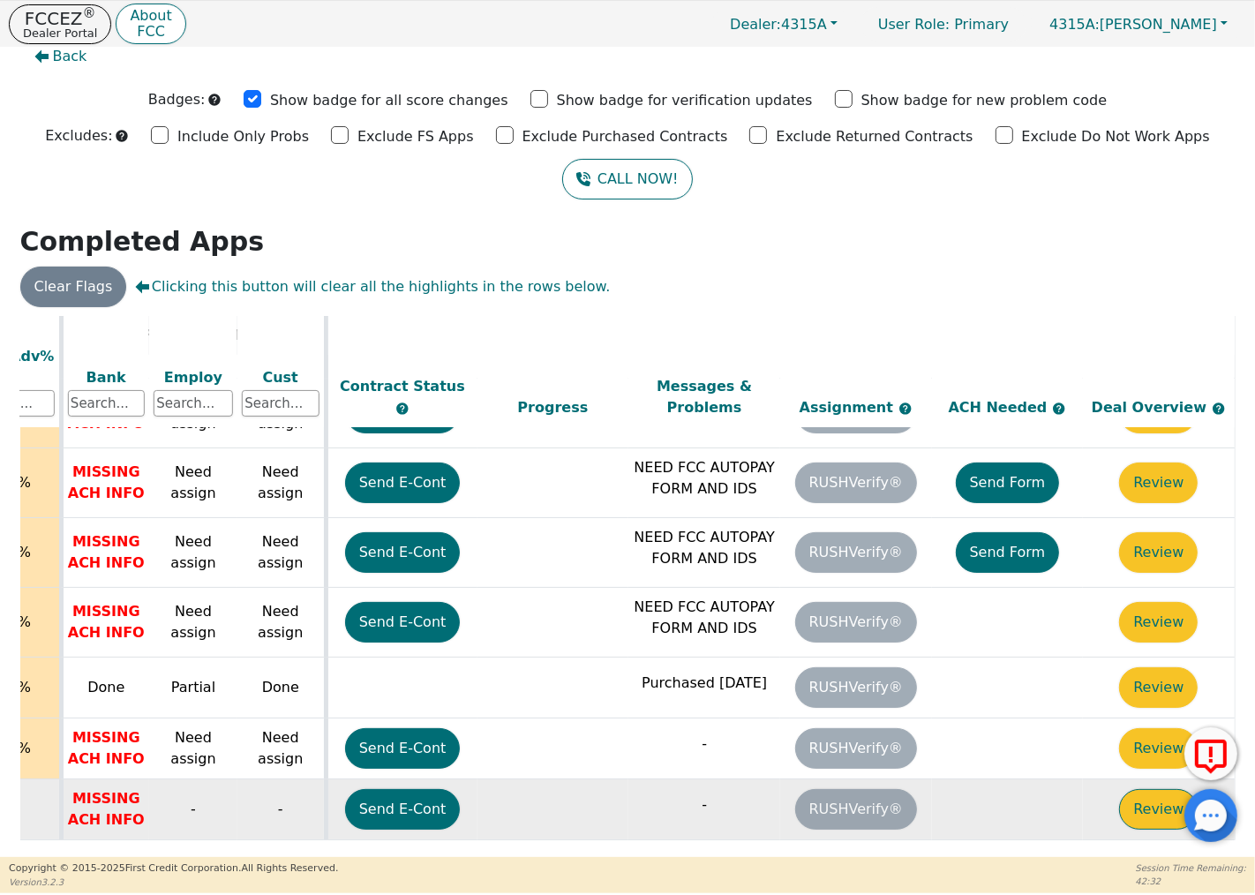
click at [1149, 799] on button "Review" at bounding box center [1158, 809] width 79 height 41
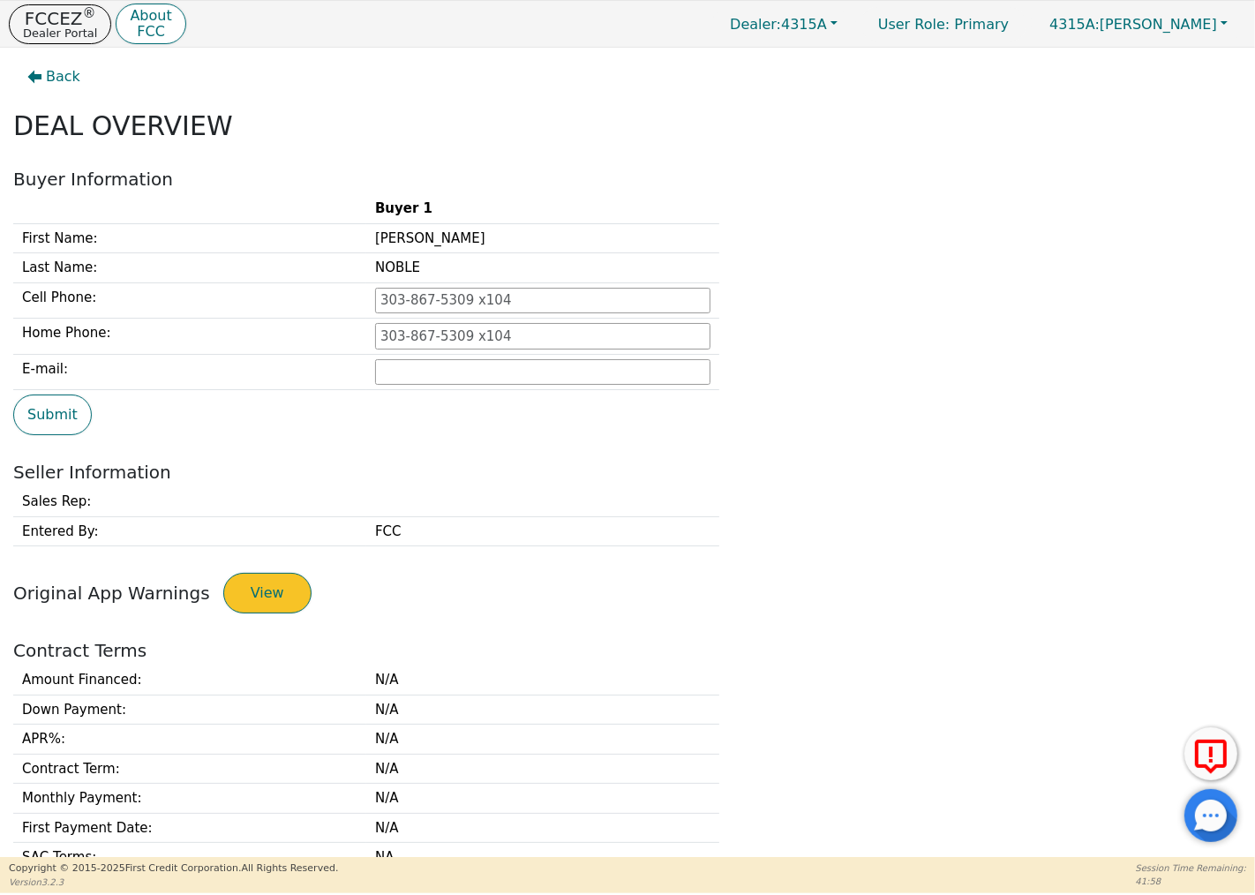
click at [244, 596] on button "View" at bounding box center [267, 593] width 88 height 41
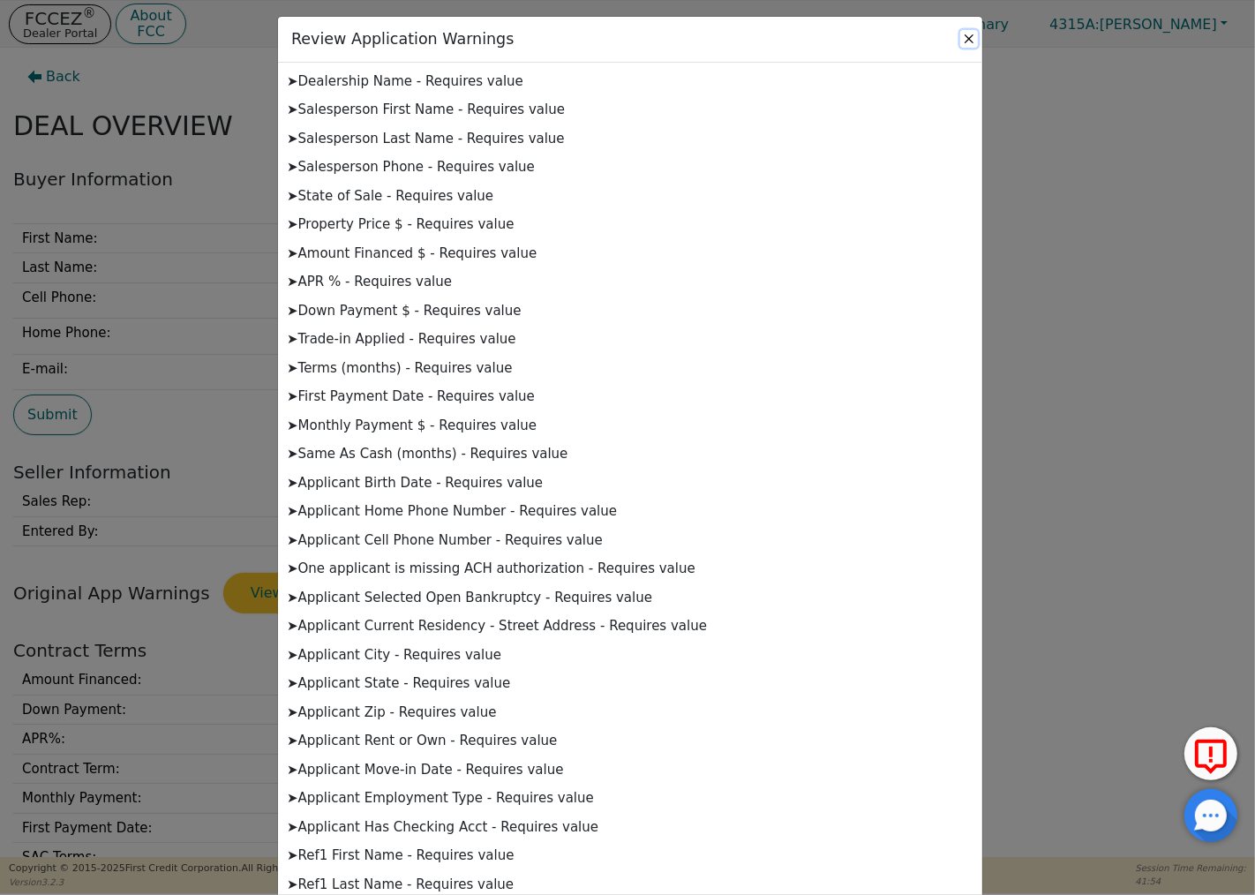
click at [964, 35] on button "Close" at bounding box center [969, 39] width 18 height 18
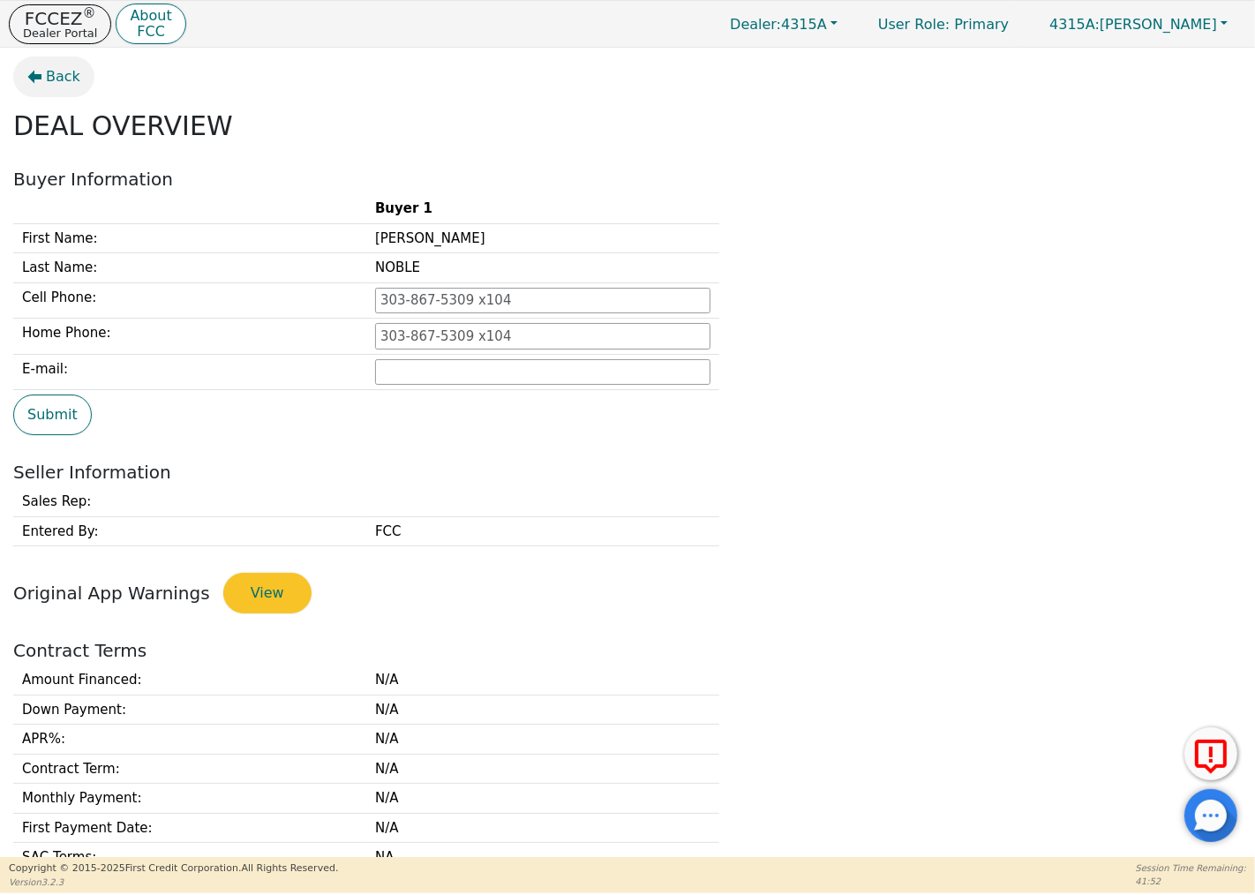
click at [42, 83] on button "Back" at bounding box center [53, 76] width 81 height 41
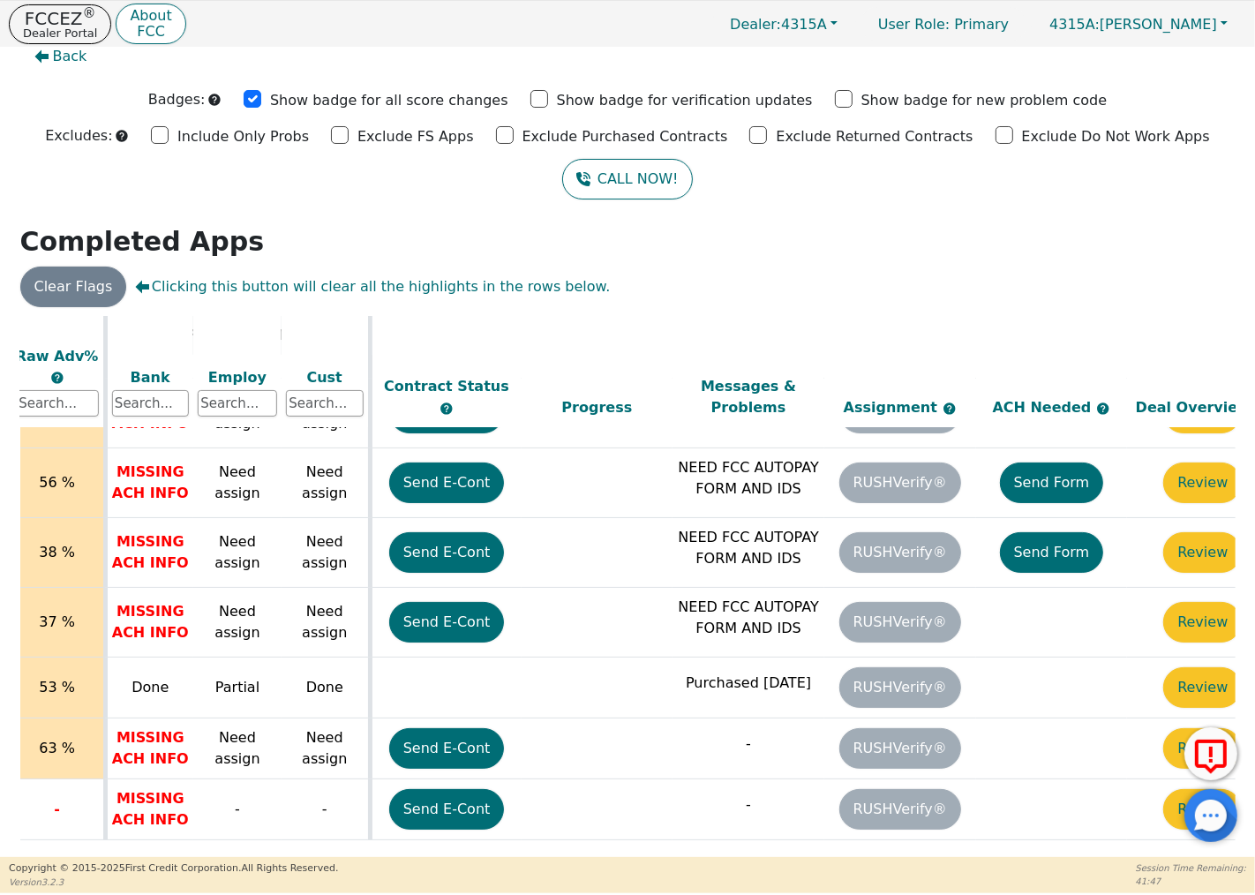
scroll to position [543, 718]
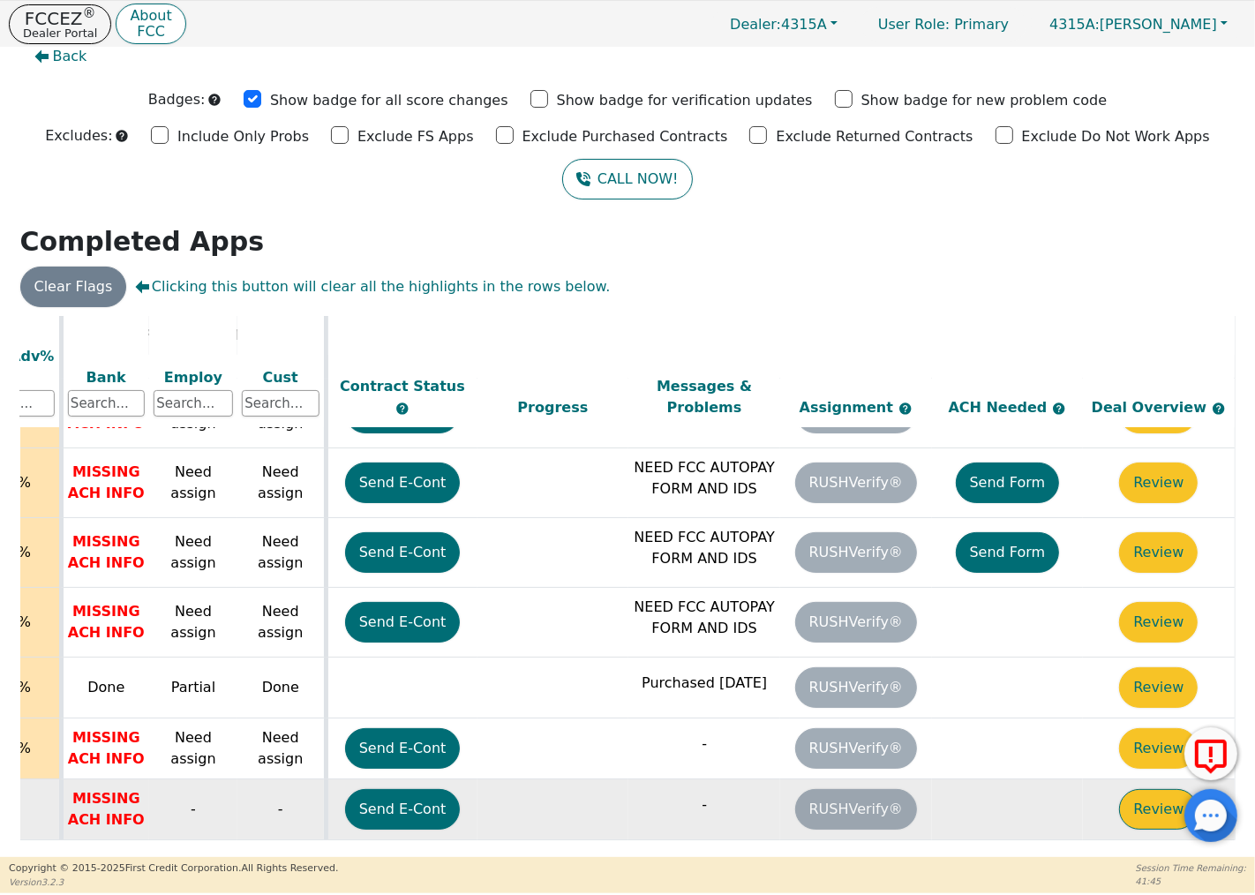
click at [1138, 797] on button "Review" at bounding box center [1158, 809] width 79 height 41
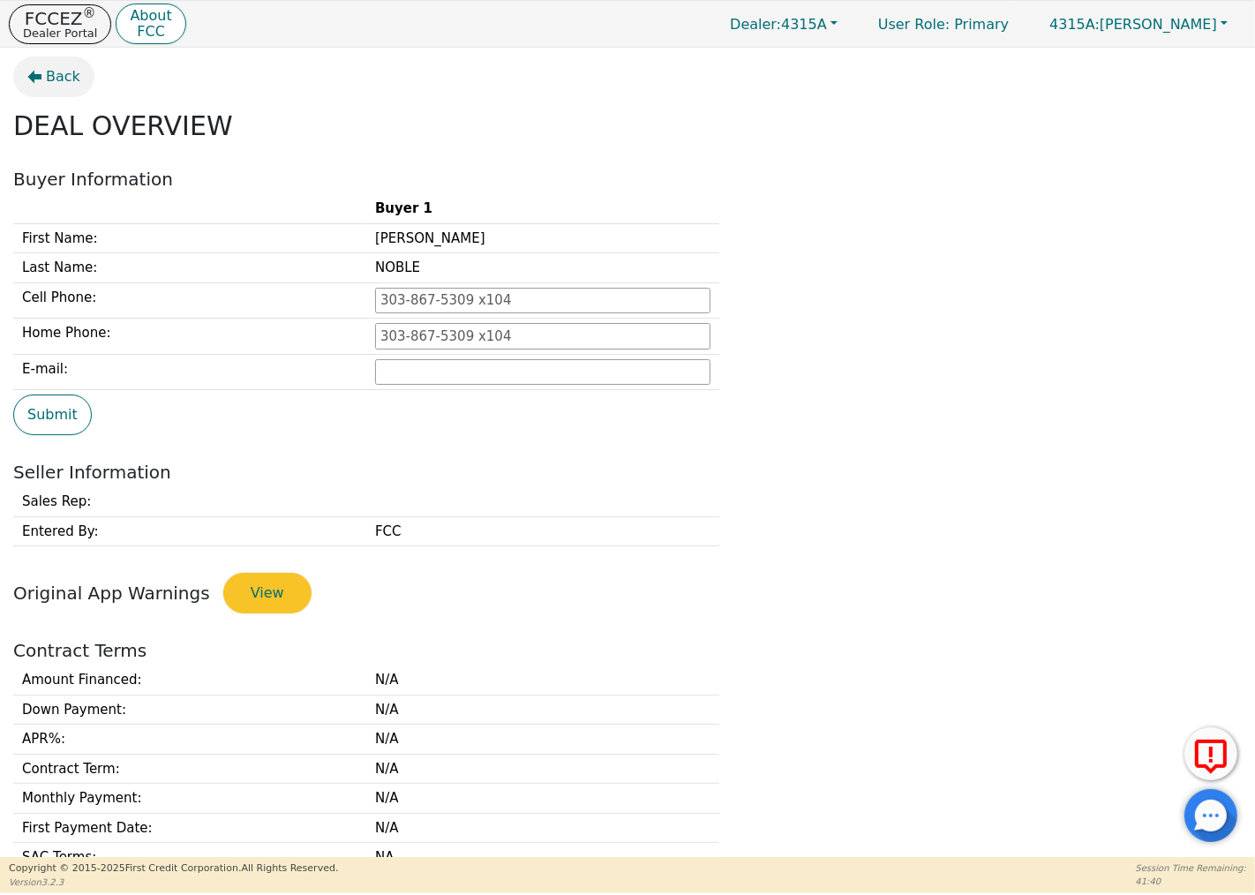
click at [42, 82] on button "Back" at bounding box center [53, 76] width 81 height 41
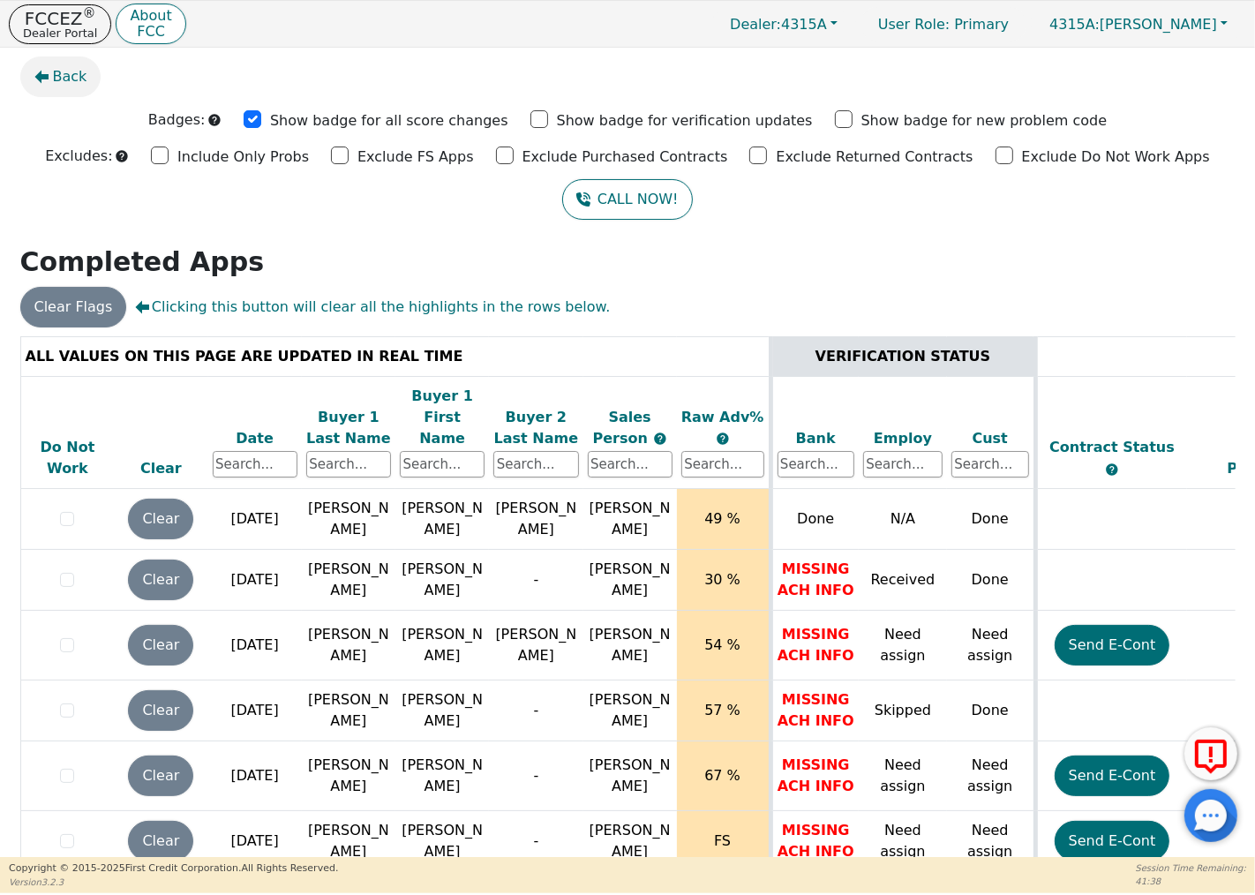
click at [50, 68] on button "Back" at bounding box center [60, 76] width 81 height 41
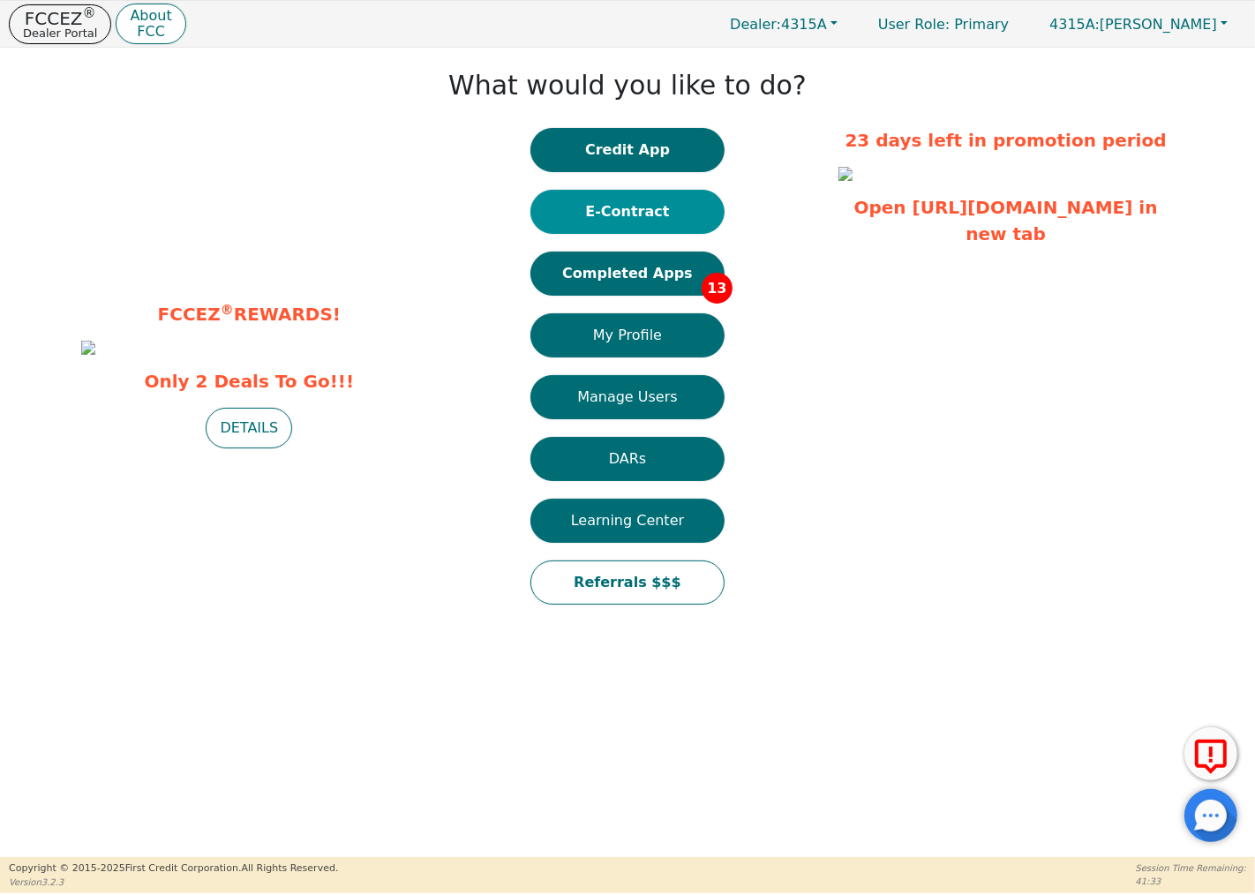
click at [641, 204] on button "E-Contract" at bounding box center [627, 212] width 194 height 44
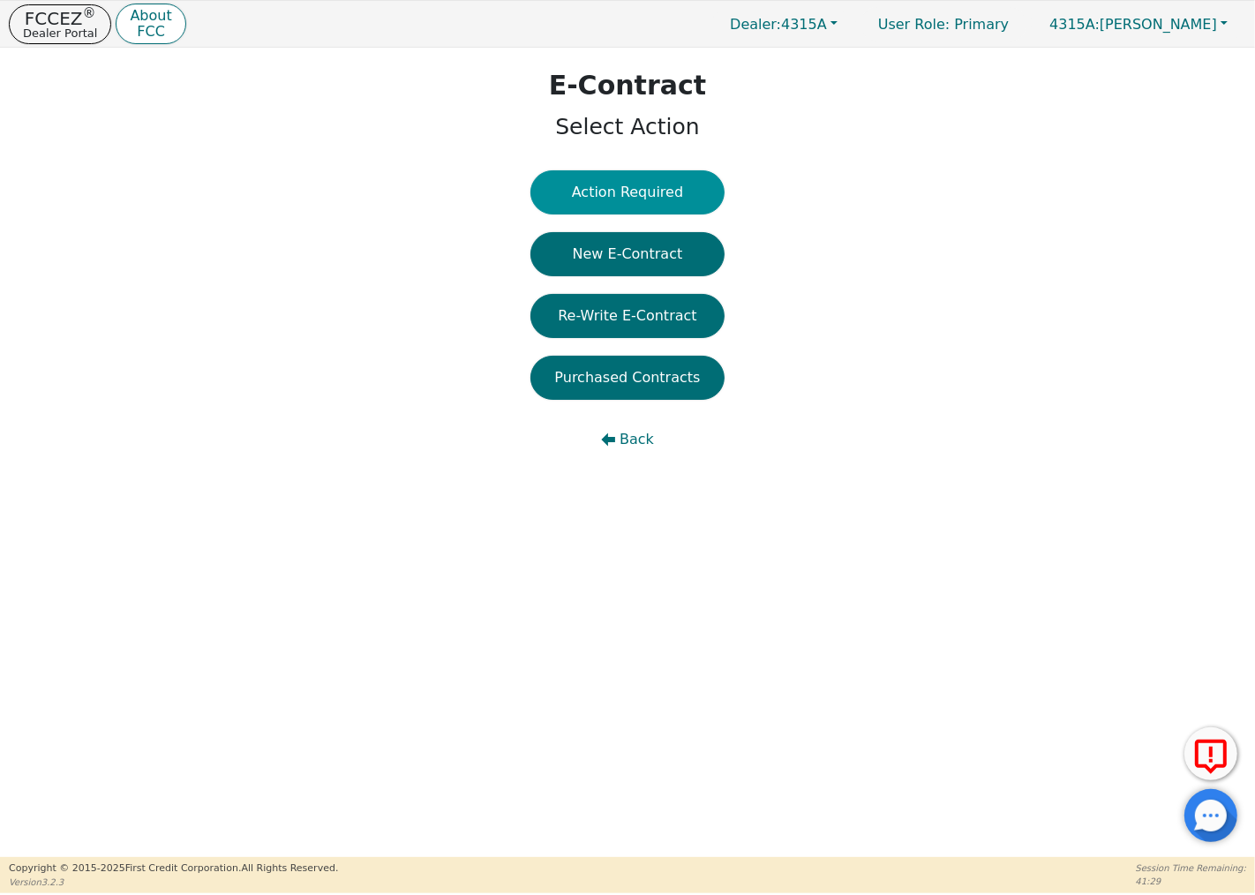
click at [623, 198] on button "Action Required" at bounding box center [627, 192] width 194 height 44
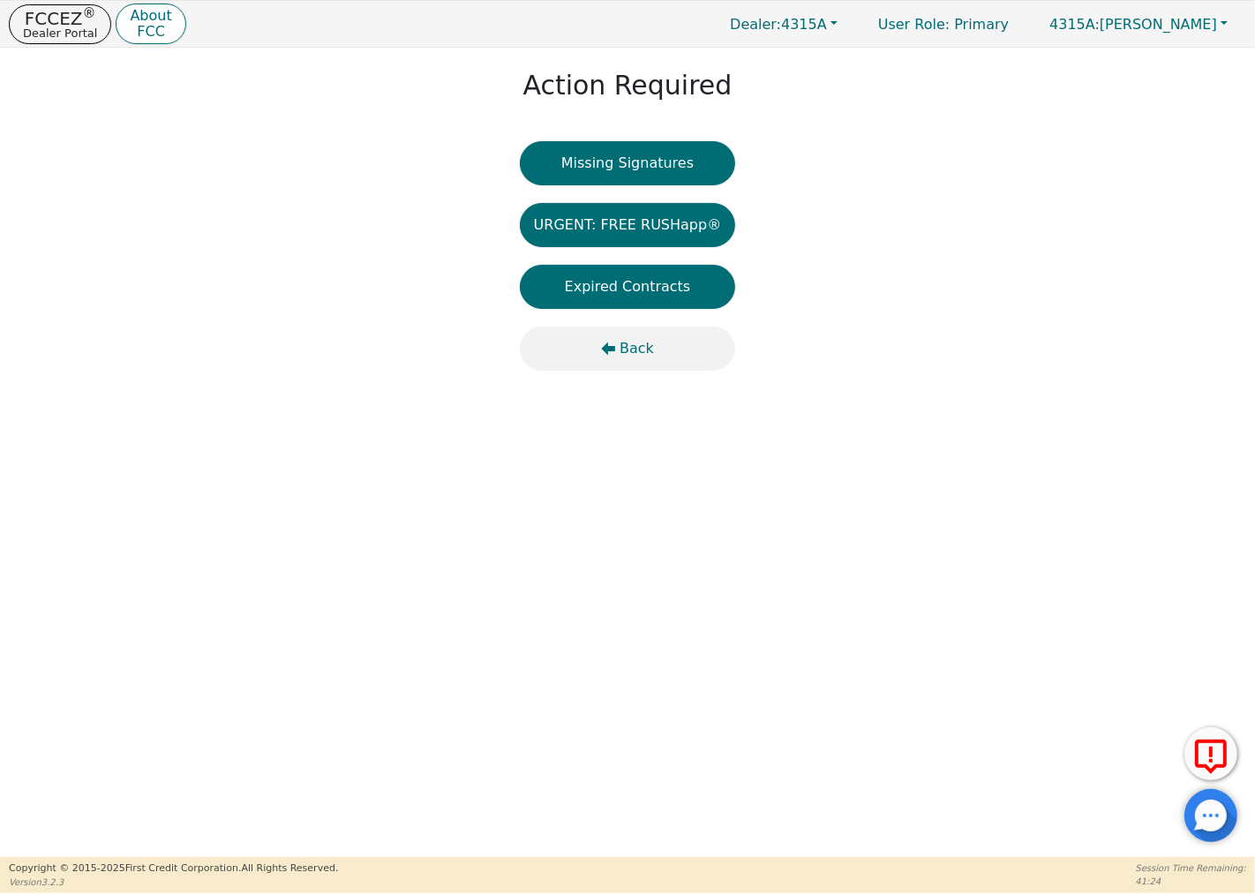
click at [615, 342] on icon "button" at bounding box center [608, 348] width 14 height 14
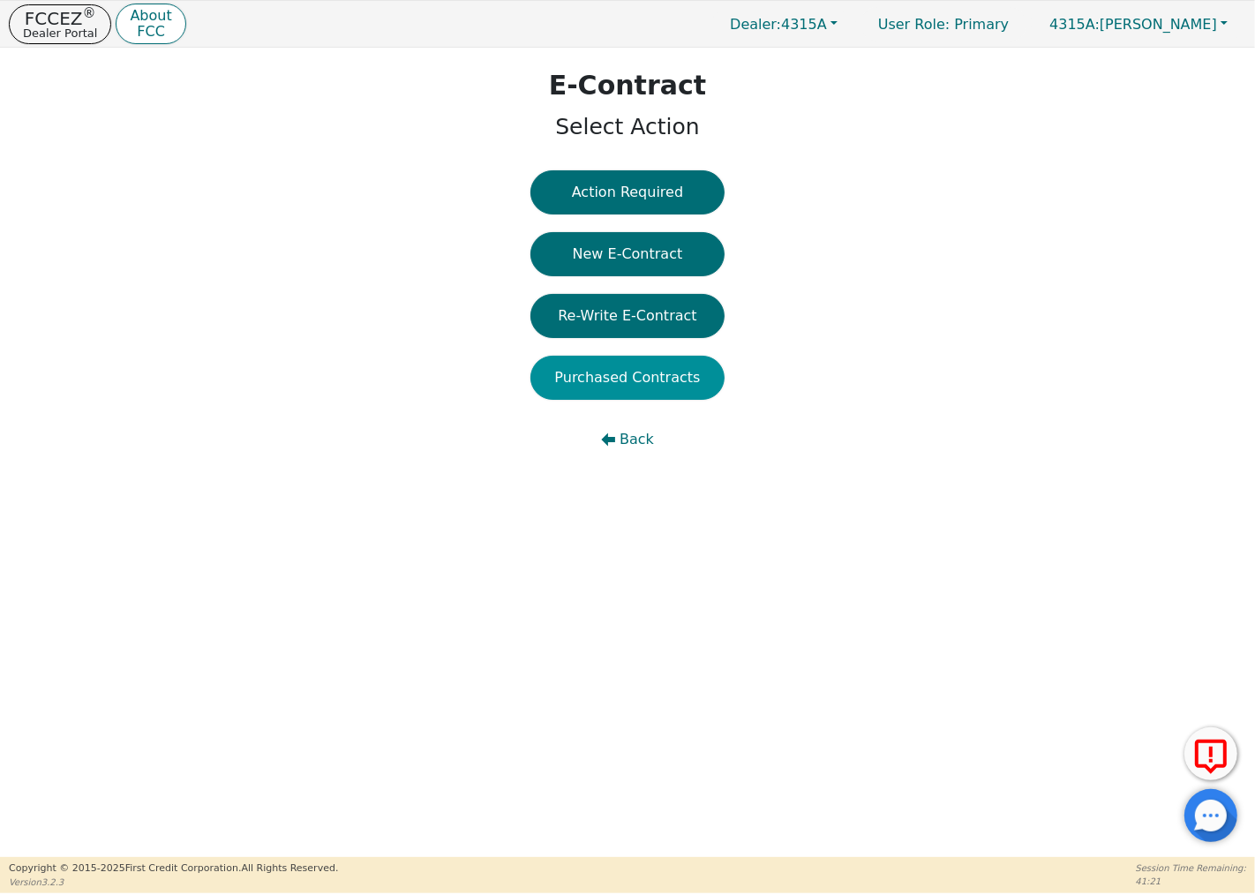
click at [609, 368] on button "Purchased Contracts" at bounding box center [627, 378] width 194 height 44
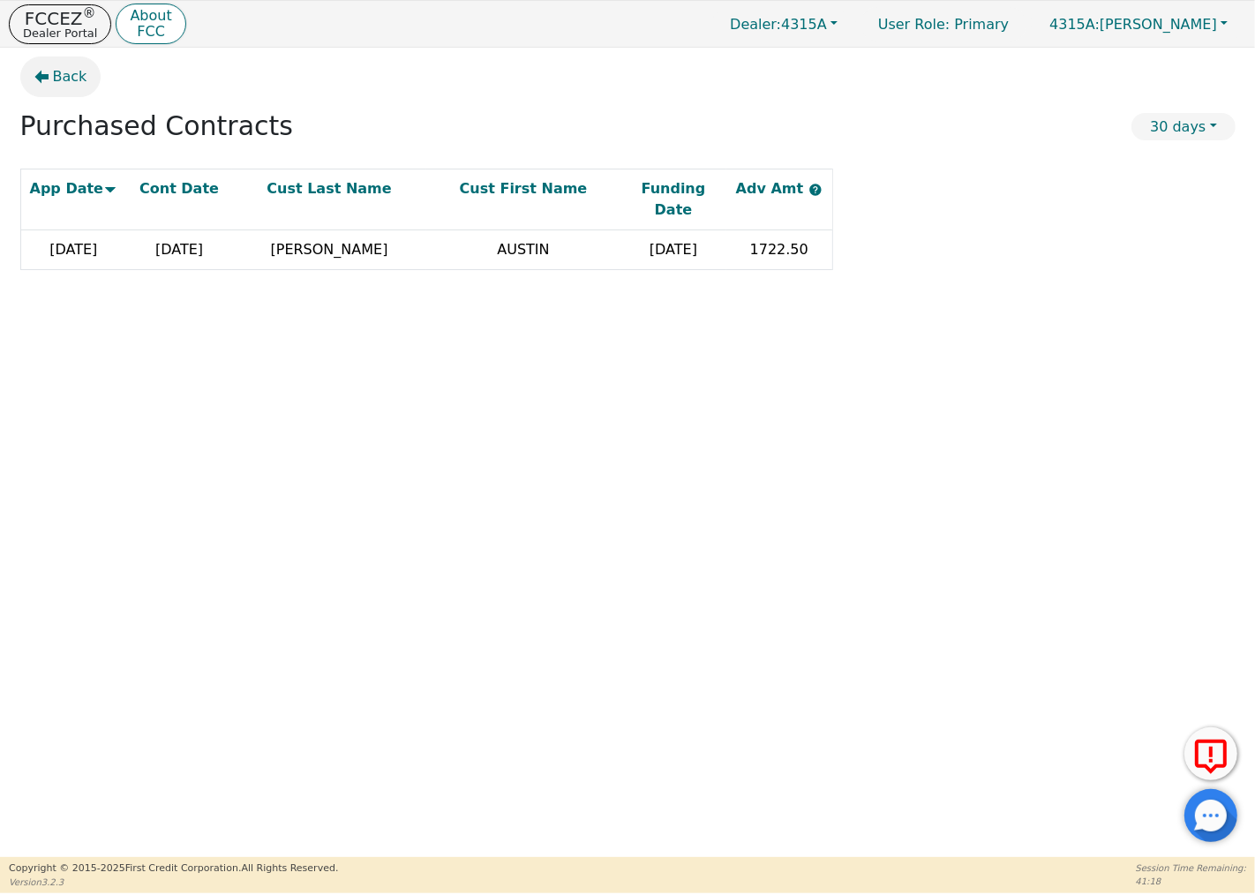
click at [54, 74] on span "Back" at bounding box center [70, 76] width 34 height 21
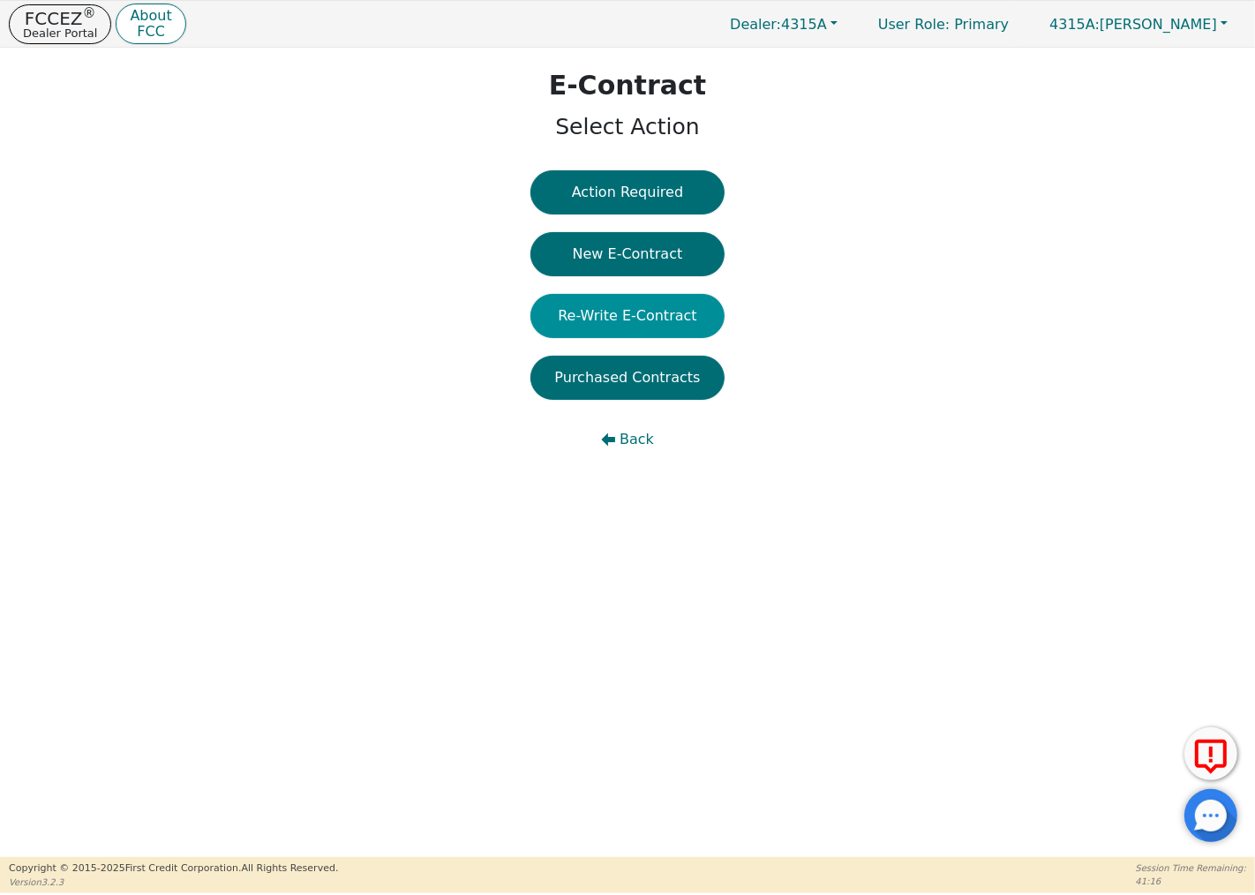
click at [664, 320] on button "Re-Write E-Contract" at bounding box center [627, 316] width 194 height 44
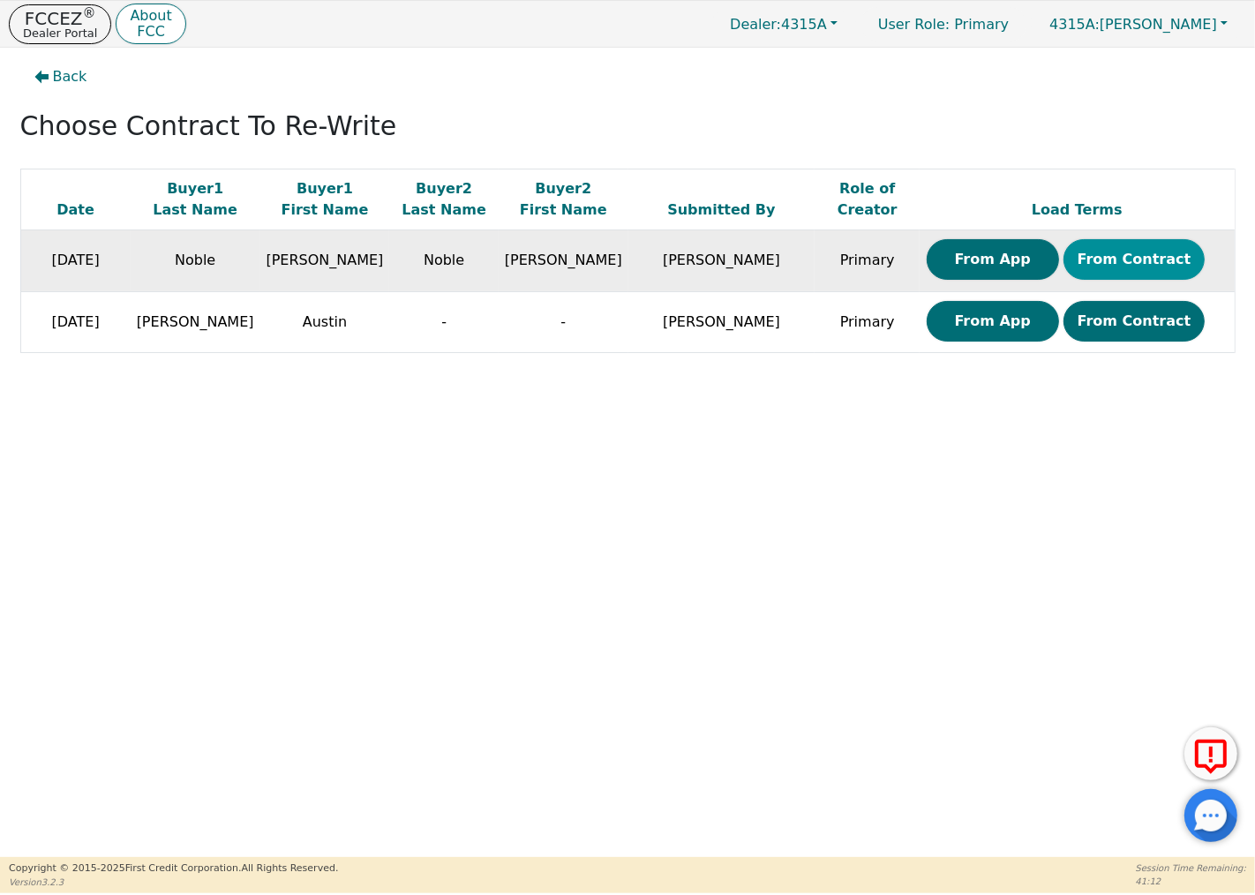
click at [1114, 263] on button "From Contract" at bounding box center [1134, 259] width 142 height 41
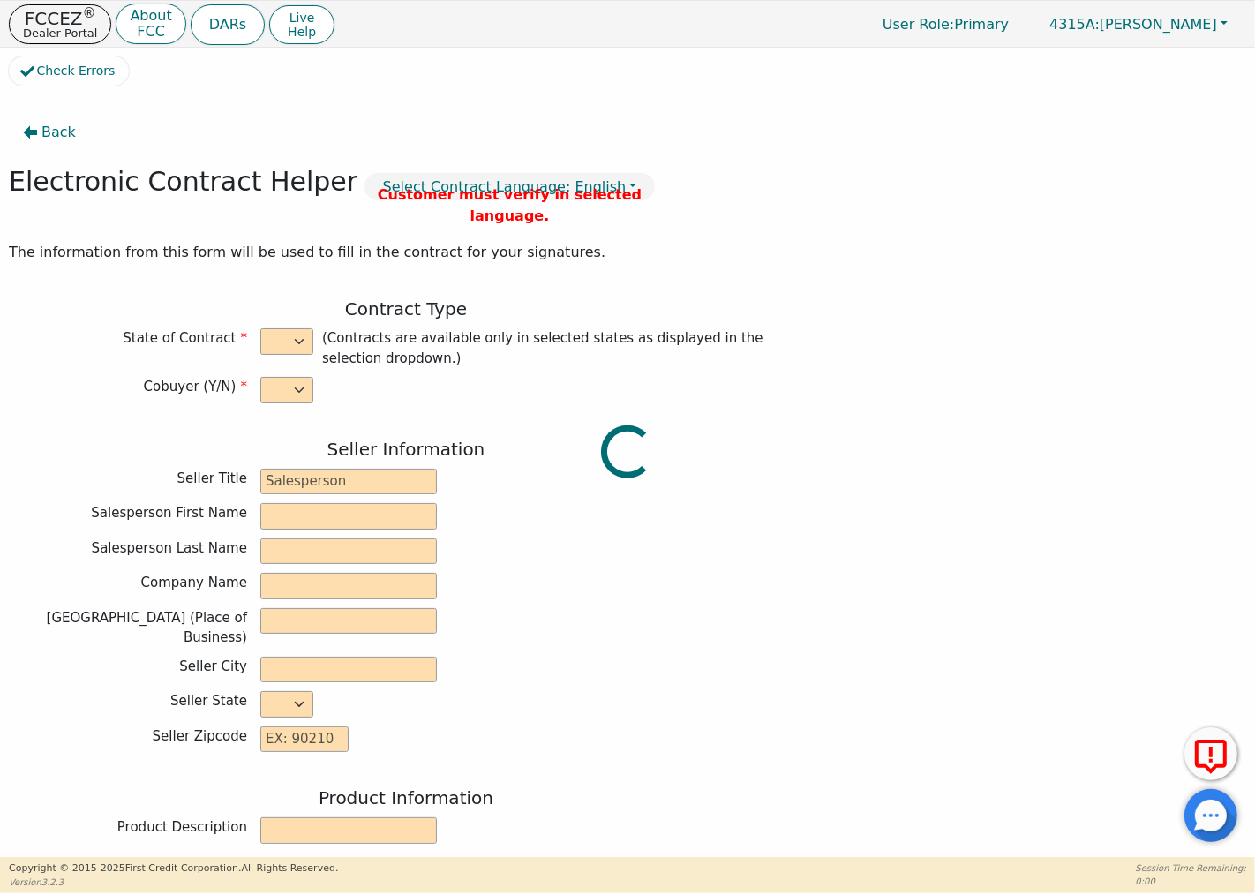
select select "y"
type input "Owner"
type input "[PERSON_NAME]"
type input "GREEN SOLUTIONS TPS INC"
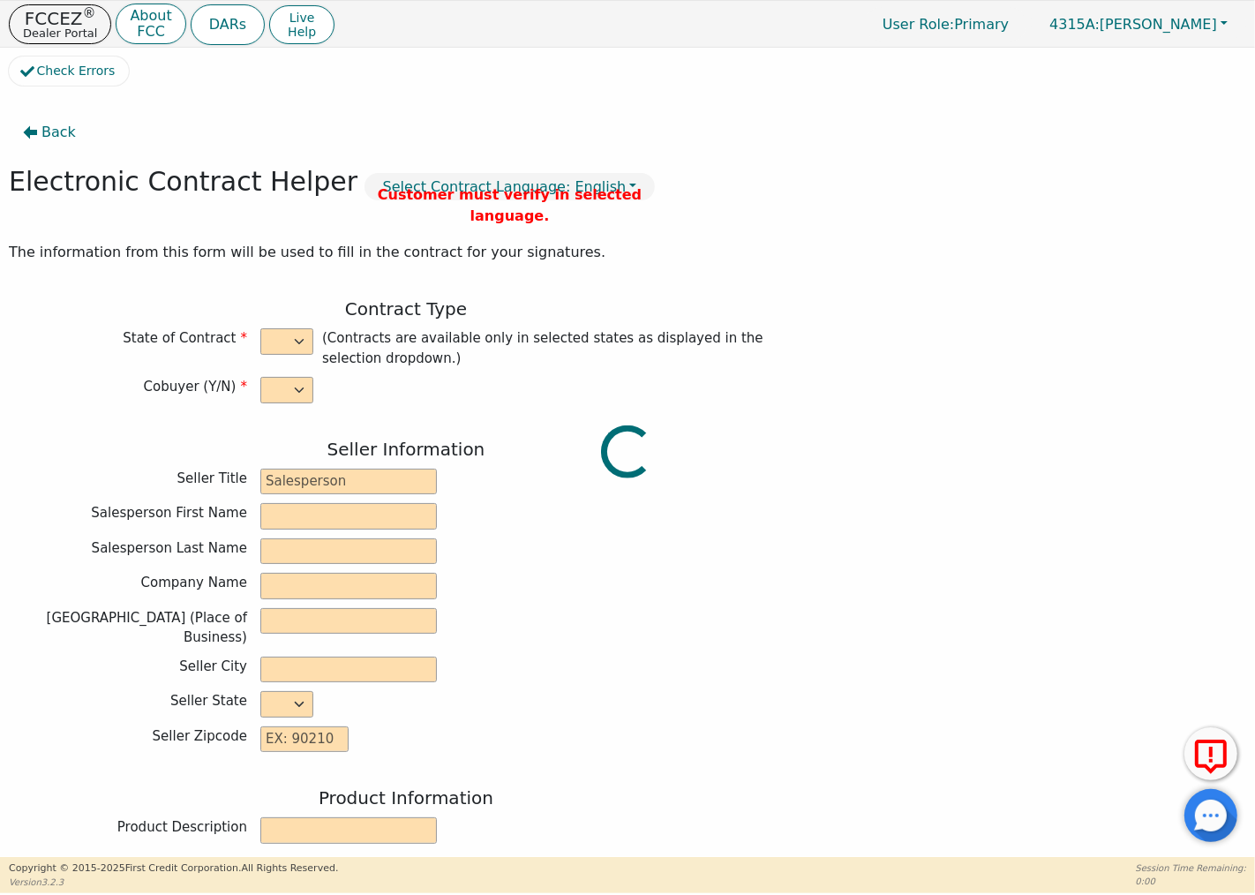
type input "[STREET_ADDRESS][PERSON_NAME]"
type input "COLUMBIA"
select select "SC"
type input "29212"
type input "GREEN SOLUTIONS TPS INC"
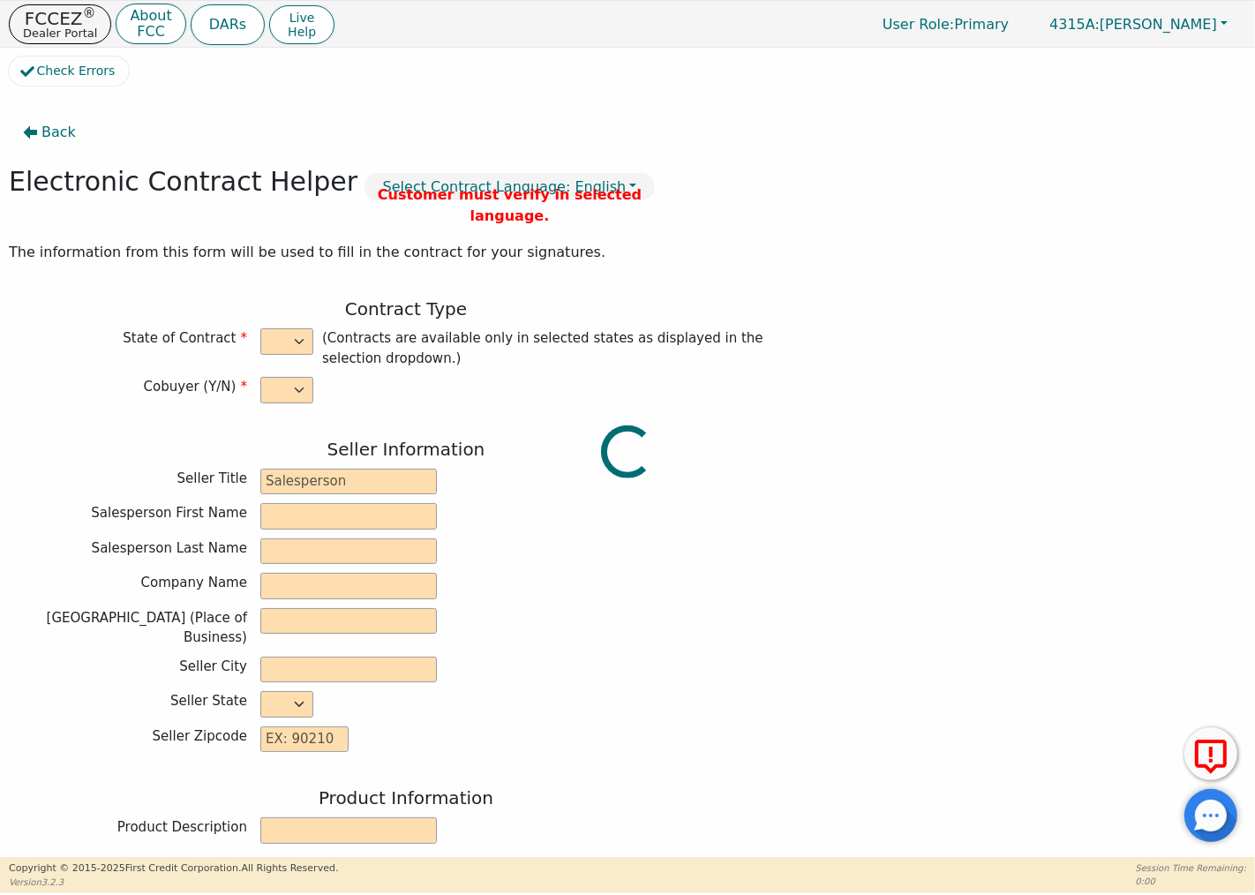
type input "E-5"
type input "2154498"
type input "[PERSON_NAME]"
type input "Noble"
type input "[EMAIL_ADDRESS][DOMAIN_NAME]"
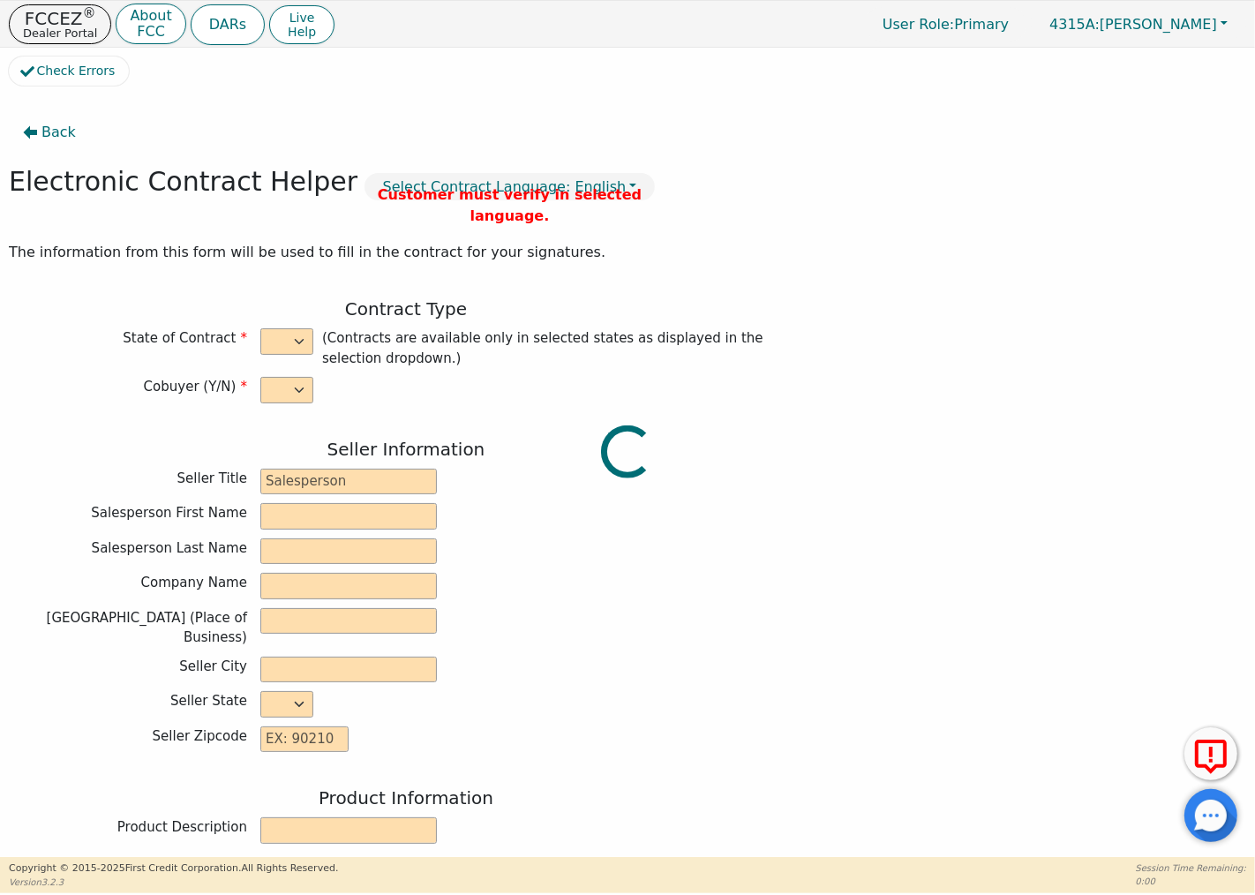
type input "[EMAIL_ADDRESS][DOMAIN_NAME]"
type input "[PERSON_NAME]"
type input "Noble"
type input "[EMAIL_ADDRESS][DOMAIN_NAME]"
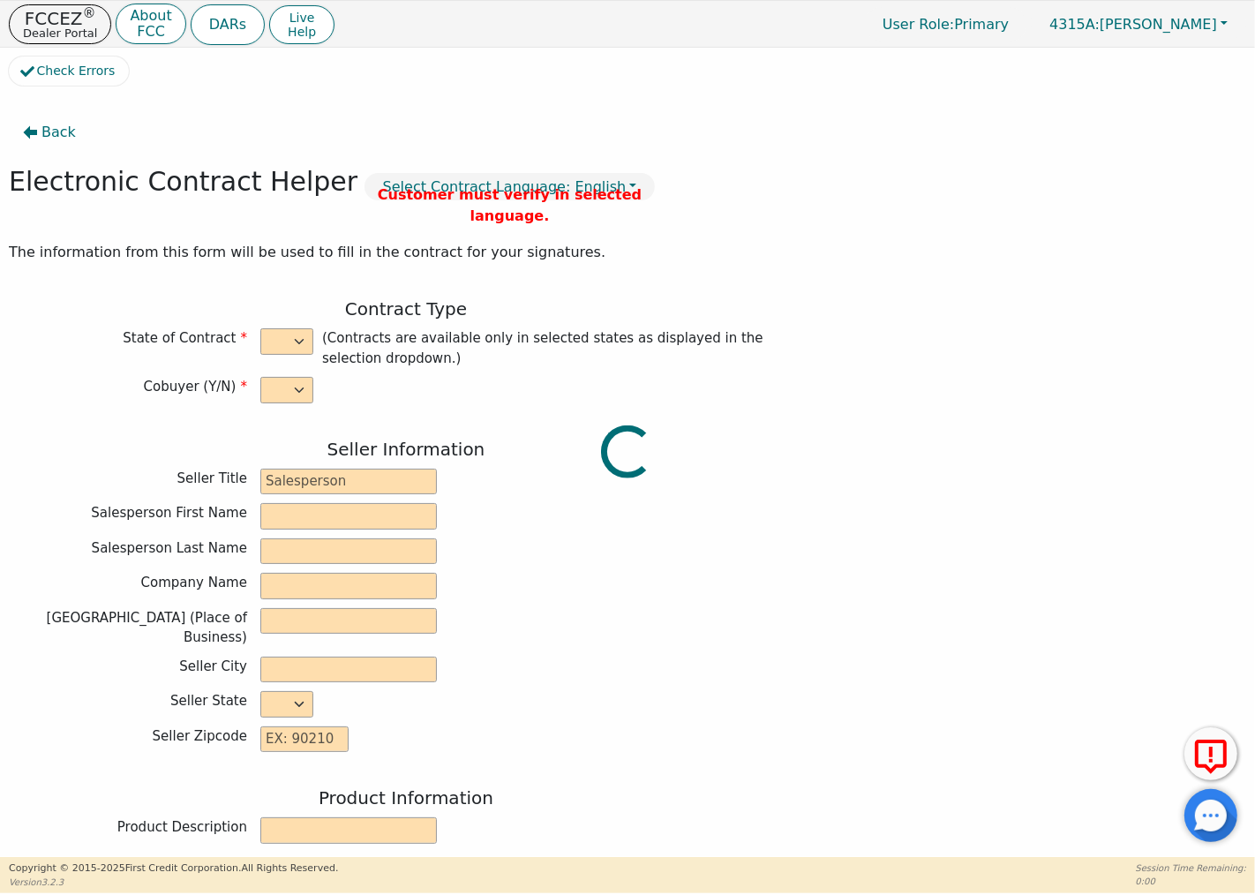
type input "[STREET_ADDRESS][PERSON_NAME]"
type input "Columbia"
type input "Richland"
select select "SC"
type input "29212"
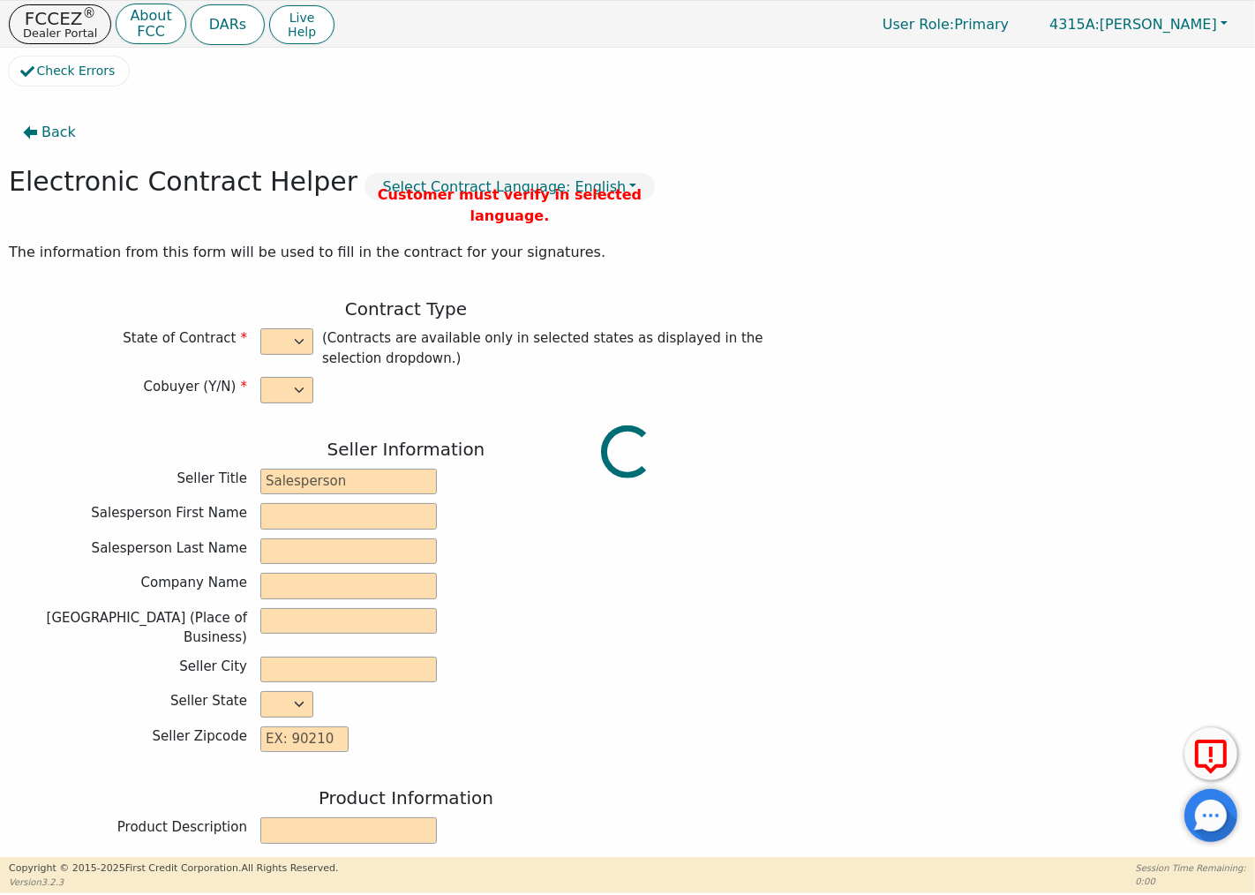
type input "[DATE]"
type input "9.99"
type input "[DATE]"
type input "84"
type input "0"
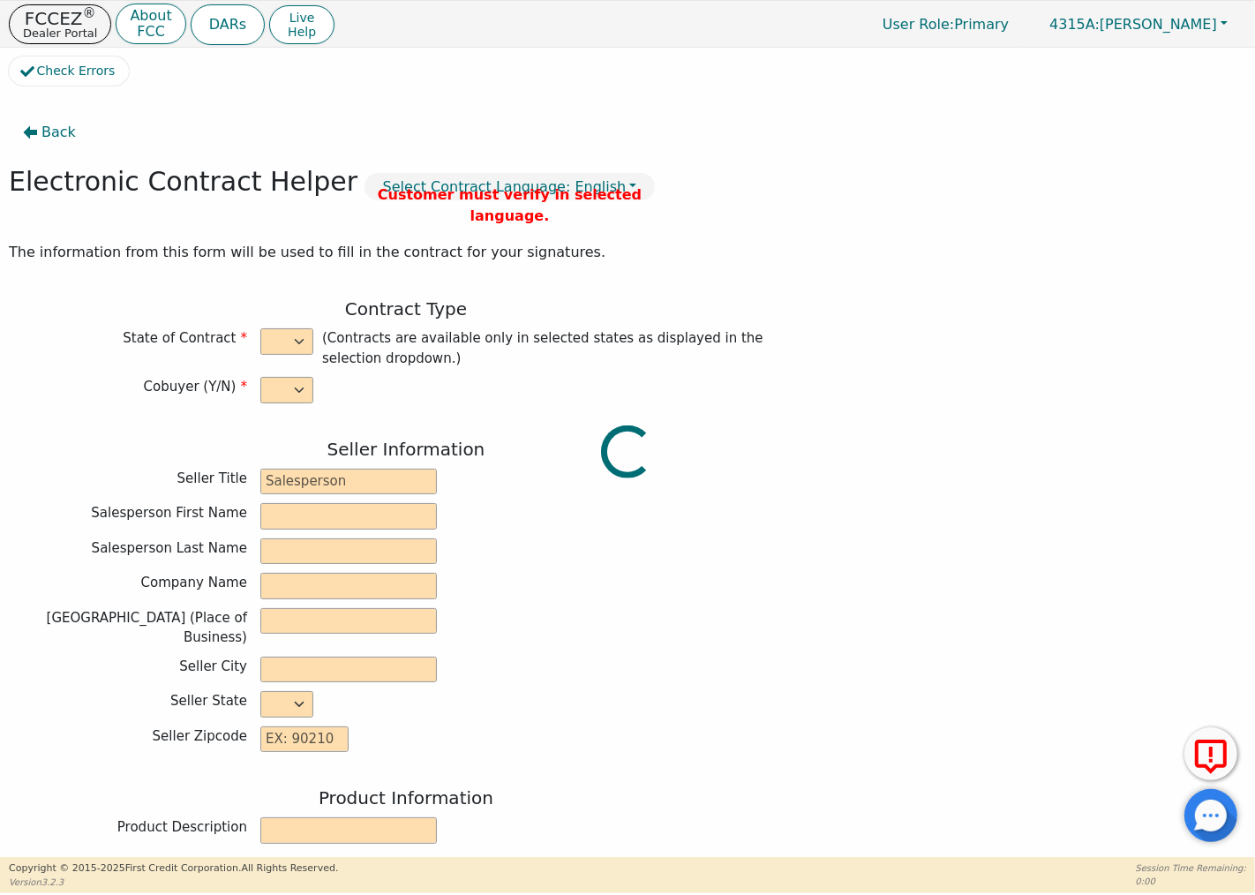
type input "9000.00"
type input "0.00"
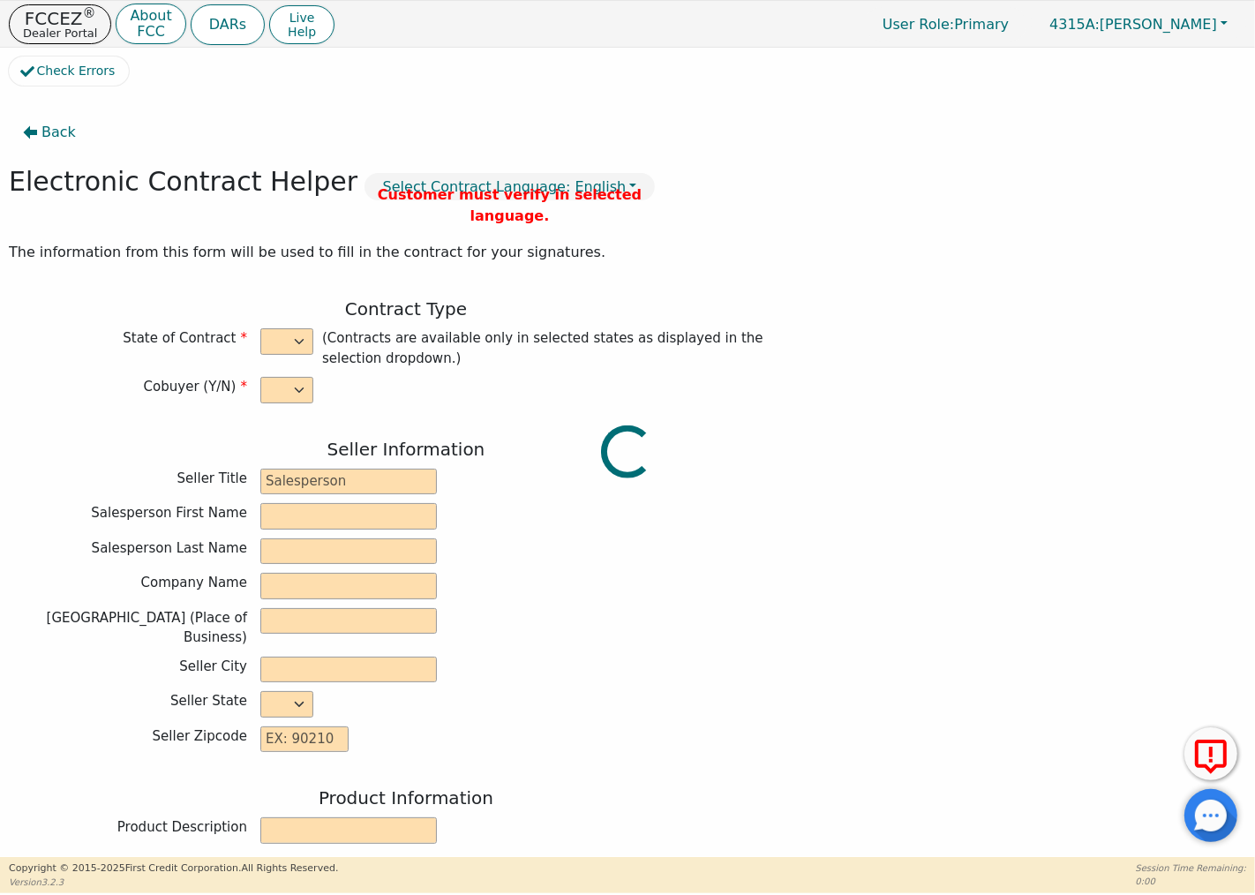
type input "9000.00"
type input "12546.24"
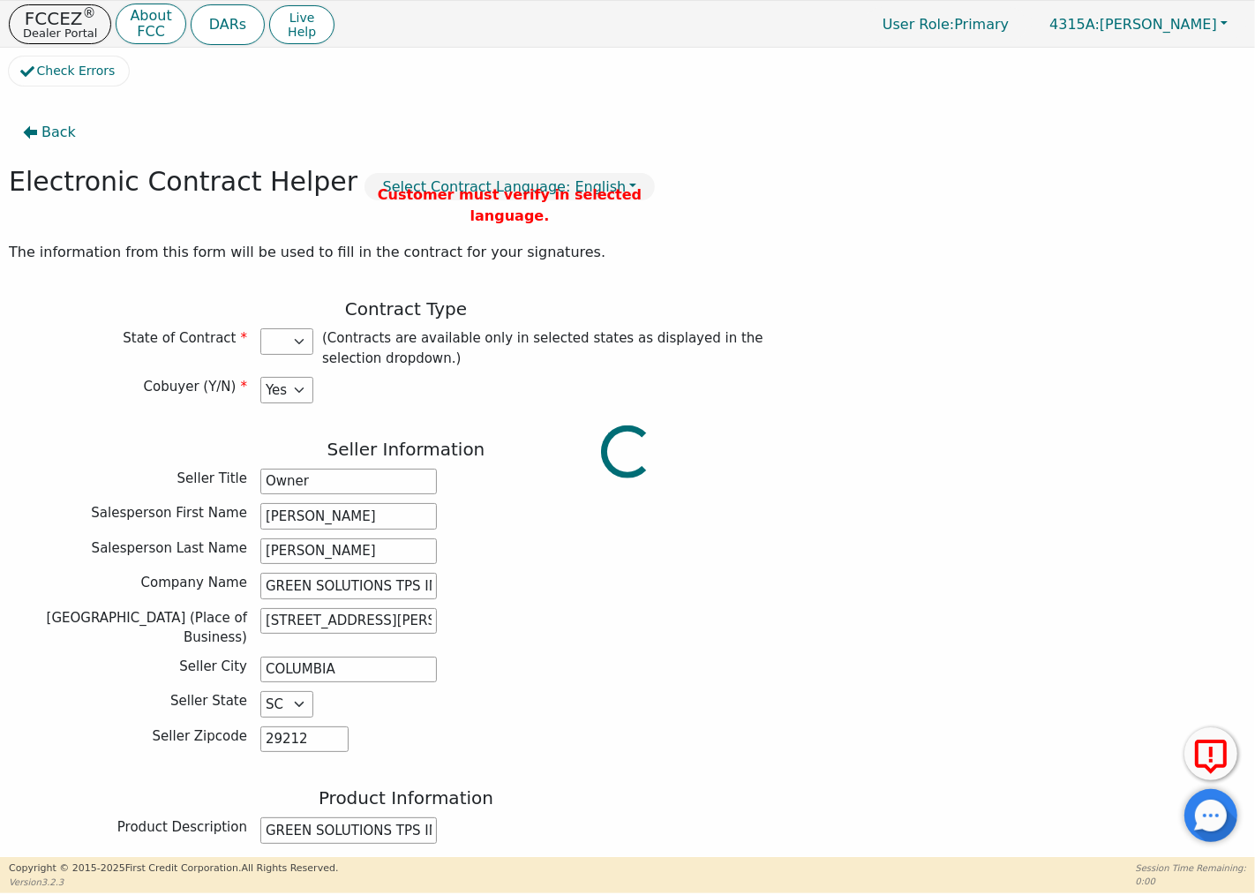
select select "SC"
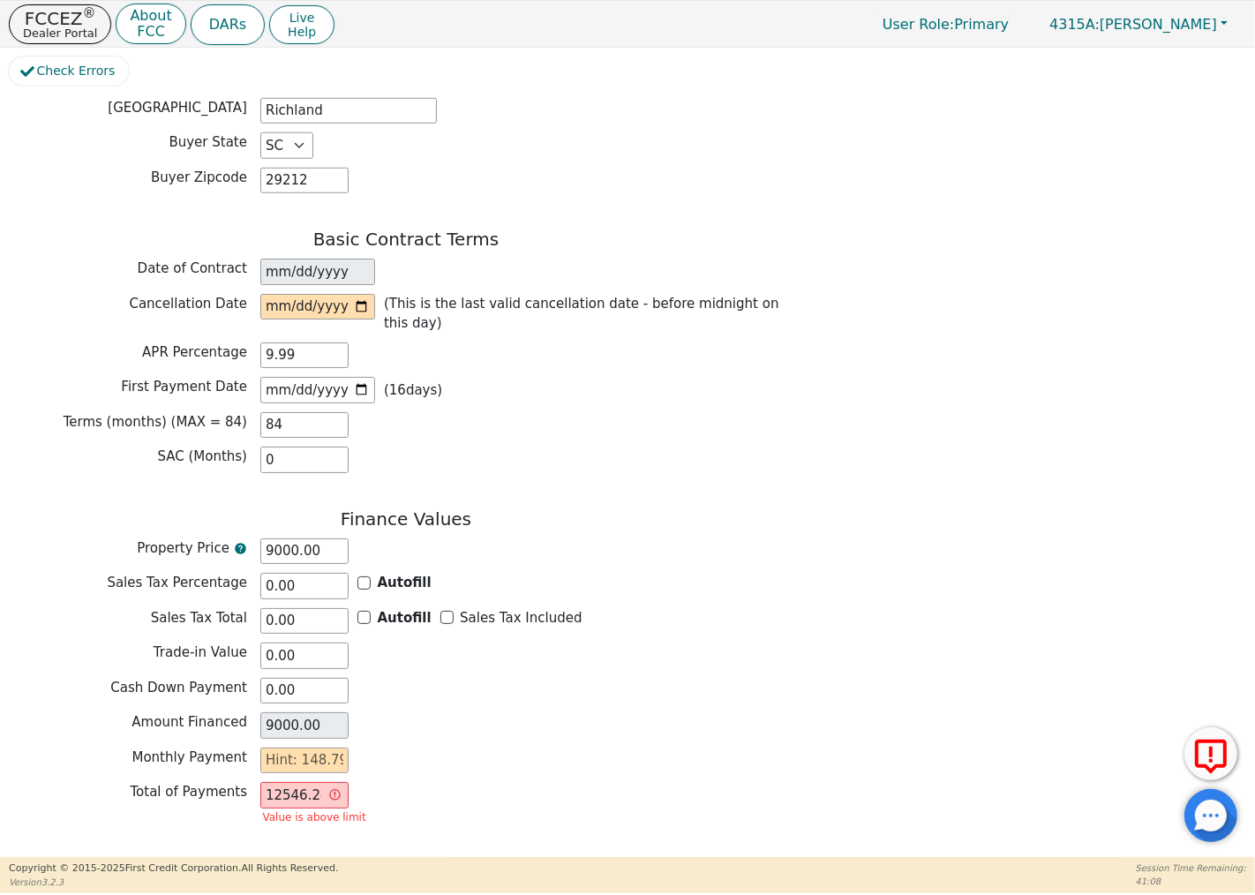
scroll to position [1280, 0]
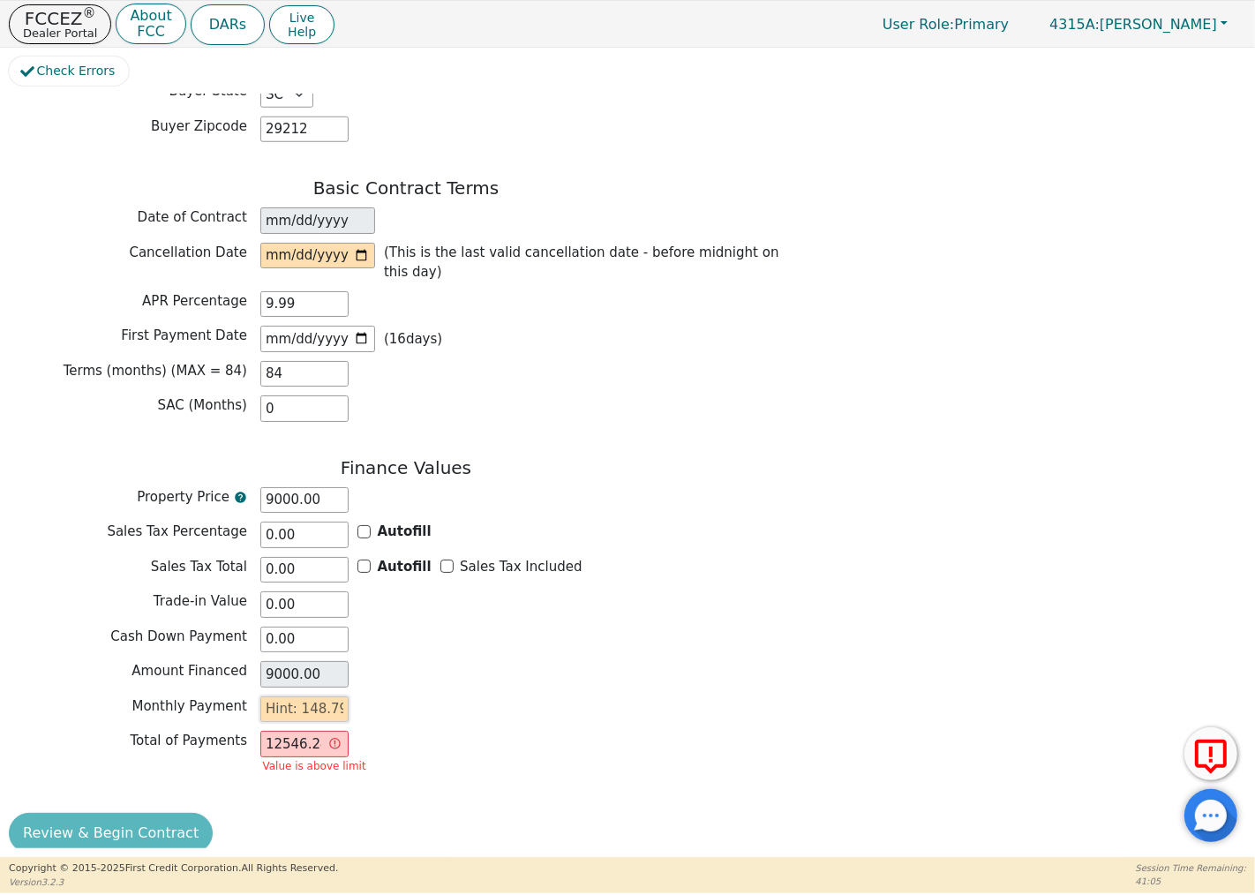
click at [333, 696] on input "text" at bounding box center [304, 709] width 88 height 26
type input "175.00"
type input "14700.00"
click at [295, 731] on input "14700.00" at bounding box center [304, 744] width 88 height 26
click at [309, 731] on input "14700.00" at bounding box center [304, 744] width 88 height 26
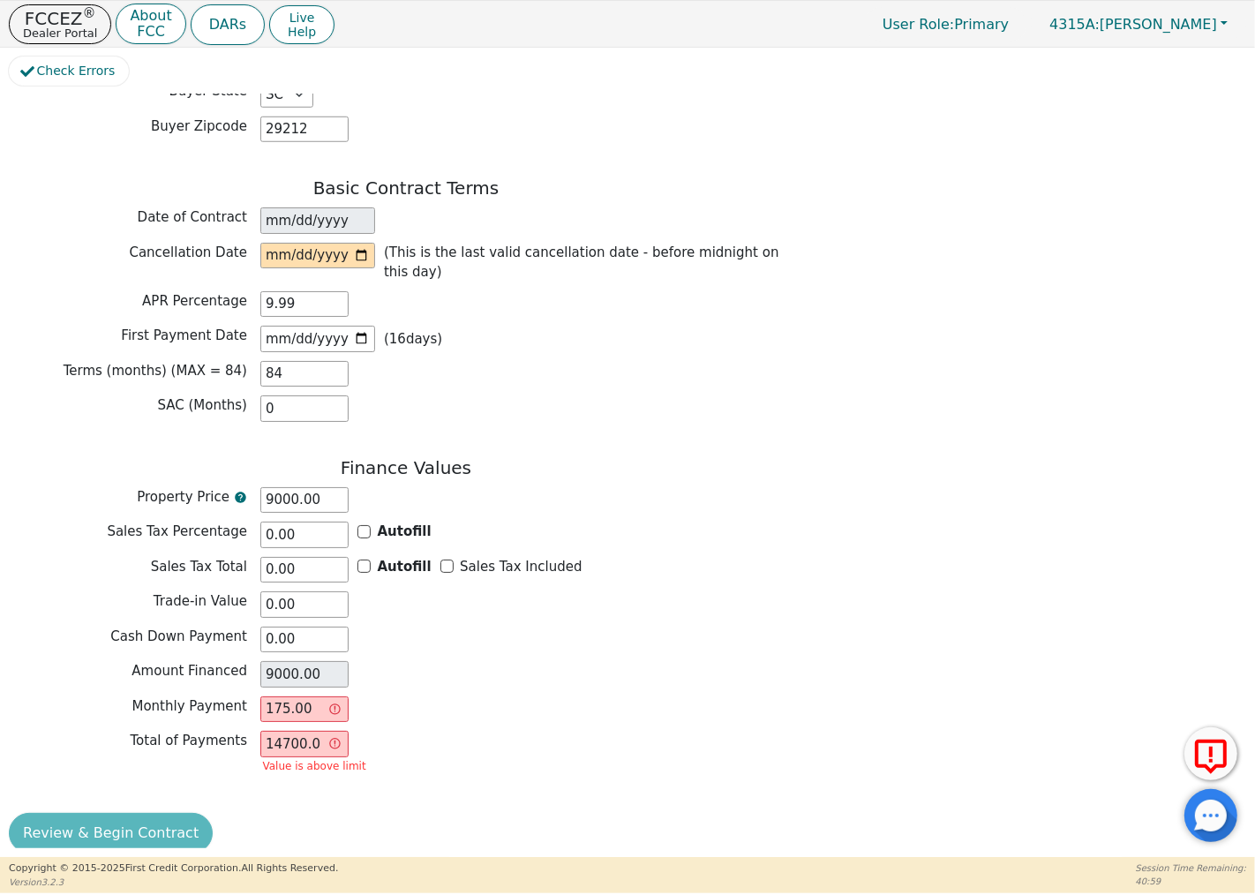
click at [285, 731] on input "14700.00" at bounding box center [304, 744] width 88 height 26
click at [368, 669] on div "Amount Financed 9000.00" at bounding box center [406, 676] width 794 height 31
click at [285, 731] on input "14700.00" at bounding box center [304, 744] width 88 height 26
click at [305, 731] on input "14700.00" at bounding box center [304, 744] width 88 height 26
click at [311, 696] on input "175.00" at bounding box center [304, 709] width 88 height 26
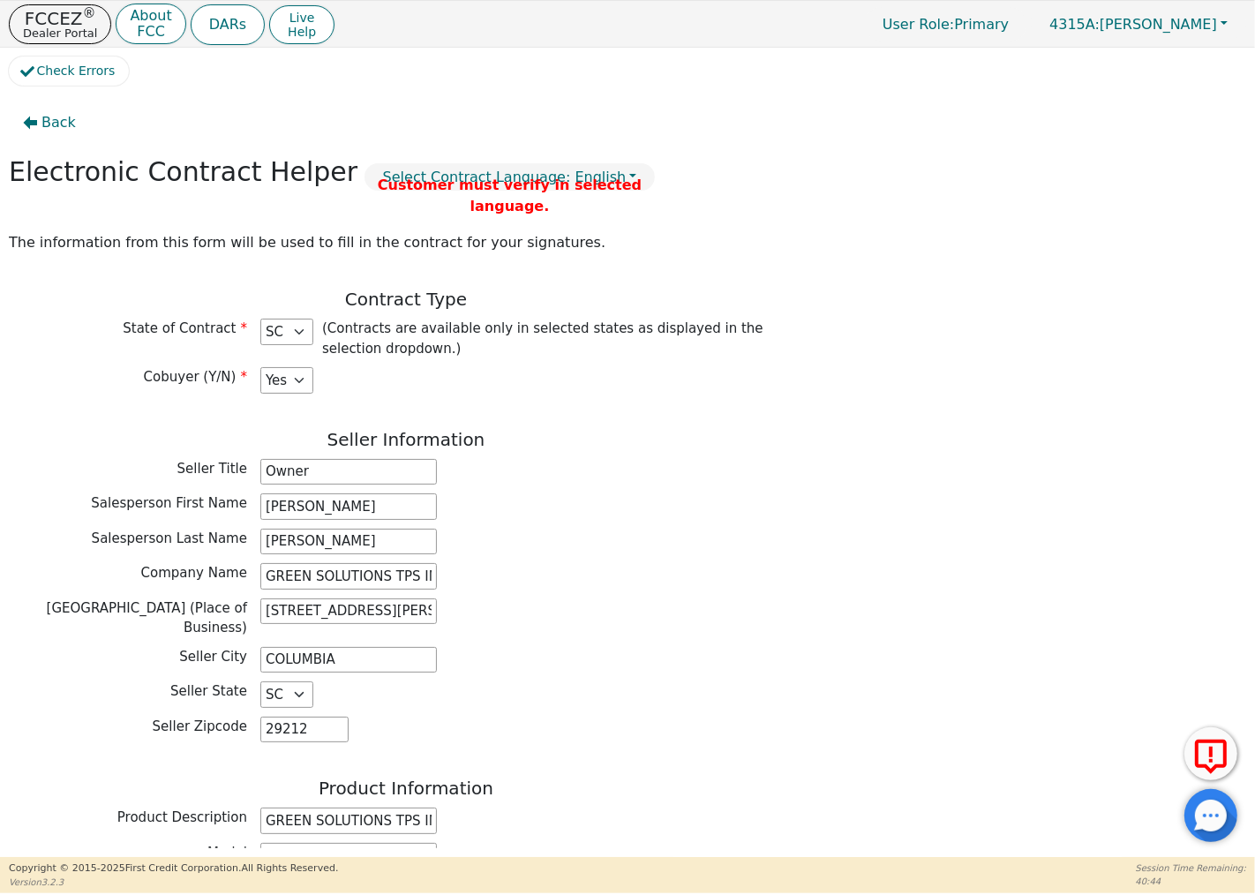
scroll to position [5, 0]
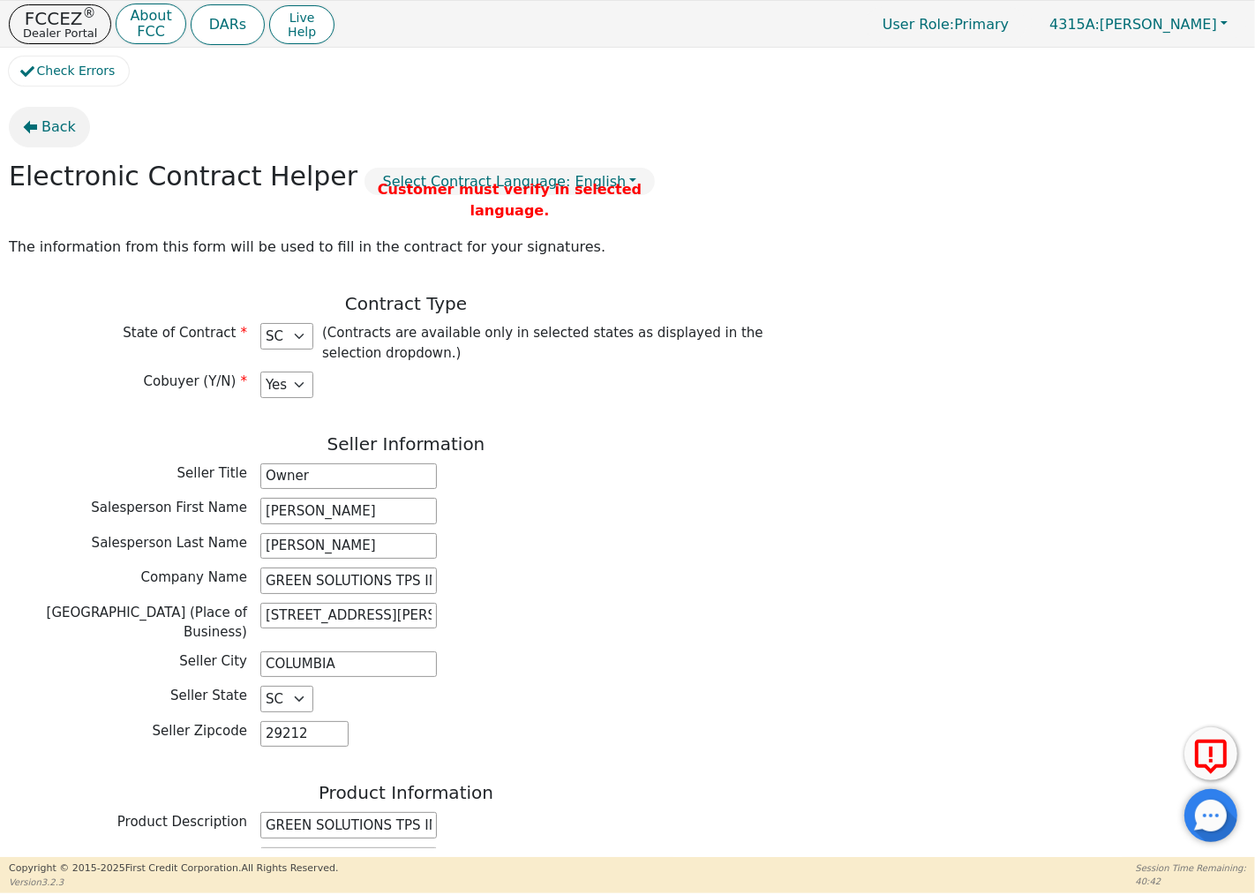
click at [40, 122] on button "Back" at bounding box center [49, 127] width 81 height 41
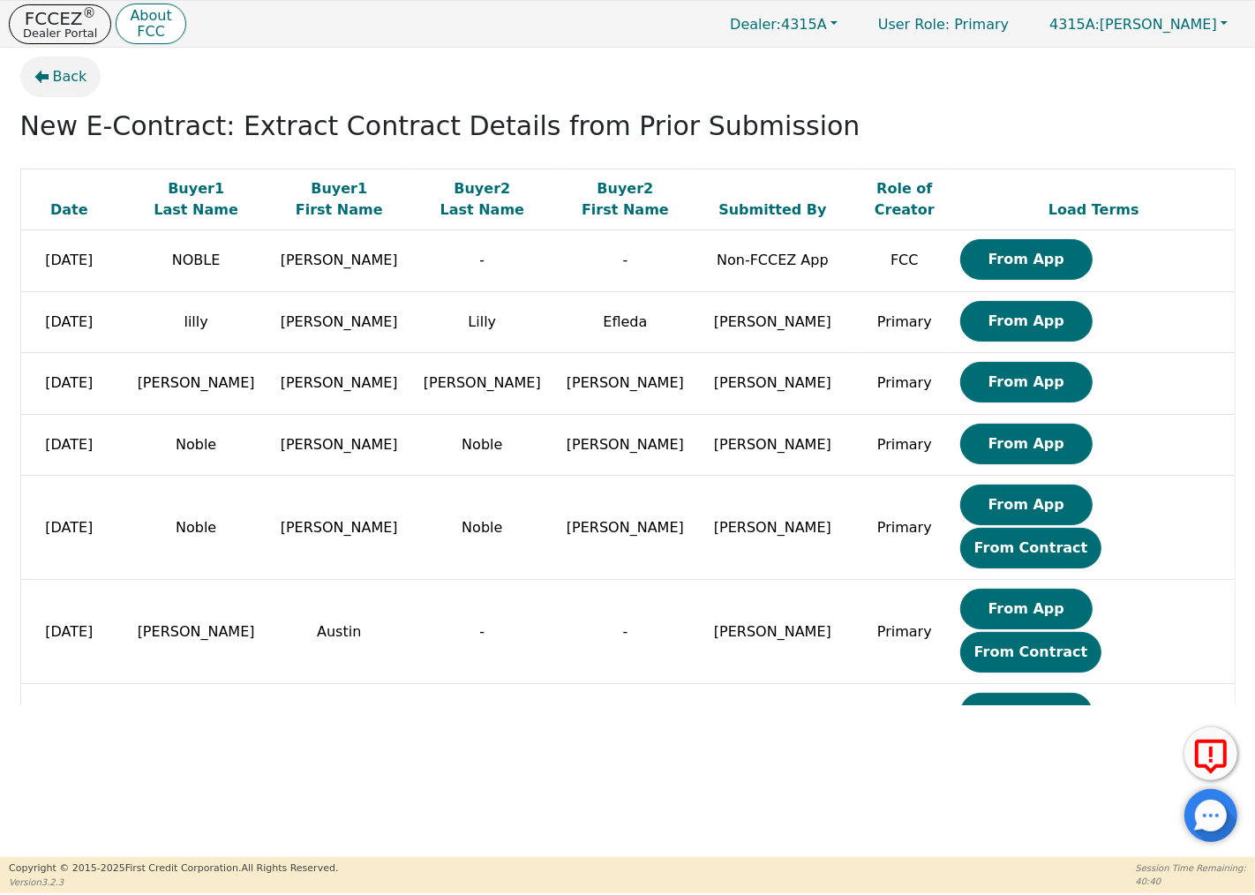
click at [39, 82] on icon "button" at bounding box center [41, 77] width 14 height 14
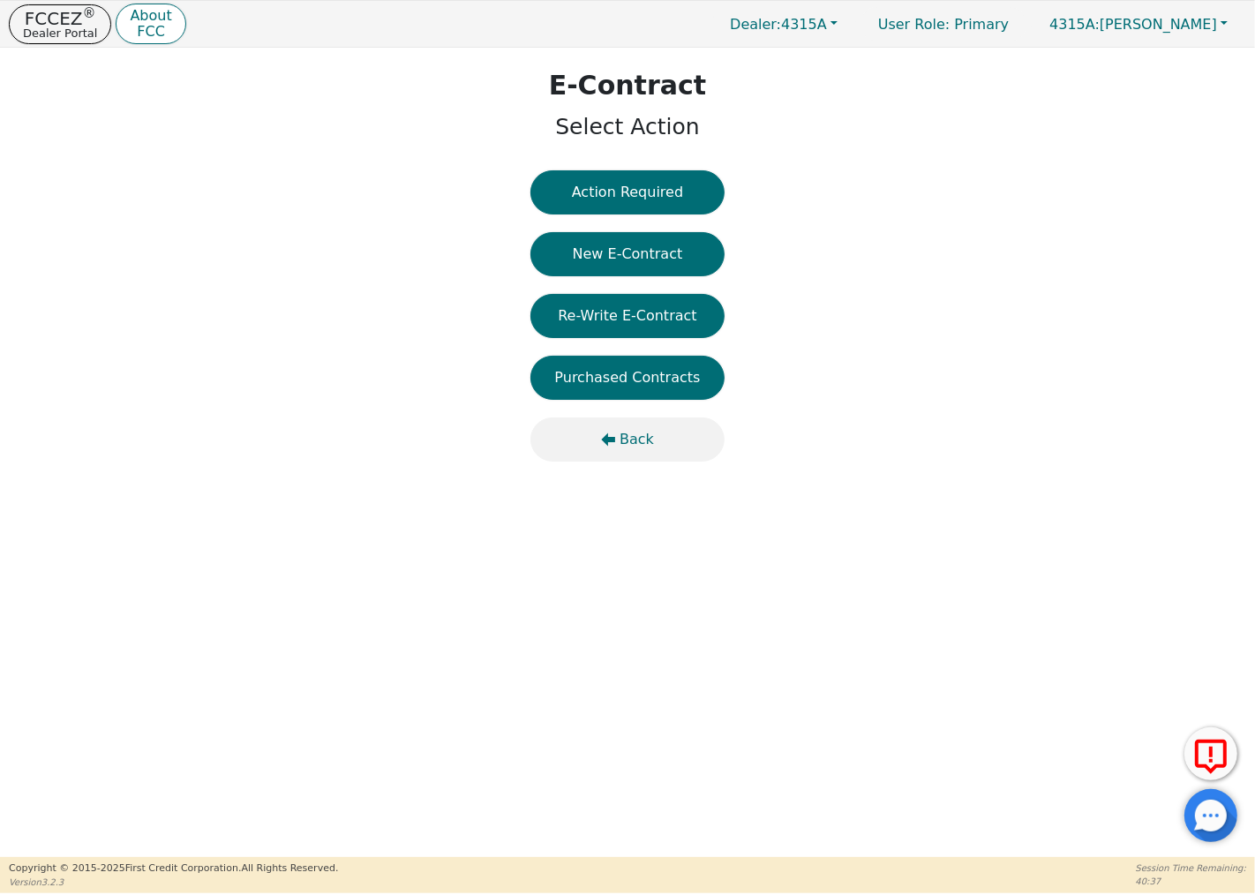
click at [613, 432] on icon "button" at bounding box center [608, 439] width 14 height 14
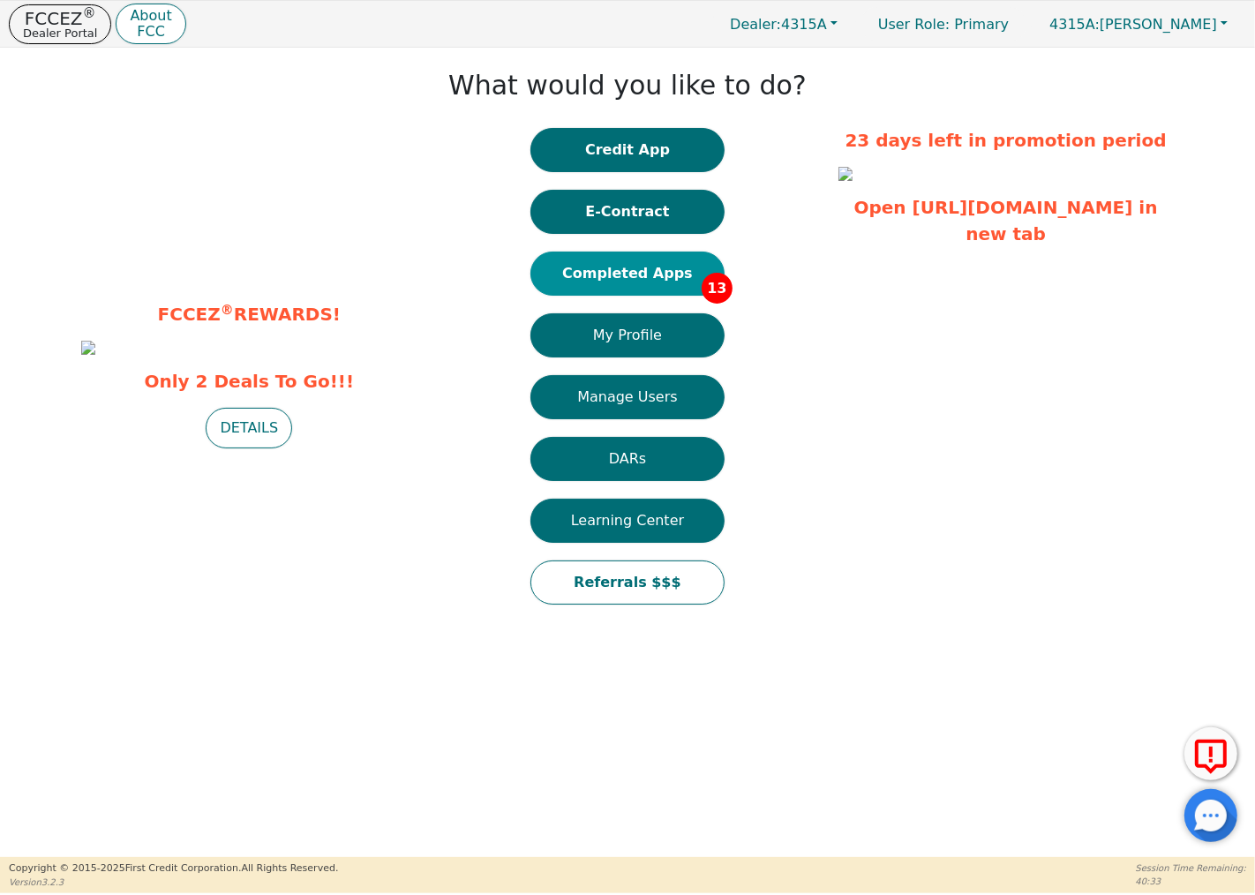
click at [639, 277] on button "Completed Apps 13" at bounding box center [627, 273] width 194 height 44
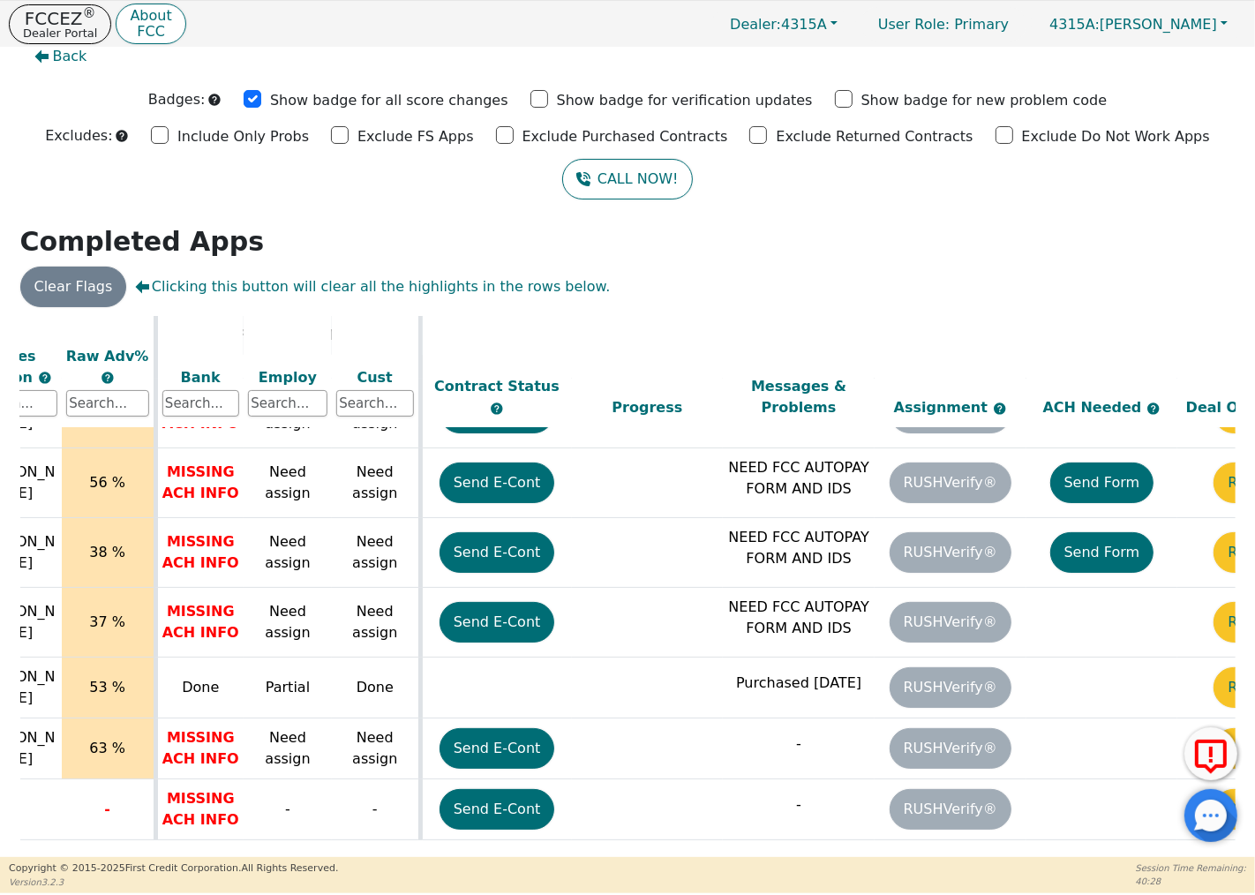
scroll to position [543, 718]
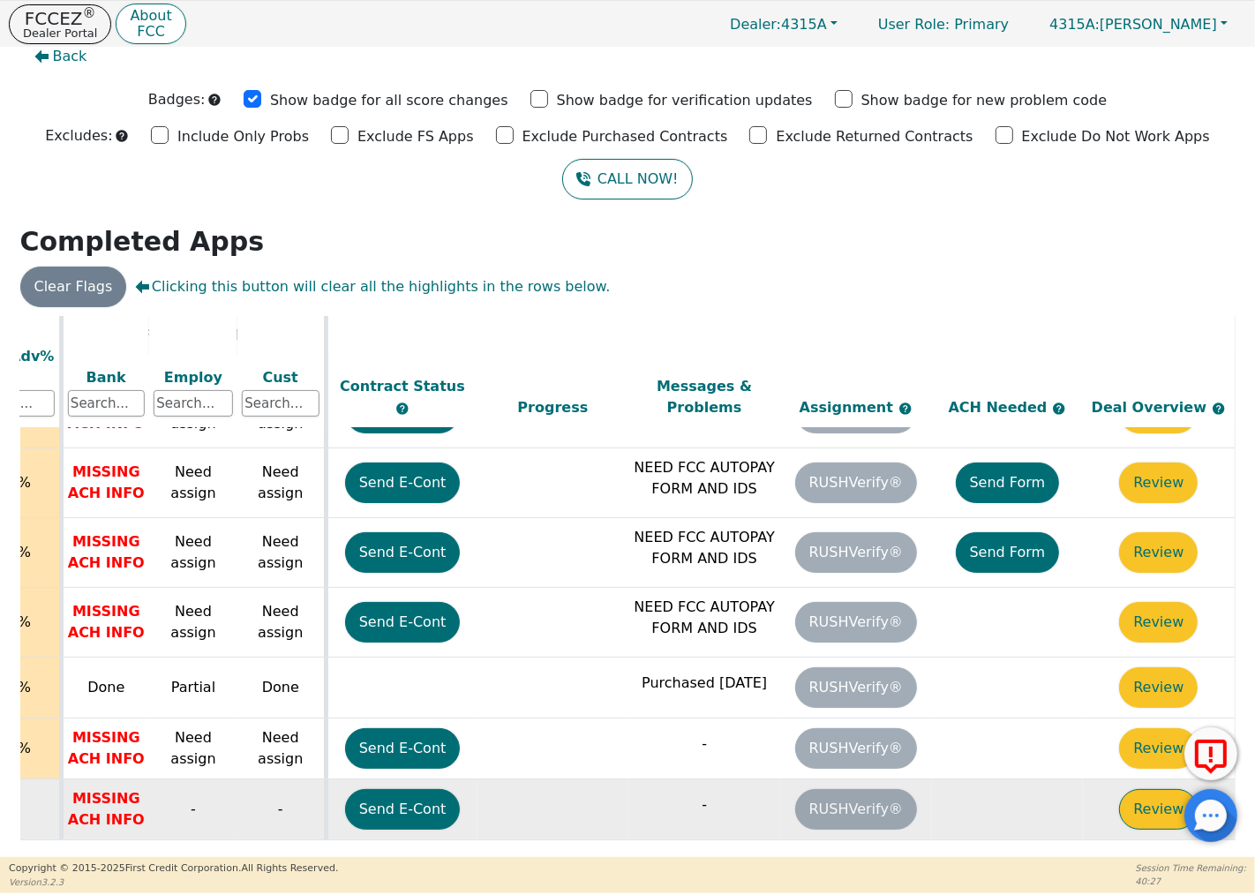
click at [1143, 789] on button "Review" at bounding box center [1158, 809] width 79 height 41
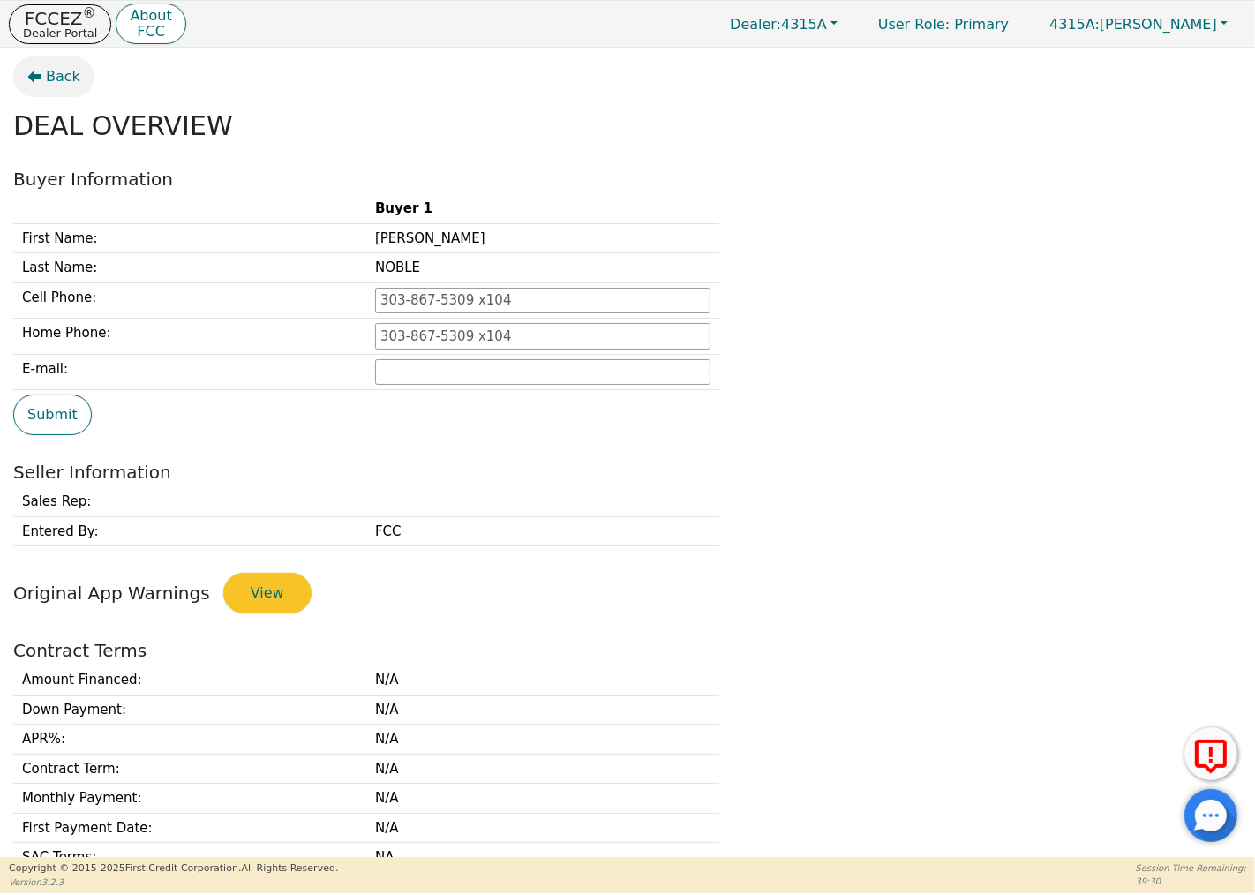
click at [37, 78] on icon "button" at bounding box center [35, 77] width 14 height 13
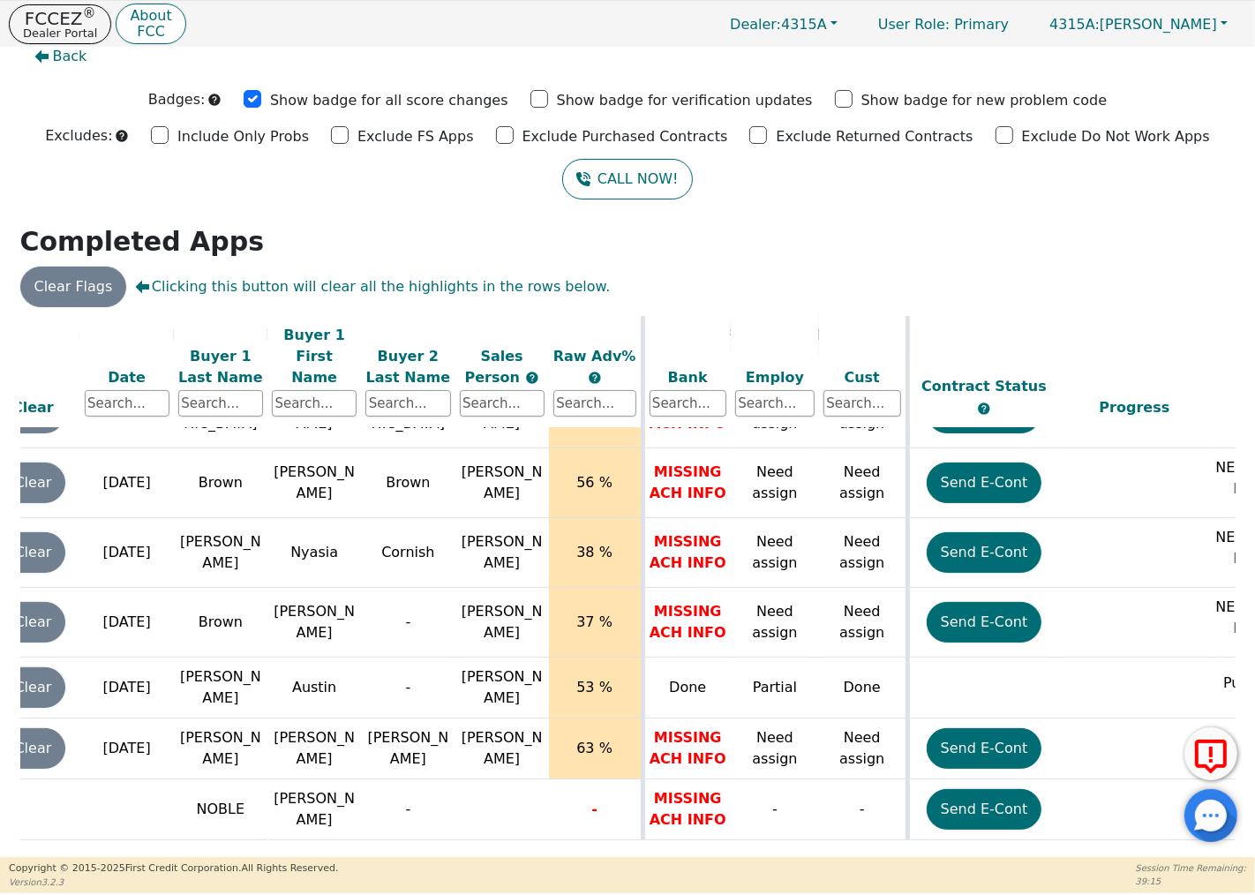
scroll to position [543, 89]
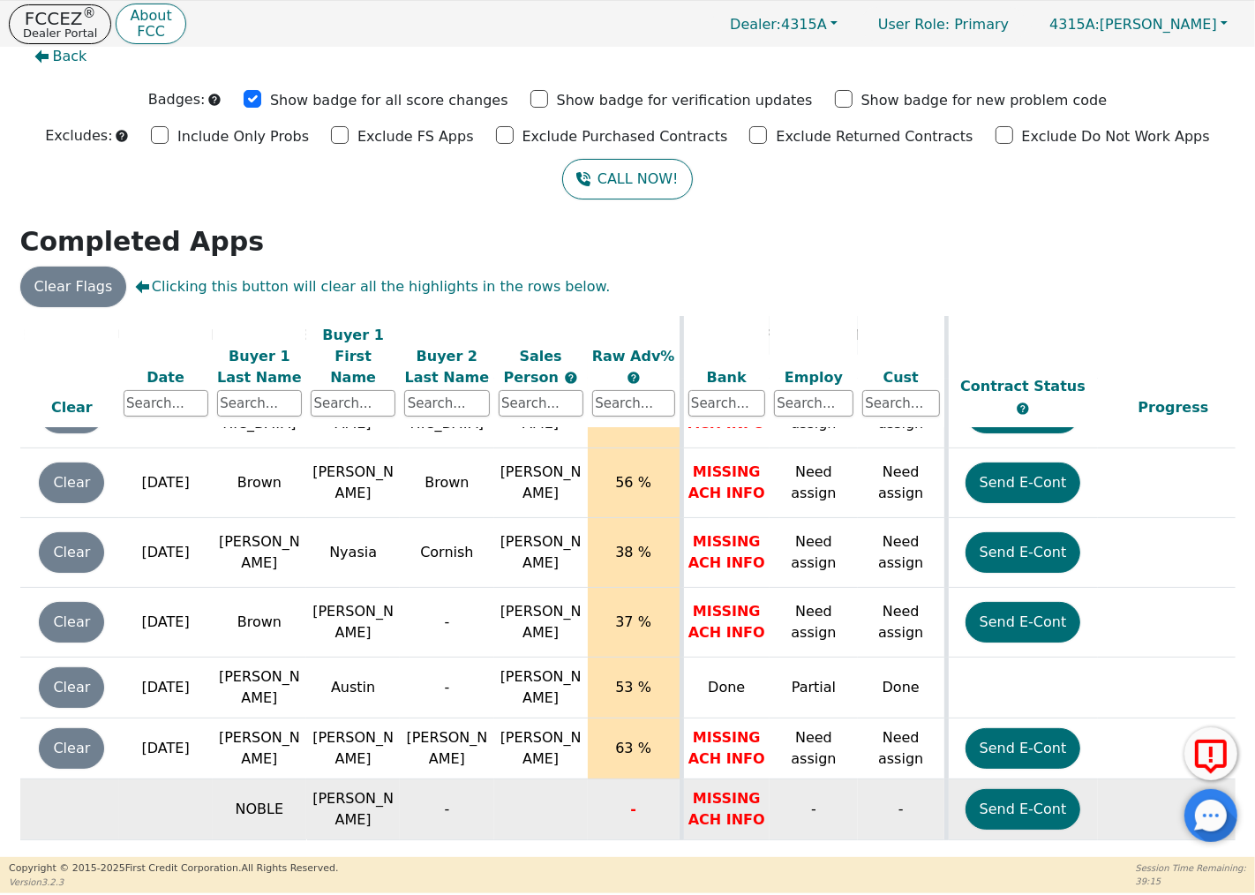
click at [190, 779] on td at bounding box center [166, 809] width 94 height 61
drag, startPoint x: 190, startPoint y: 778, endPoint x: 161, endPoint y: 788, distance: 30.7
click at [161, 788] on td at bounding box center [166, 809] width 94 height 61
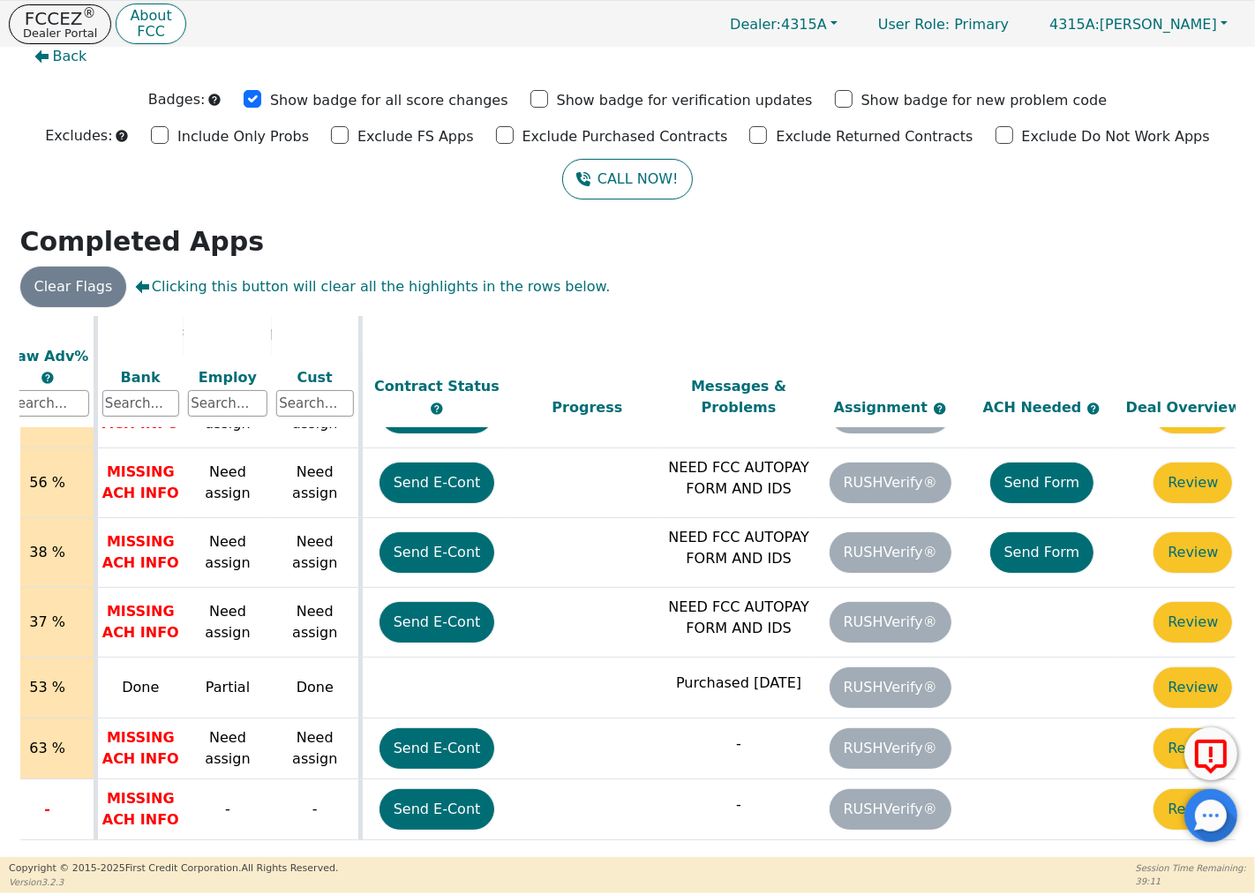
scroll to position [543, 718]
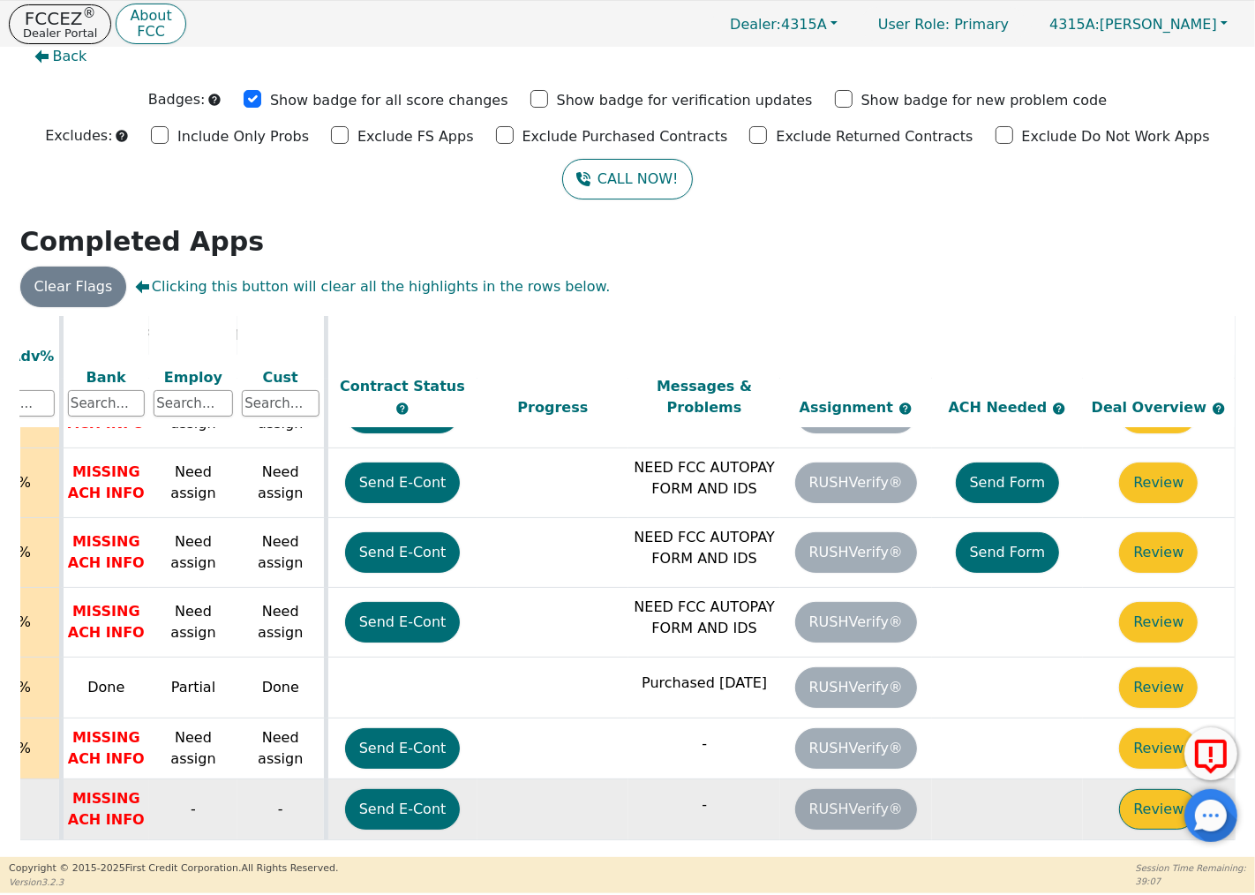
click at [1135, 789] on button "Review" at bounding box center [1158, 809] width 79 height 41
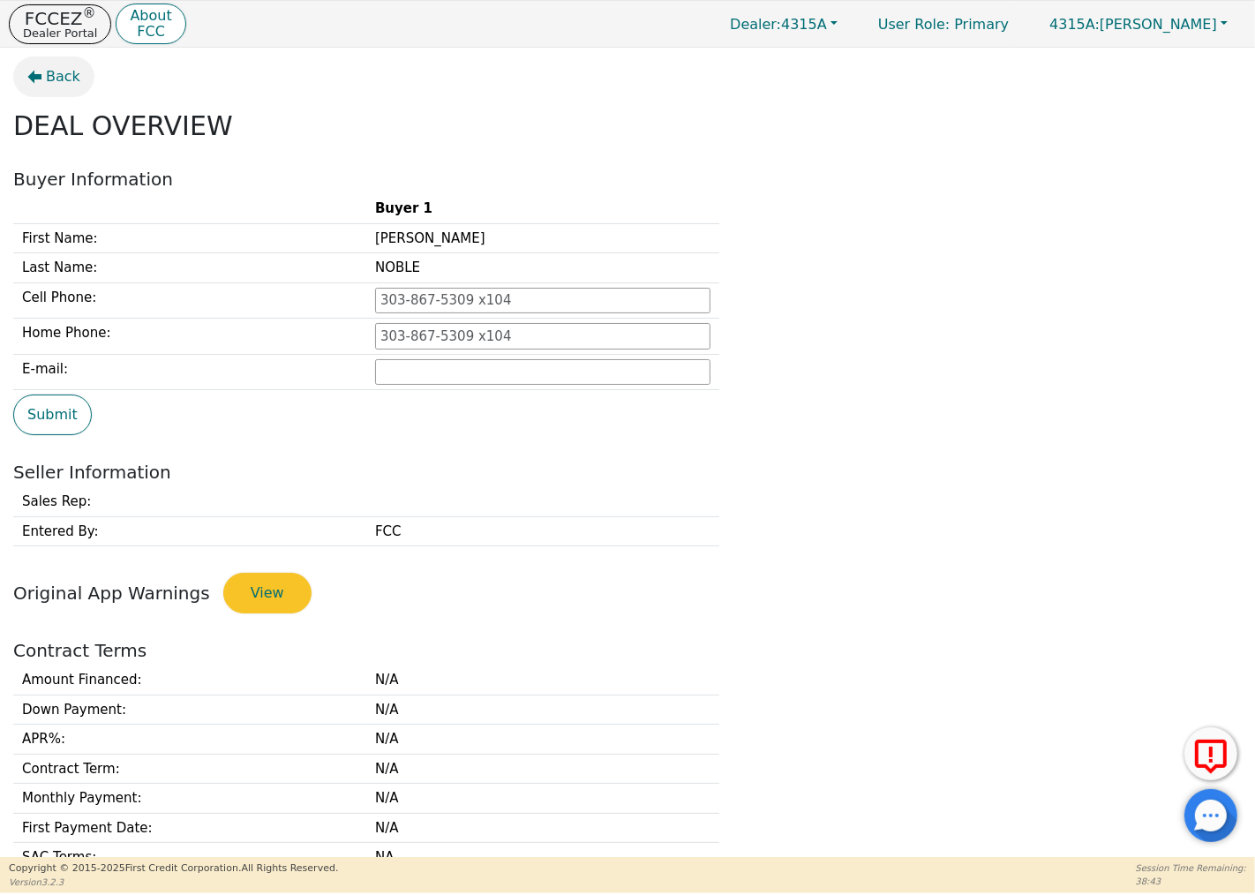
click at [29, 81] on icon "button" at bounding box center [34, 77] width 14 height 14
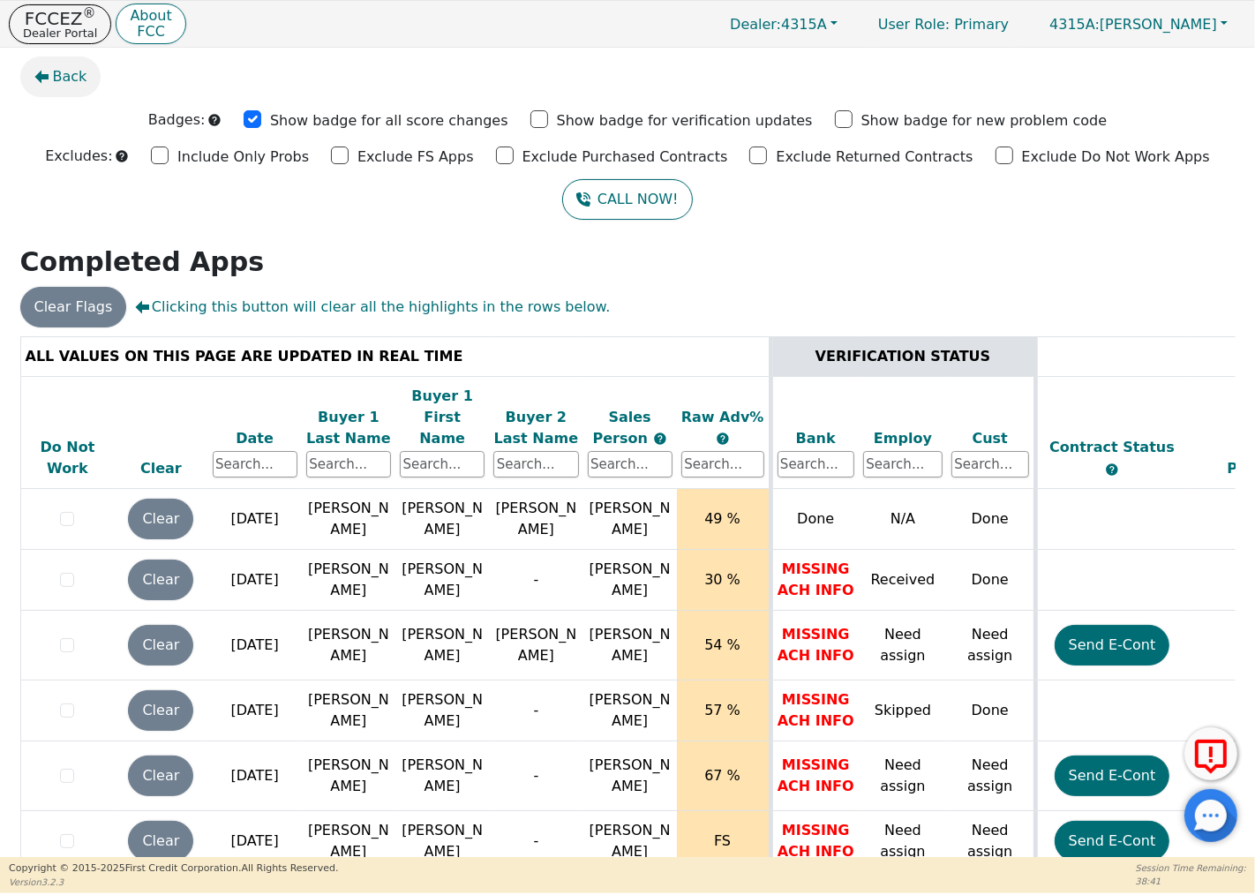
click at [56, 80] on span "Back" at bounding box center [70, 76] width 34 height 21
